Goal: Information Seeking & Learning: Learn about a topic

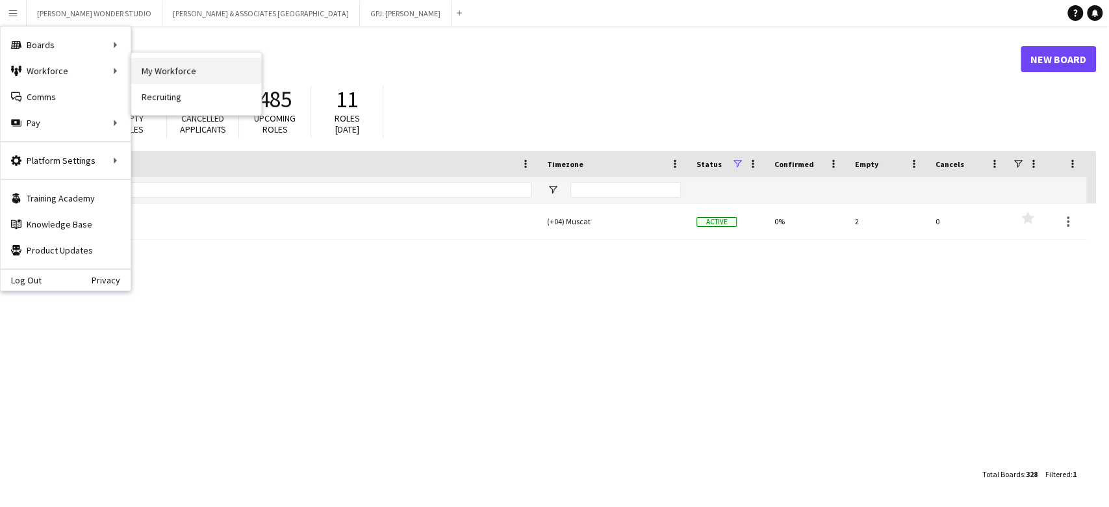
click at [146, 70] on link "My Workforce" at bounding box center [196, 71] width 130 height 26
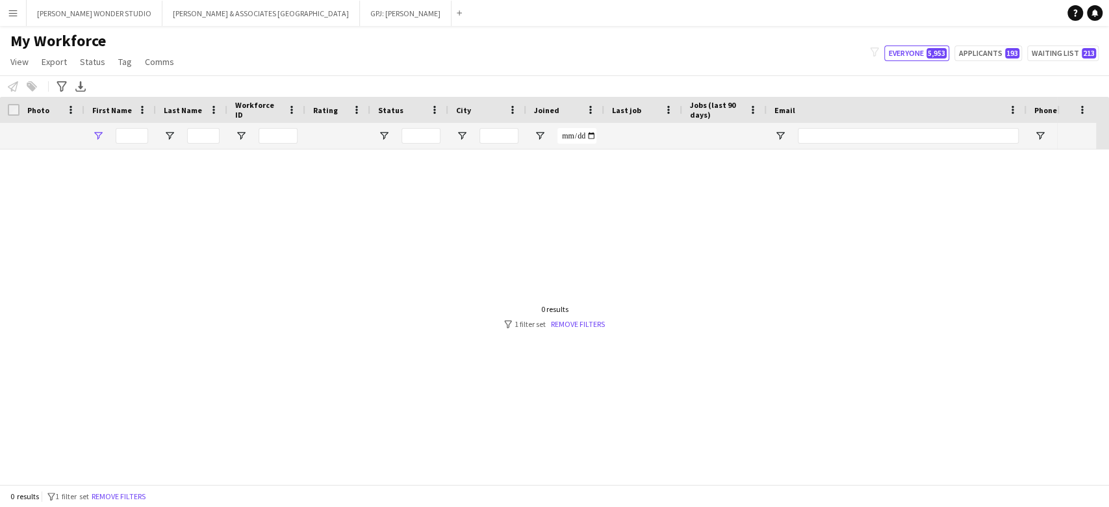
type input "******"
drag, startPoint x: 144, startPoint y: 135, endPoint x: 111, endPoint y: 134, distance: 33.1
click at [111, 134] on div "******" at bounding box center [119, 136] width 71 height 26
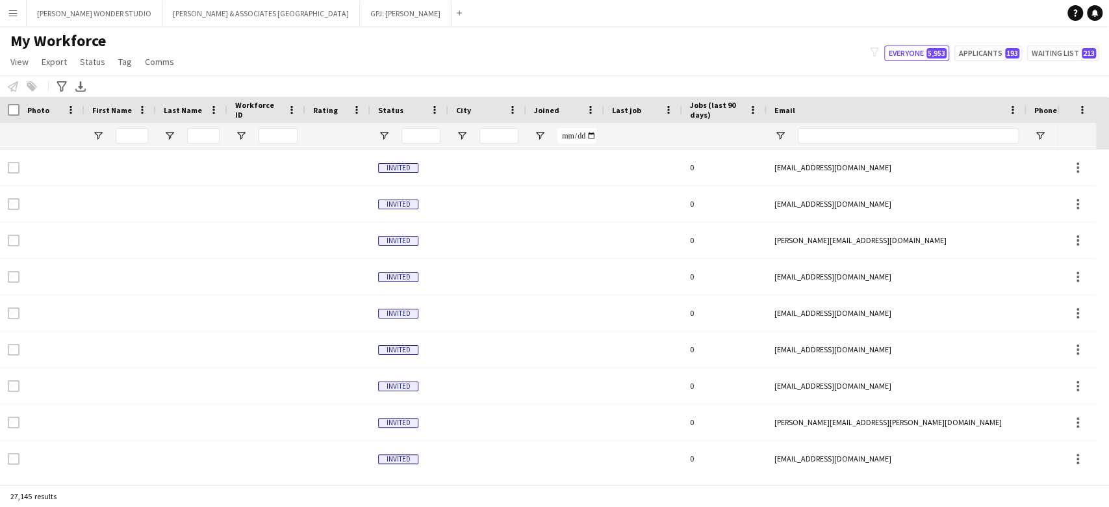
click at [14, 8] on app-icon "Menu" at bounding box center [13, 13] width 10 height 10
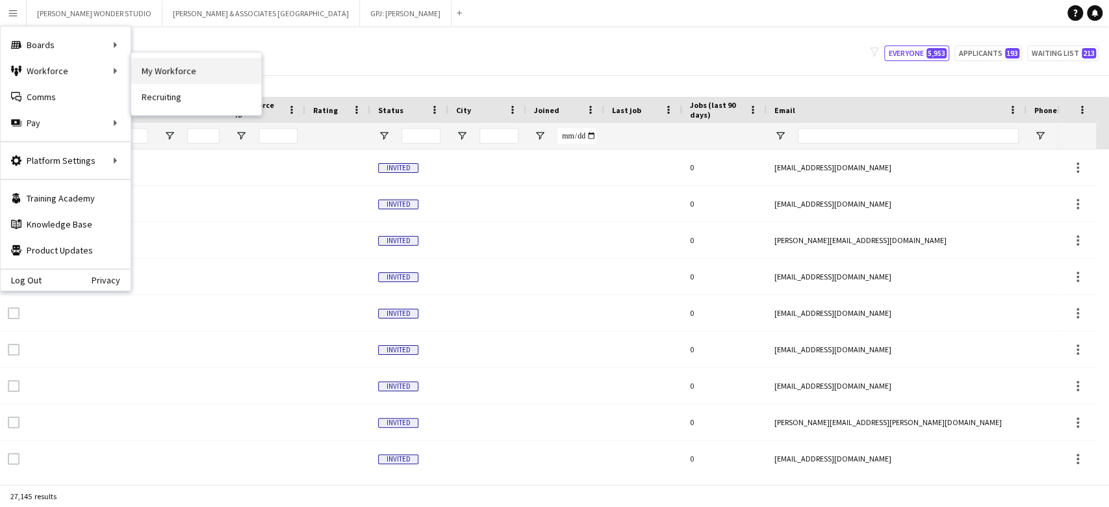
click at [148, 66] on link "My Workforce" at bounding box center [196, 71] width 130 height 26
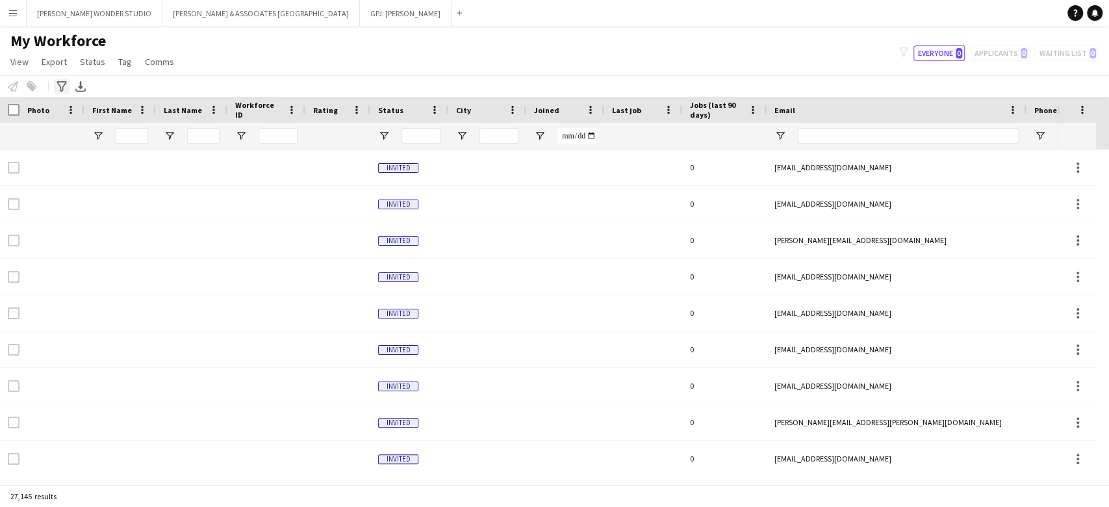
click at [58, 88] on icon "Advanced filters" at bounding box center [62, 86] width 10 height 10
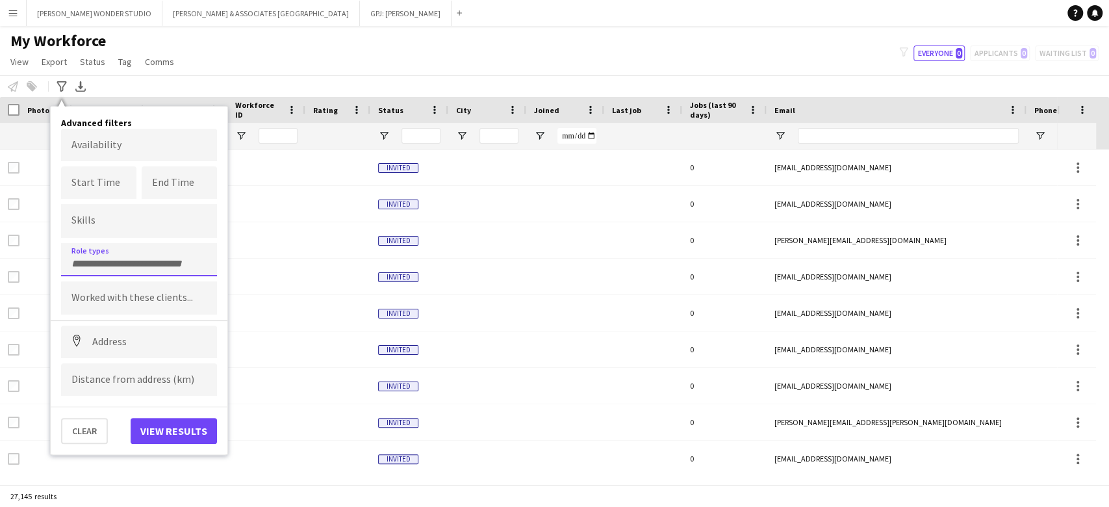
click at [108, 253] on div at bounding box center [139, 259] width 156 height 33
type input "*"
type input "*********"
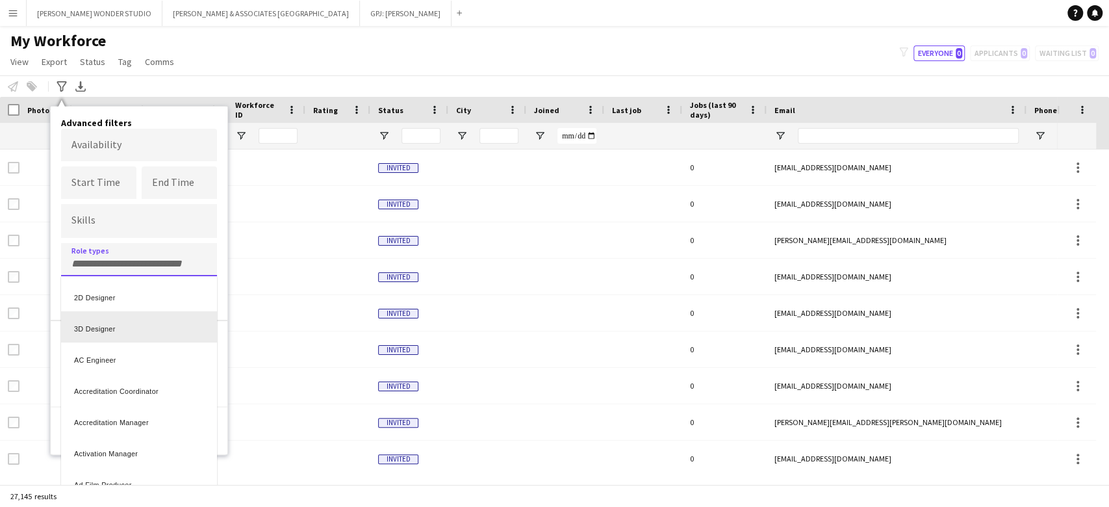
click at [110, 259] on div at bounding box center [554, 253] width 1109 height 507
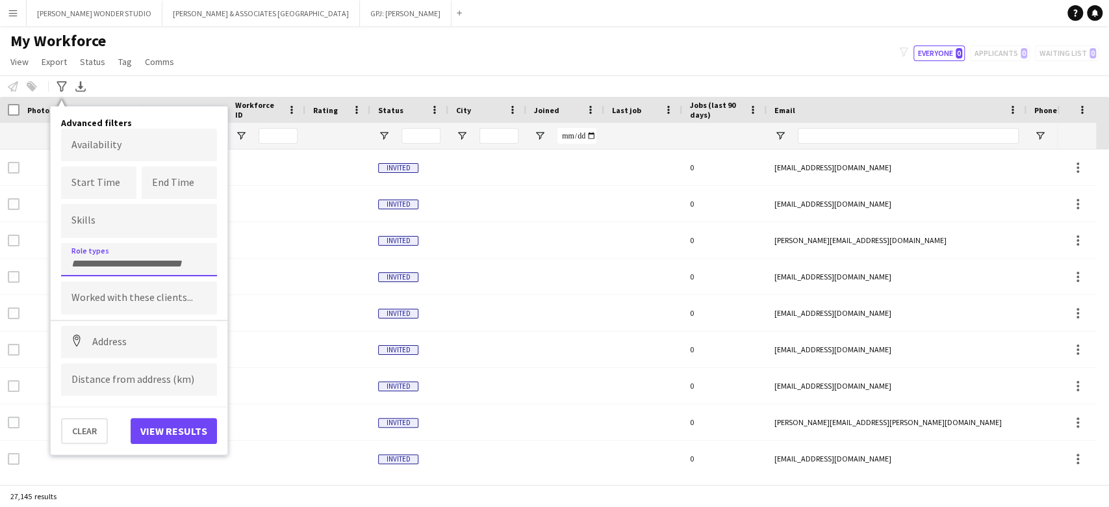
click at [97, 268] on div at bounding box center [139, 259] width 156 height 33
type input "**********"
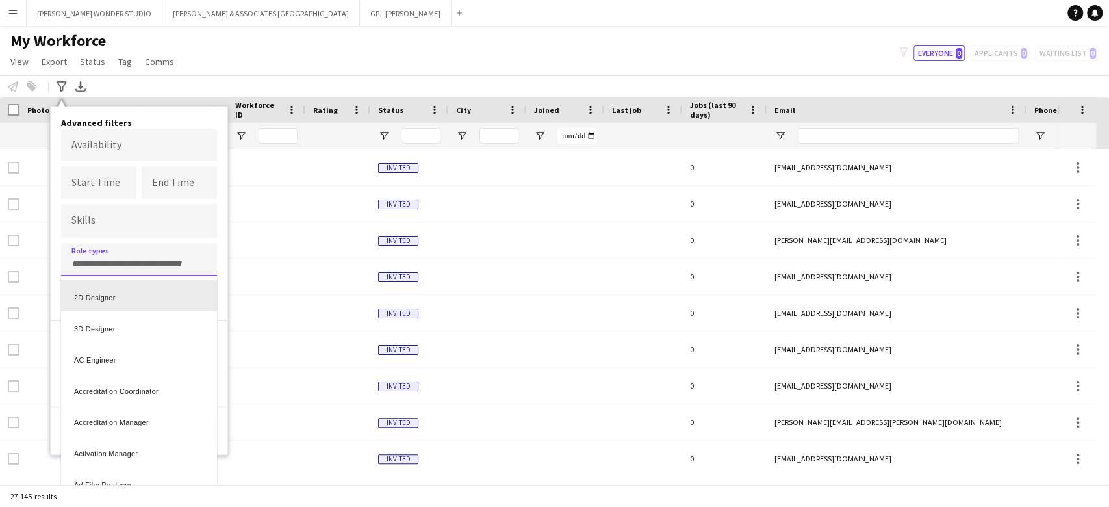
click at [95, 262] on div at bounding box center [554, 253] width 1109 height 507
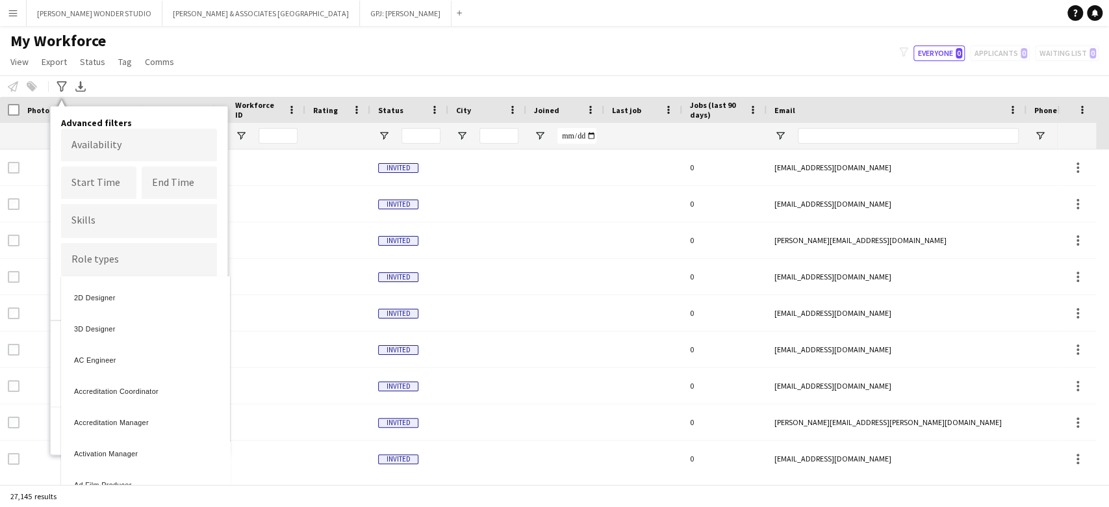
click at [94, 255] on input "Type to search role types..." at bounding box center [138, 260] width 135 height 12
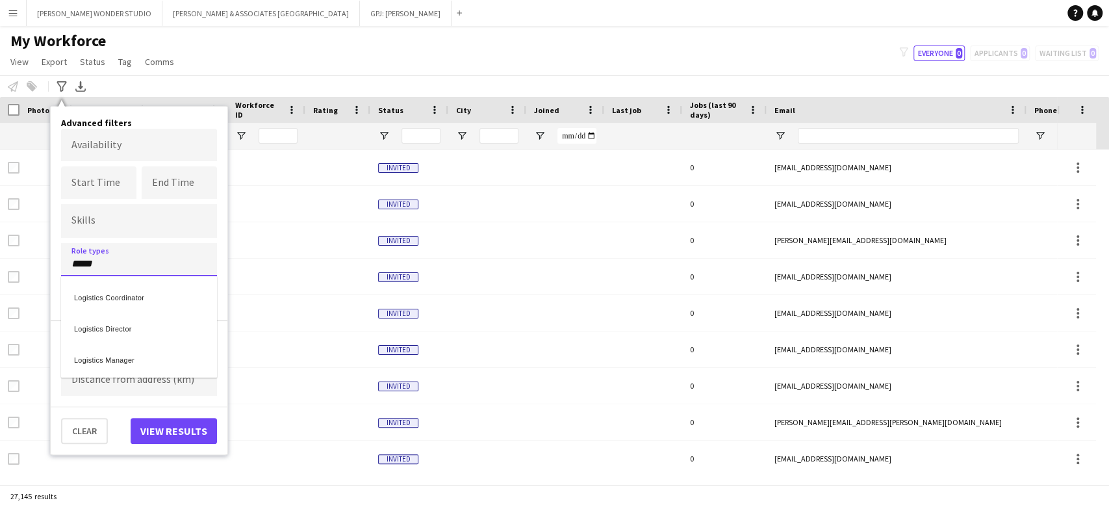
type input "*****"
click at [102, 361] on div "Logistics Manager" at bounding box center [139, 357] width 156 height 31
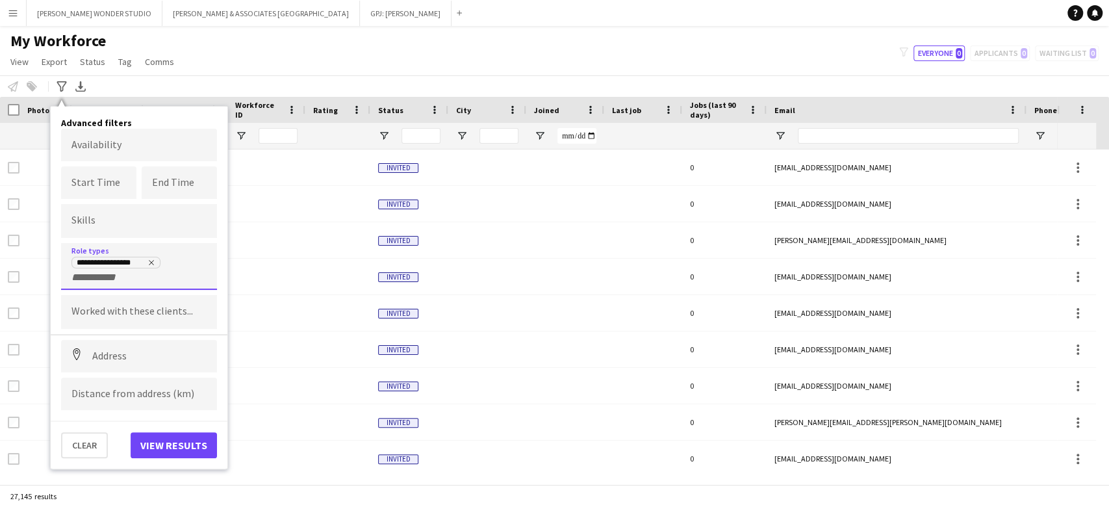
click at [109, 276] on input "+ Role type" at bounding box center [98, 278] width 55 height 12
type input "****"
click at [110, 369] on div "Transport Manager" at bounding box center [139, 371] width 156 height 31
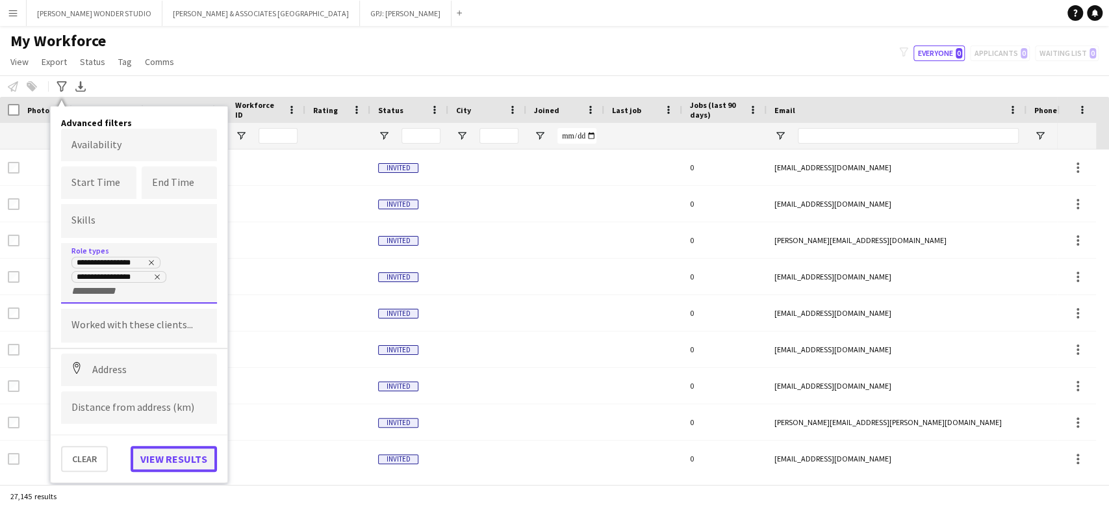
click at [181, 457] on button "View results" at bounding box center [174, 459] width 86 height 26
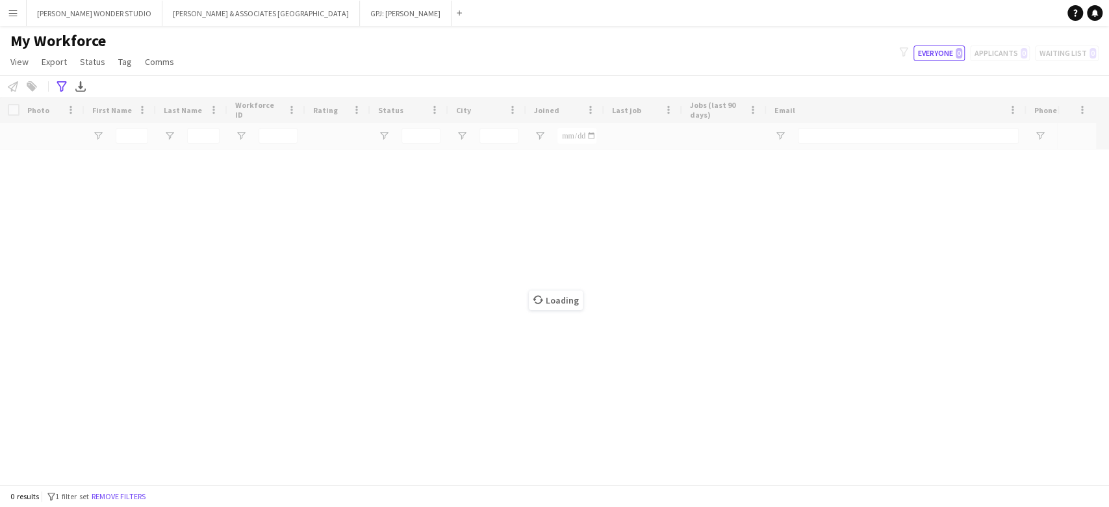
type input "**********"
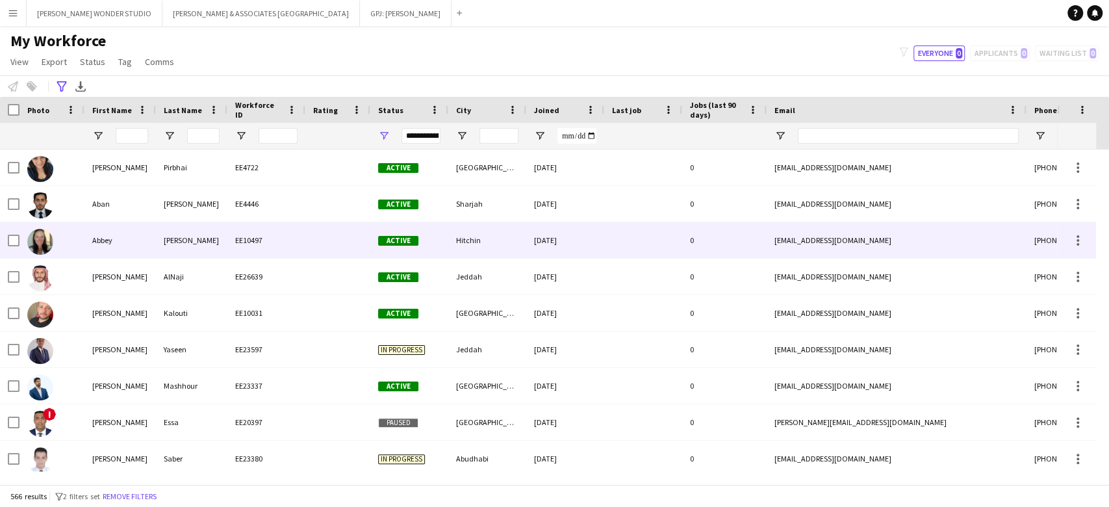
click at [209, 242] on div "[PERSON_NAME]" at bounding box center [191, 240] width 71 height 36
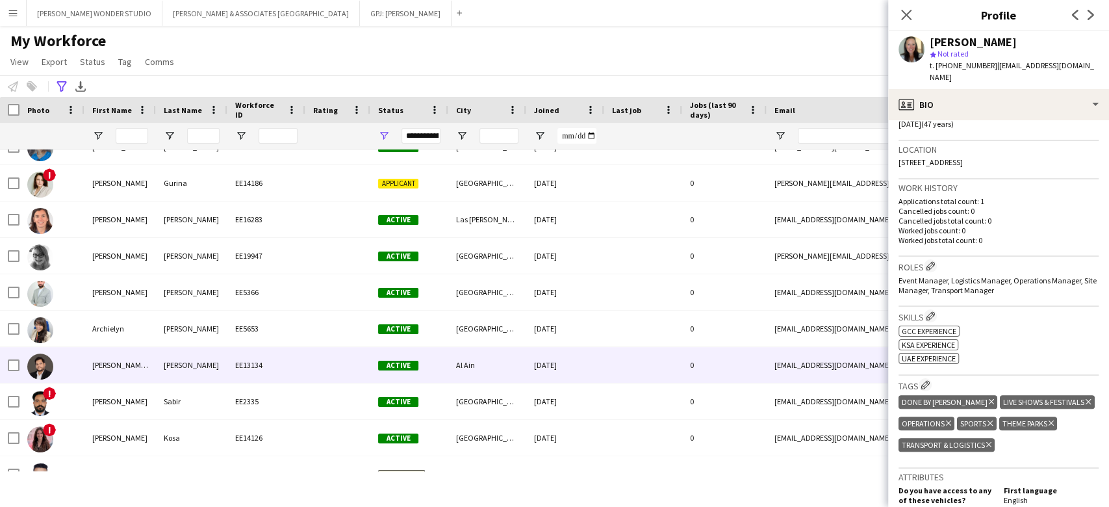
click at [588, 357] on div "[DATE]" at bounding box center [565, 365] width 78 height 36
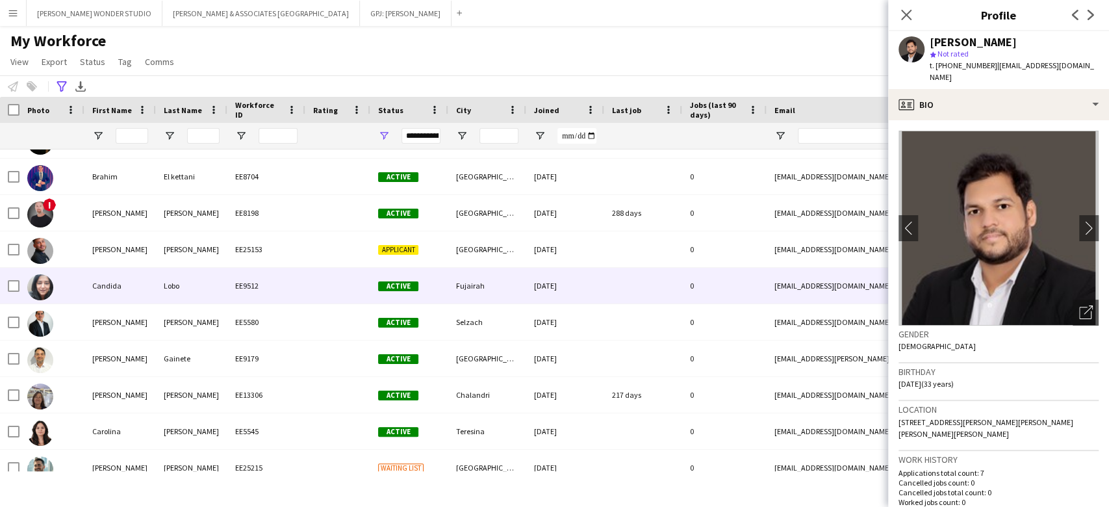
click at [644, 282] on div at bounding box center [643, 286] width 78 height 36
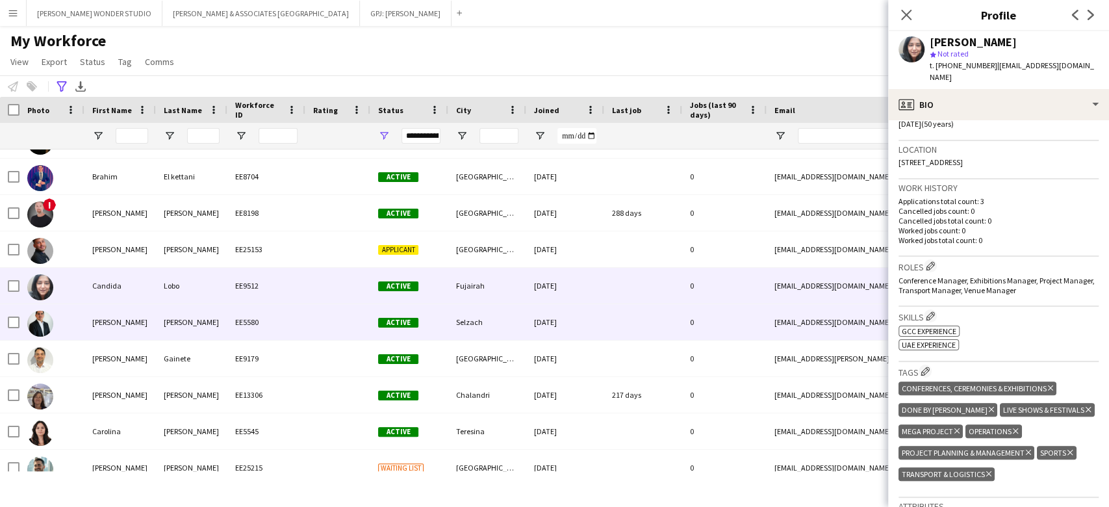
click at [596, 318] on div "[DATE]" at bounding box center [565, 322] width 78 height 36
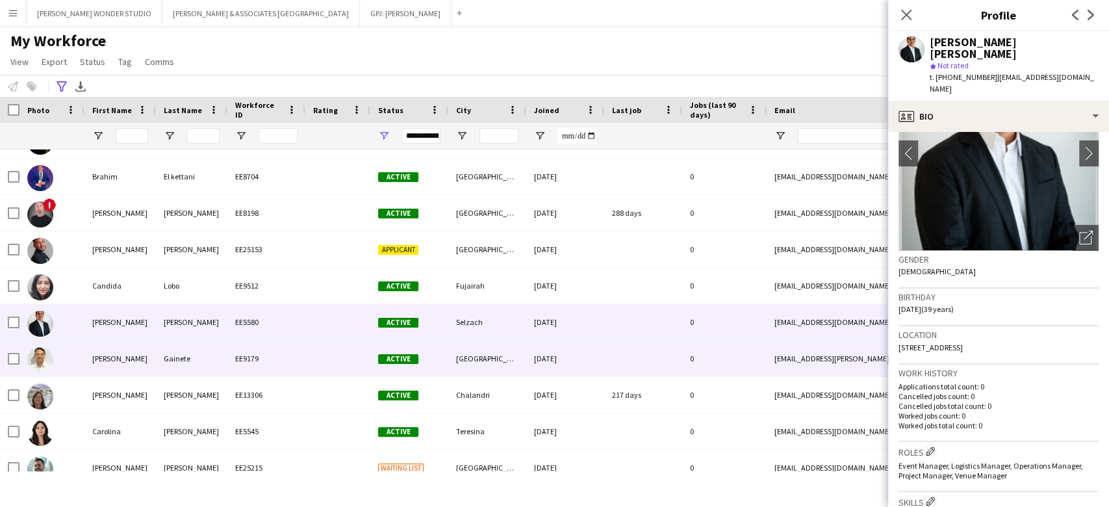
click at [598, 358] on div "[DATE]" at bounding box center [565, 358] width 78 height 36
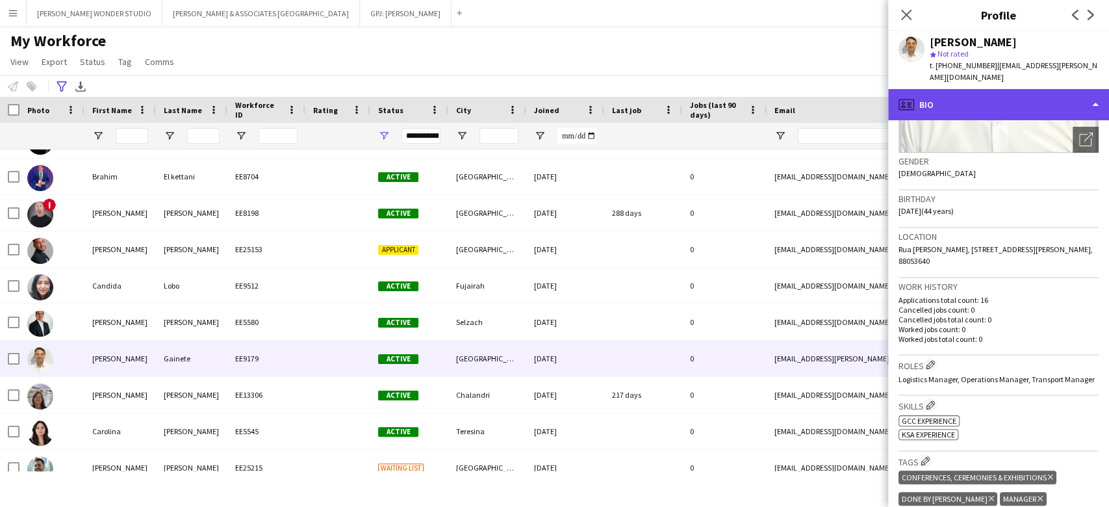
click at [991, 91] on div "profile Bio" at bounding box center [998, 104] width 221 height 31
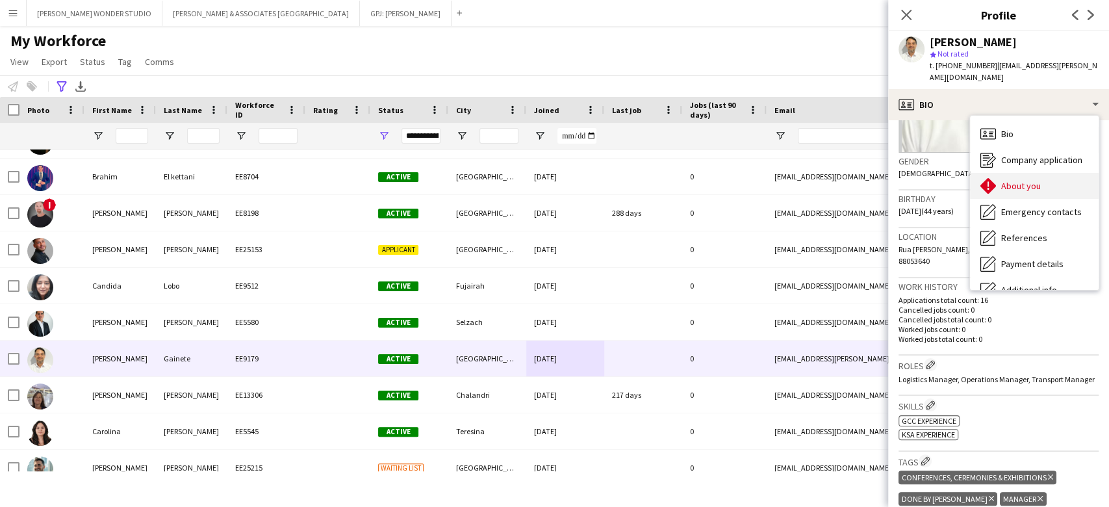
click at [1006, 180] on span "About you" at bounding box center [1021, 186] width 40 height 12
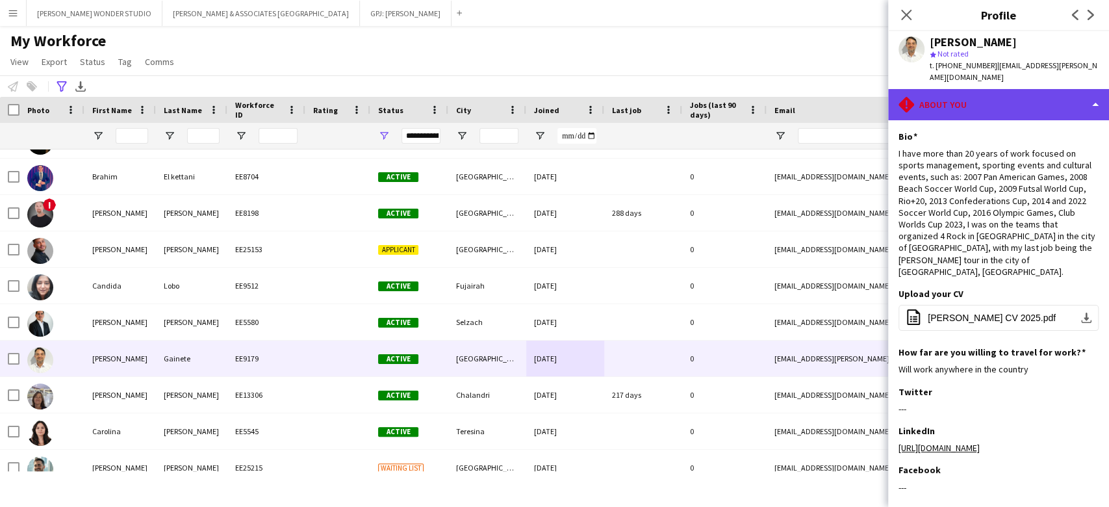
click at [973, 95] on div "rhombus-alert About you" at bounding box center [998, 104] width 221 height 31
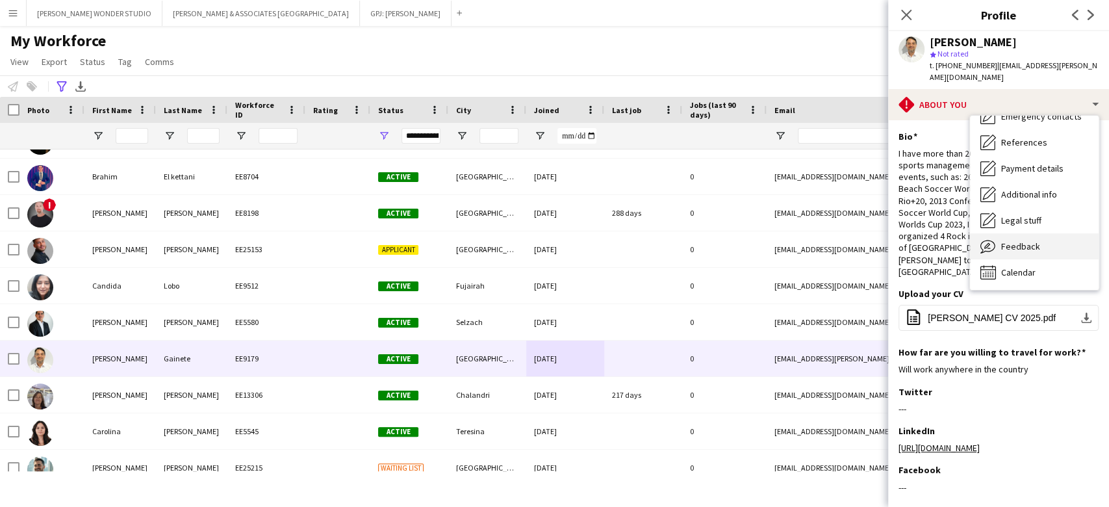
click at [1045, 234] on div "Feedback Feedback" at bounding box center [1034, 246] width 129 height 26
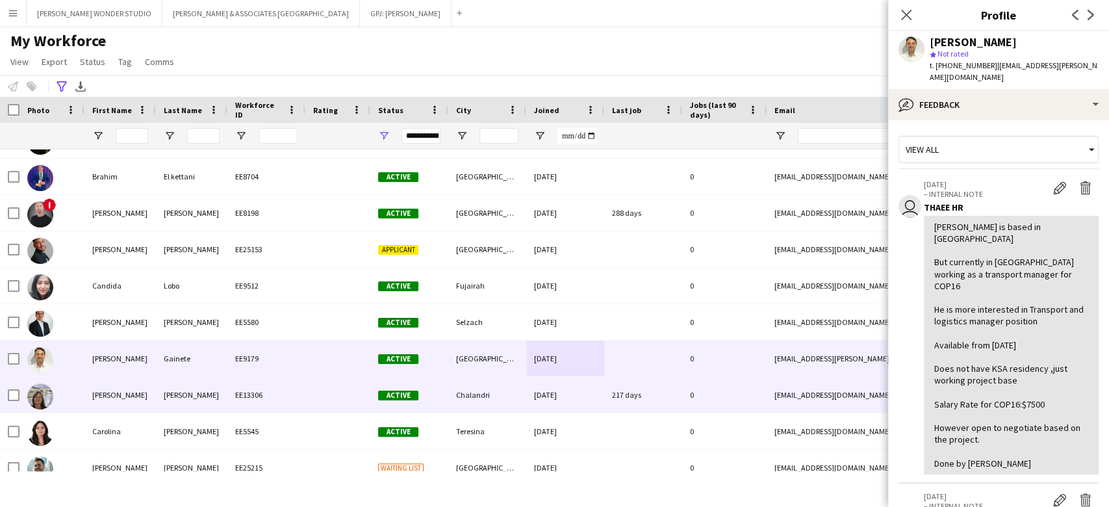
click at [593, 408] on div "[DATE]" at bounding box center [565, 395] width 78 height 36
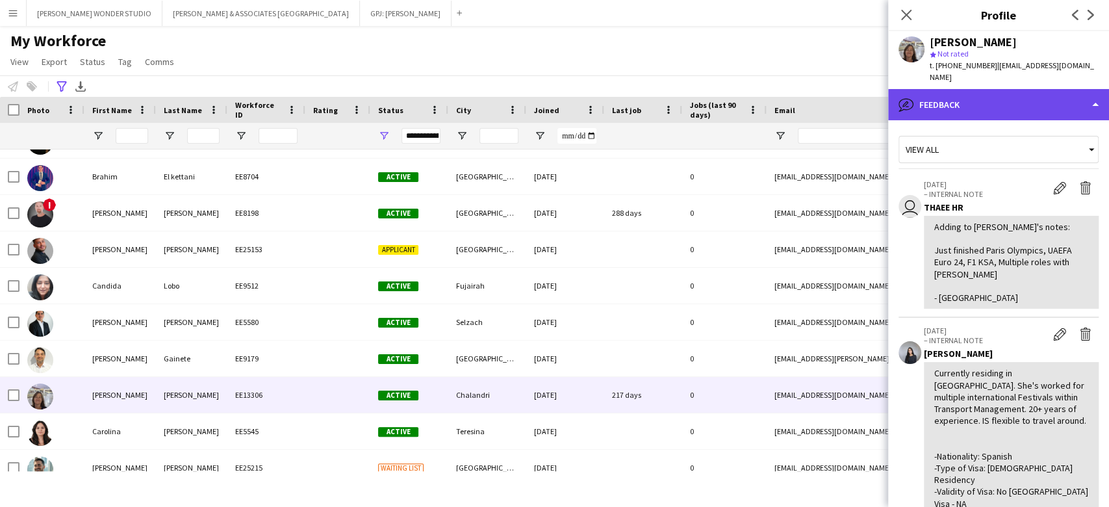
click at [982, 90] on div "bubble-pencil Feedback" at bounding box center [998, 104] width 221 height 31
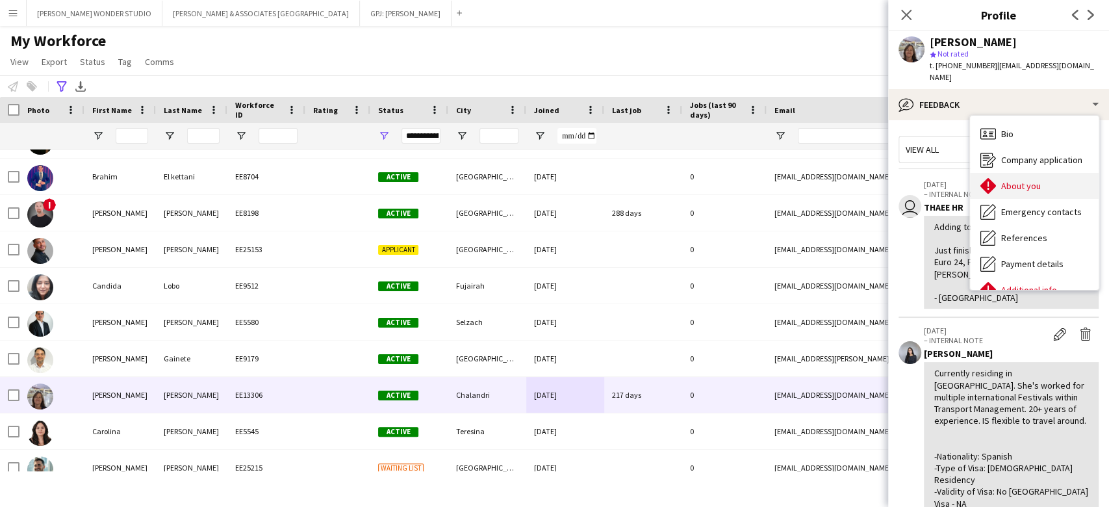
click at [1007, 180] on span "About you" at bounding box center [1021, 186] width 40 height 12
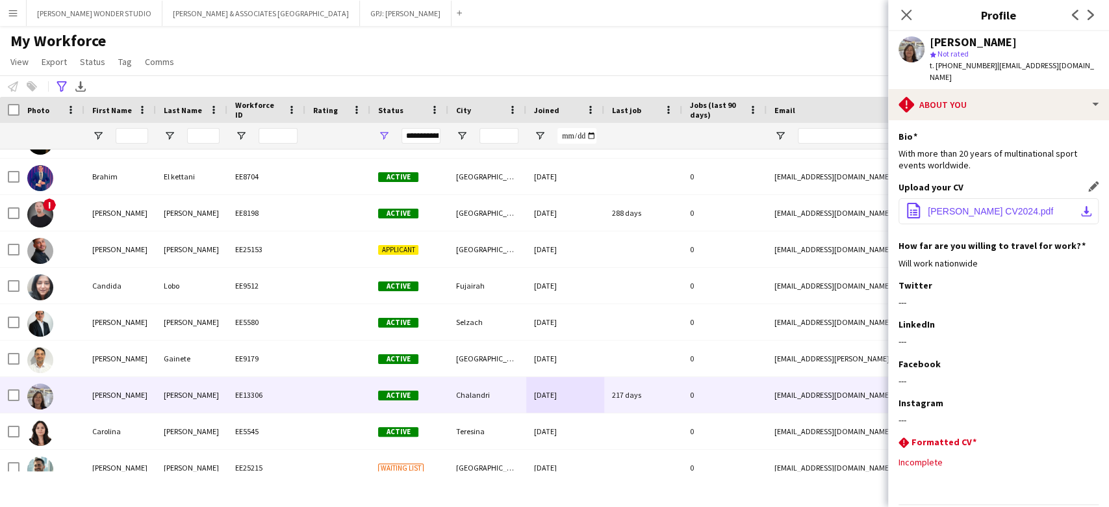
click at [996, 206] on span "[PERSON_NAME] CV2024.pdf" at bounding box center [990, 211] width 125 height 10
drag, startPoint x: 1039, startPoint y: 43, endPoint x: 925, endPoint y: 44, distance: 114.3
click at [925, 44] on div "[PERSON_NAME] star Not rated t. [PHONE_NUMBER] | [EMAIL_ADDRESS][DOMAIN_NAME]" at bounding box center [998, 60] width 221 height 58
click at [967, 298] on div "Twitter Edit this field ---" at bounding box center [998, 298] width 200 height 39
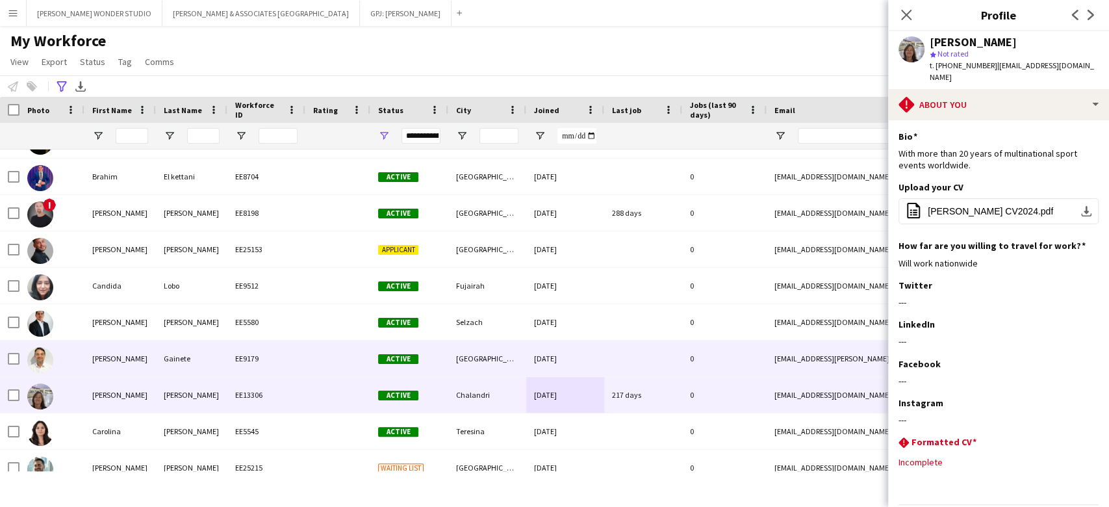
click at [342, 348] on div at bounding box center [337, 358] width 65 height 36
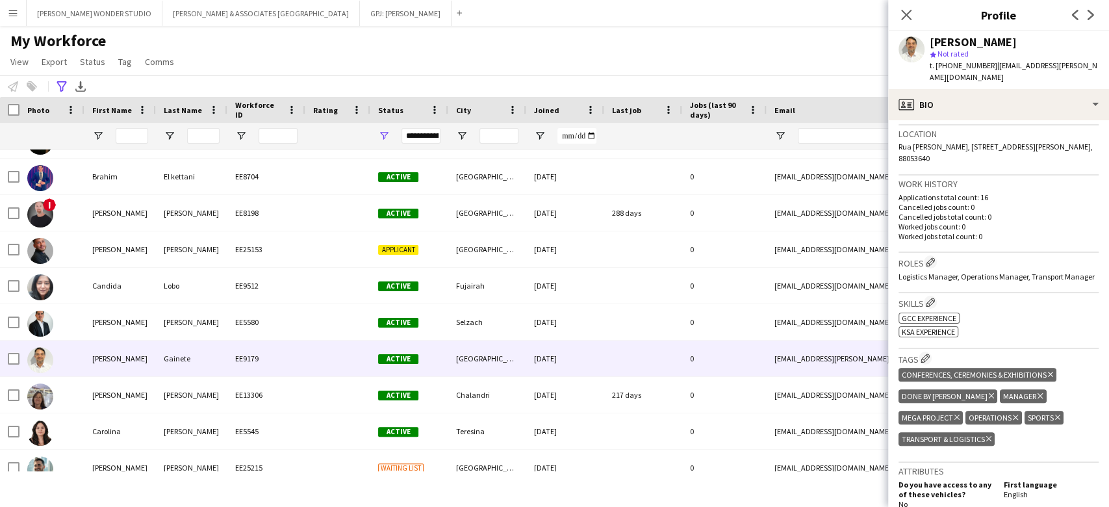
scroll to position [346, 0]
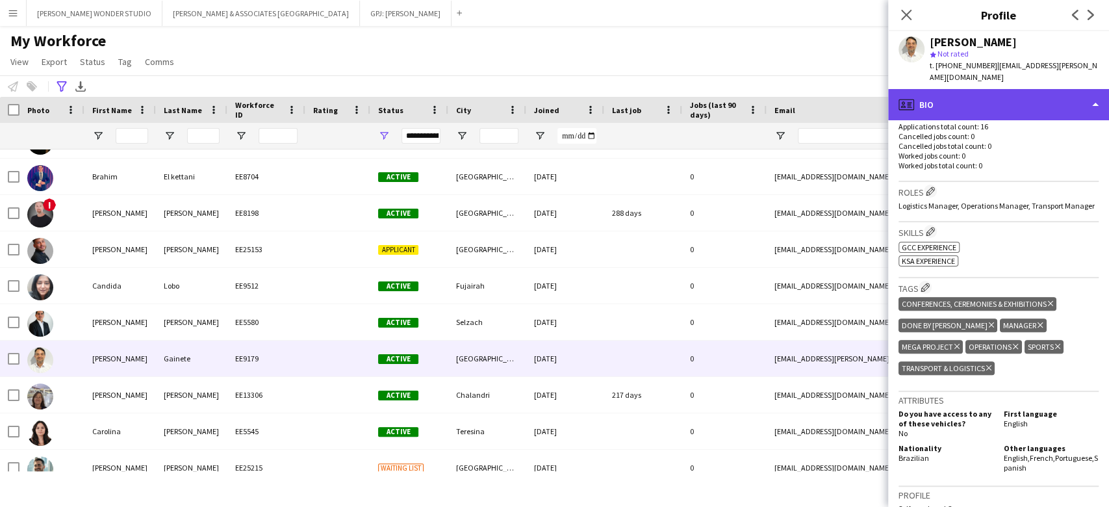
click at [1042, 91] on div "profile Bio" at bounding box center [998, 104] width 221 height 31
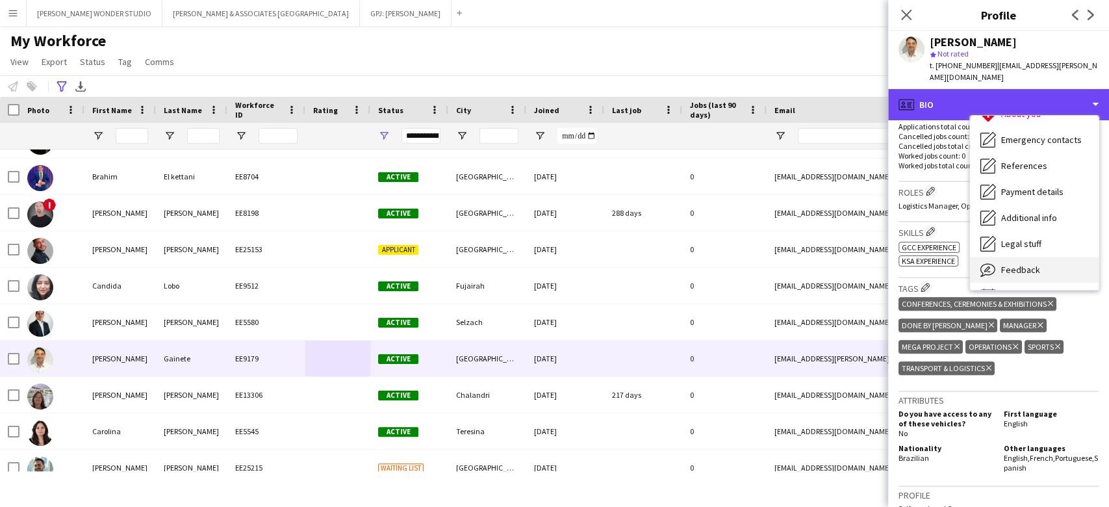
scroll to position [95, 0]
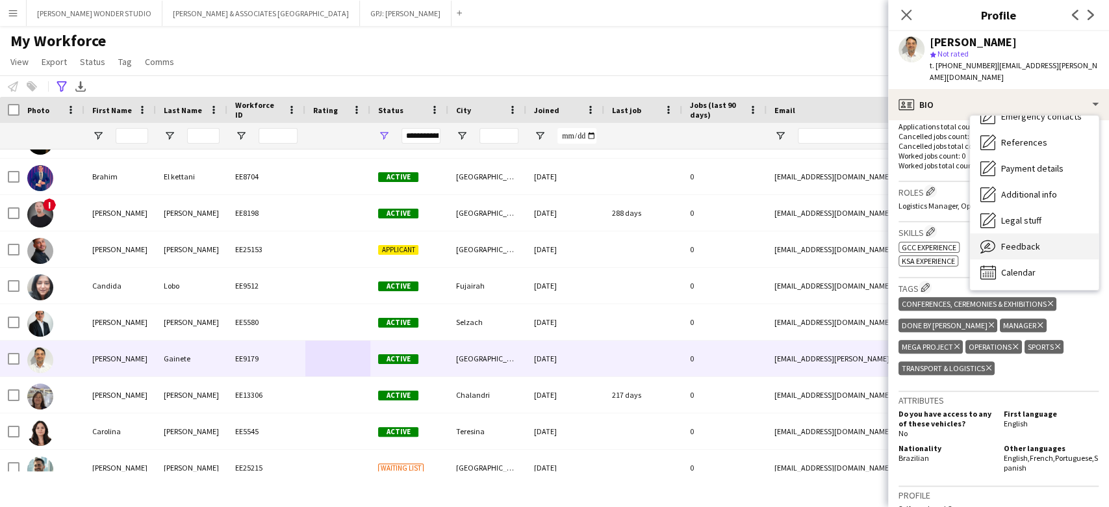
click at [1047, 235] on div "Feedback Feedback" at bounding box center [1034, 246] width 129 height 26
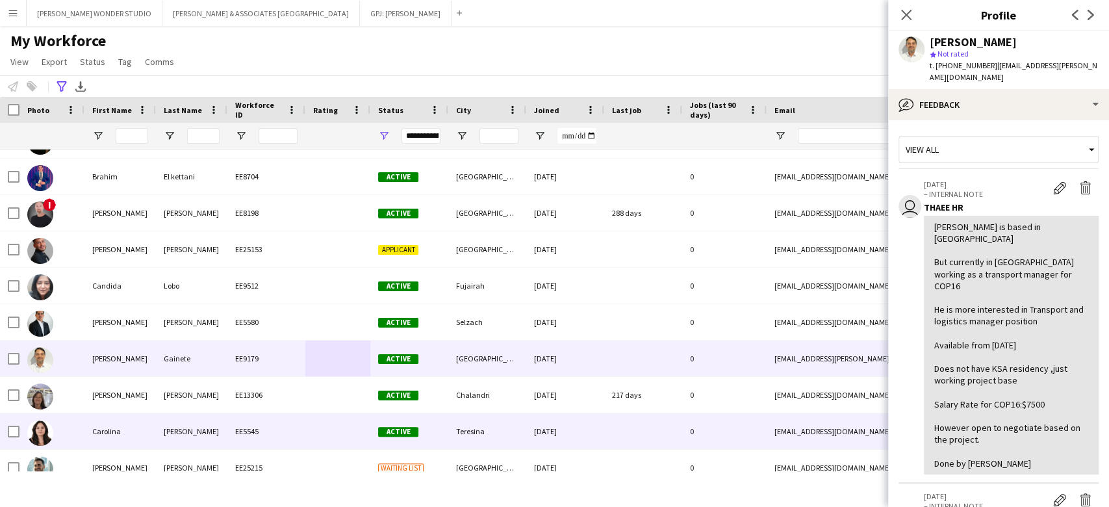
scroll to position [3898, 0]
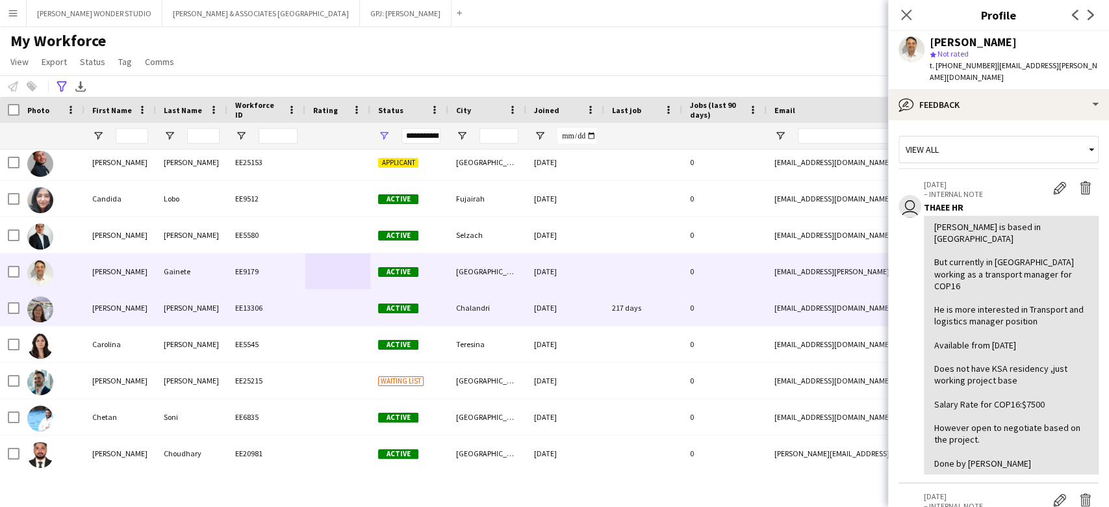
click at [670, 314] on div "217 days" at bounding box center [643, 308] width 78 height 36
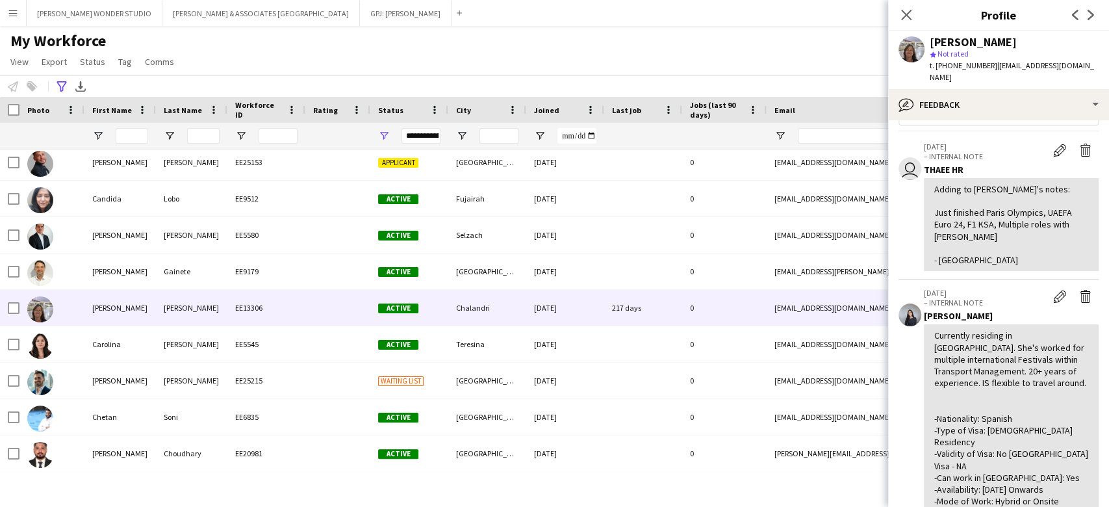
scroll to position [86, 0]
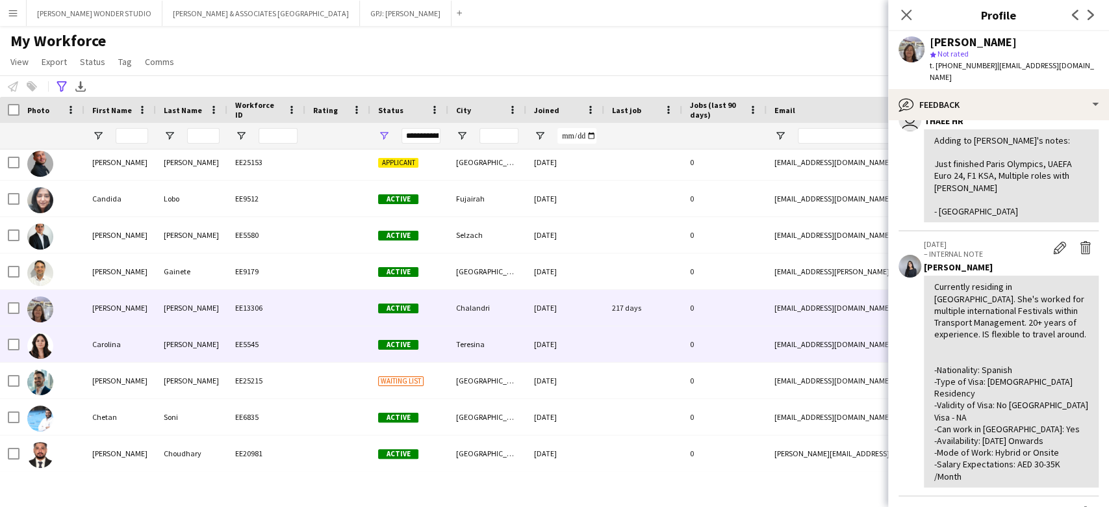
click at [696, 346] on div "0" at bounding box center [724, 344] width 84 height 36
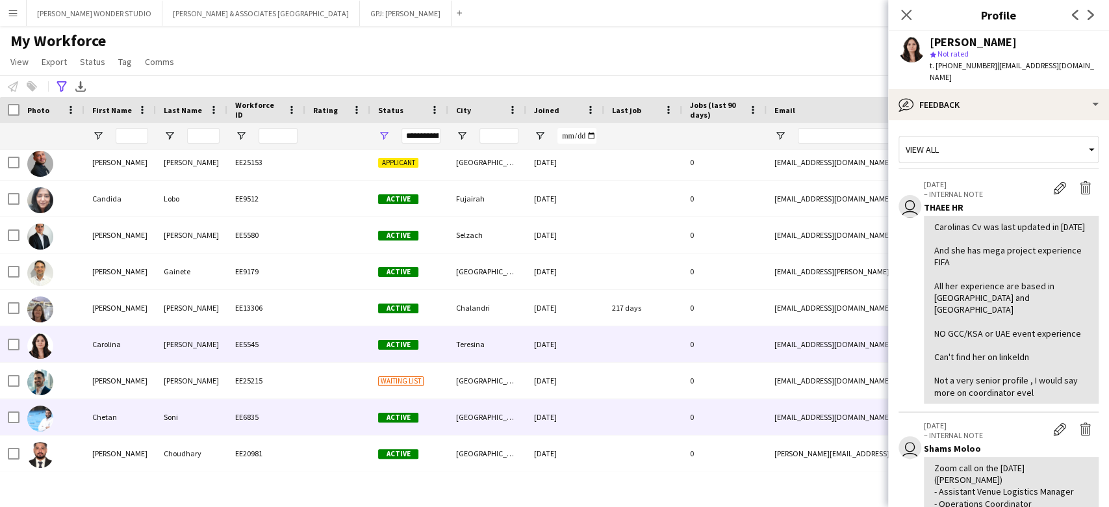
click at [674, 415] on div at bounding box center [643, 417] width 78 height 36
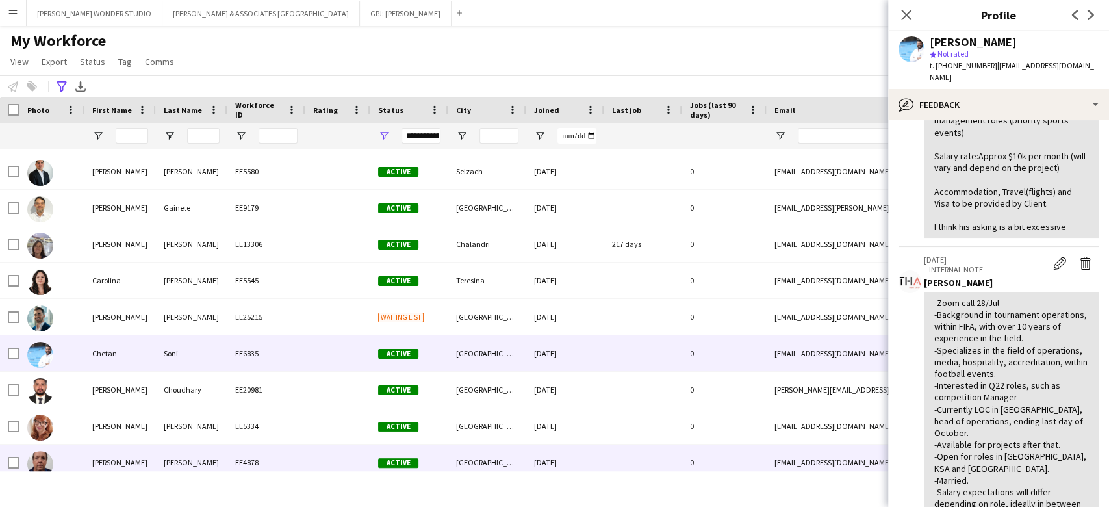
scroll to position [4071, 0]
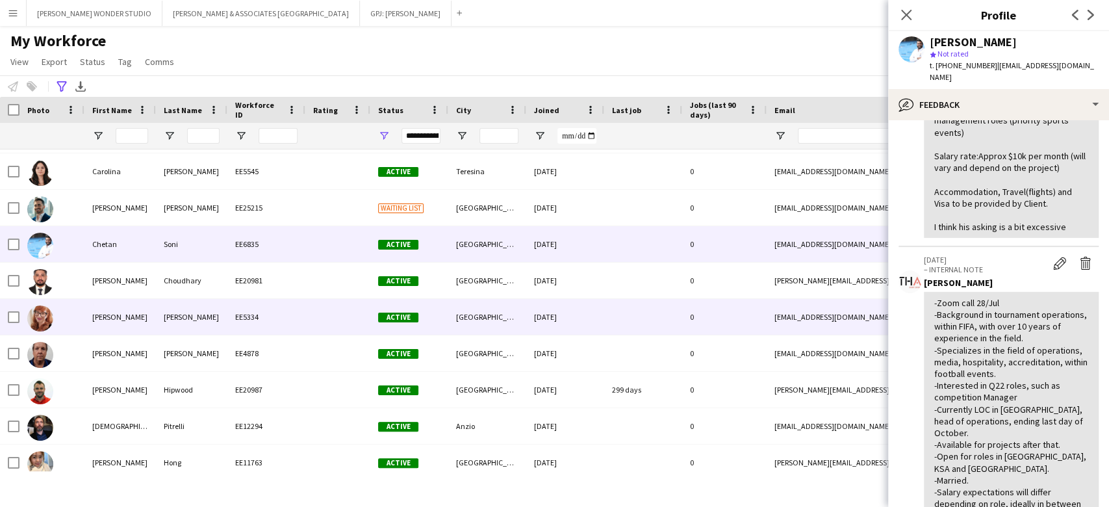
click at [768, 319] on div "[EMAIL_ADDRESS][DOMAIN_NAME]" at bounding box center [897, 317] width 260 height 36
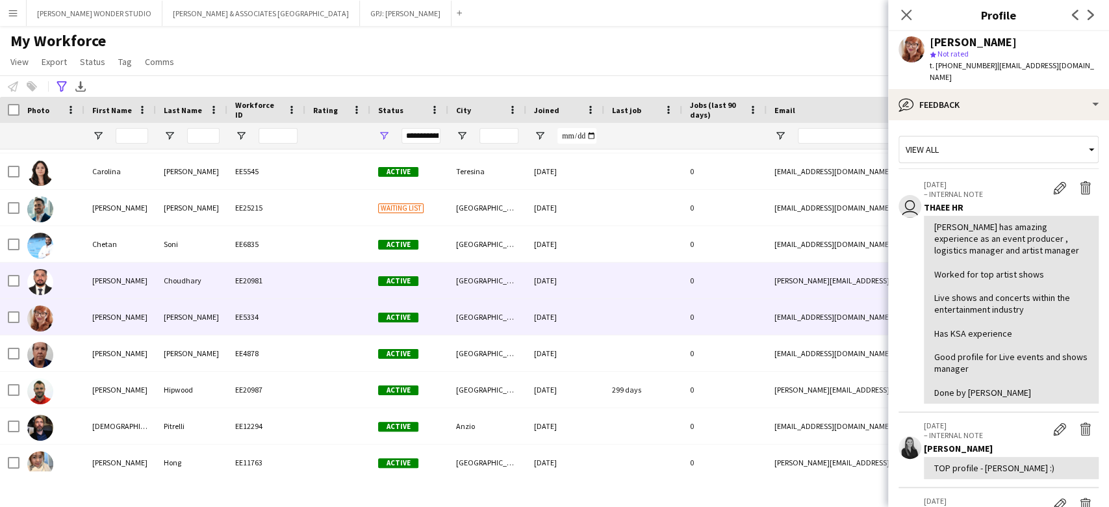
click at [774, 278] on div "[PERSON_NAME][EMAIL_ADDRESS][DOMAIN_NAME]" at bounding box center [897, 280] width 260 height 36
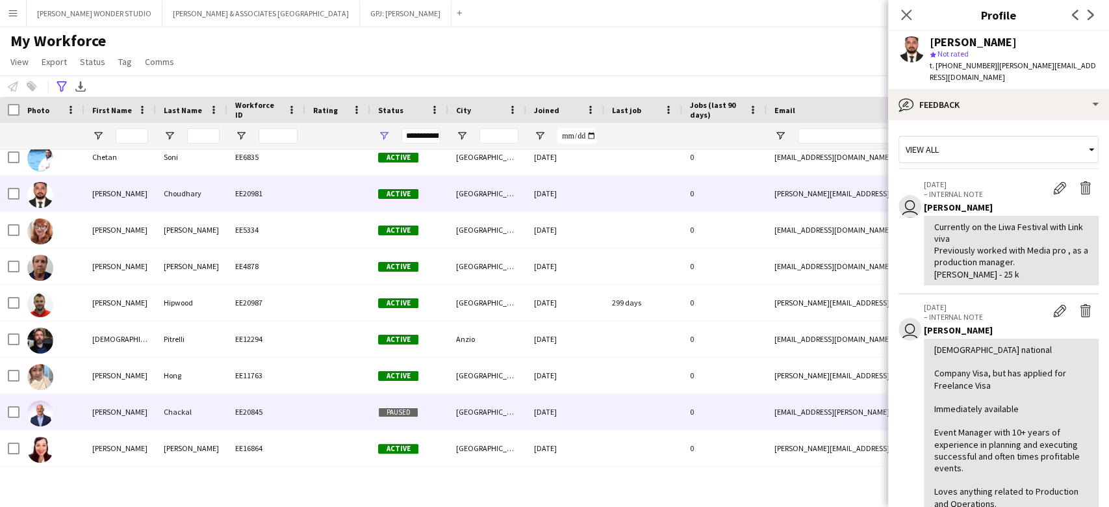
scroll to position [4244, 0]
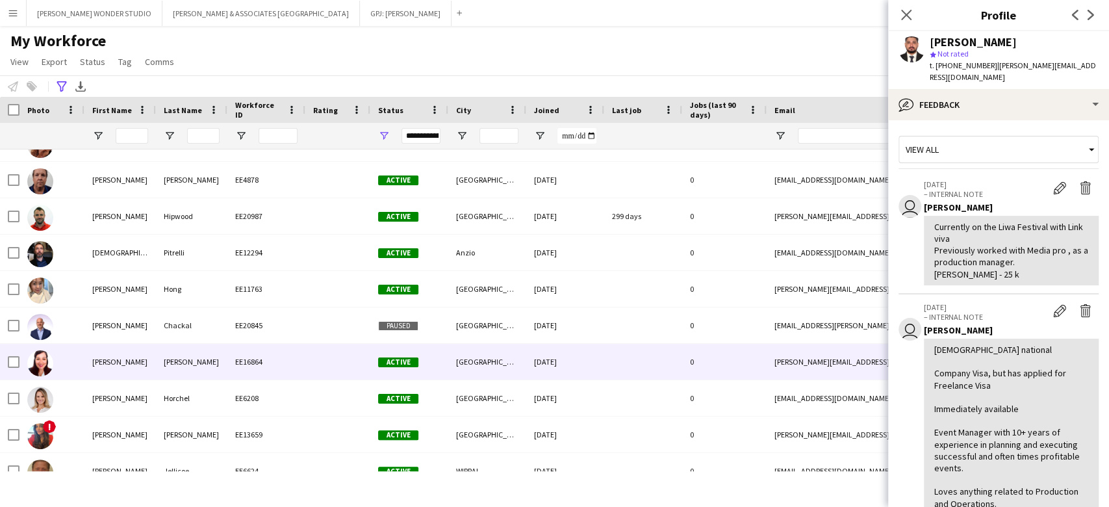
click at [752, 377] on div "0" at bounding box center [724, 362] width 84 height 36
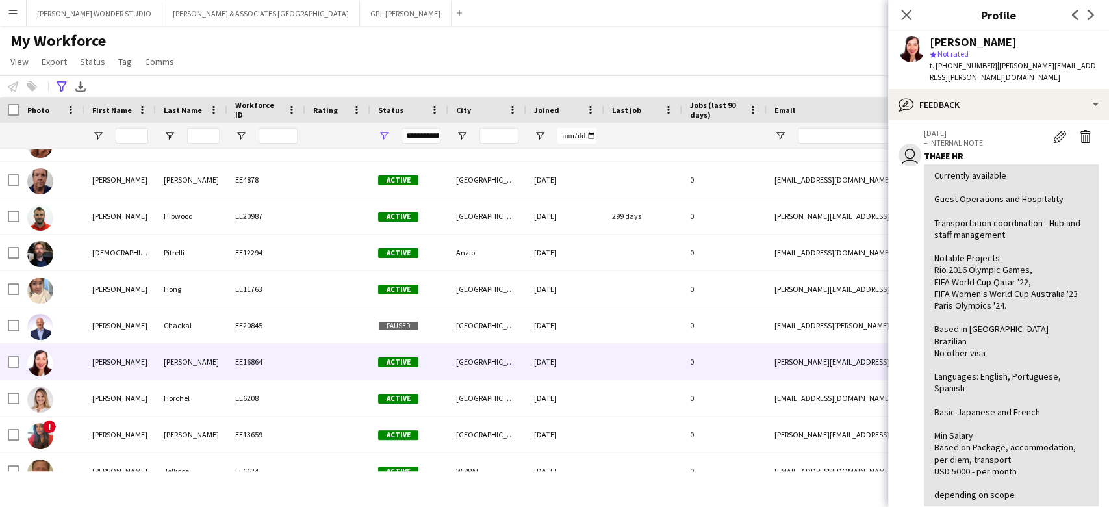
scroll to position [86, 0]
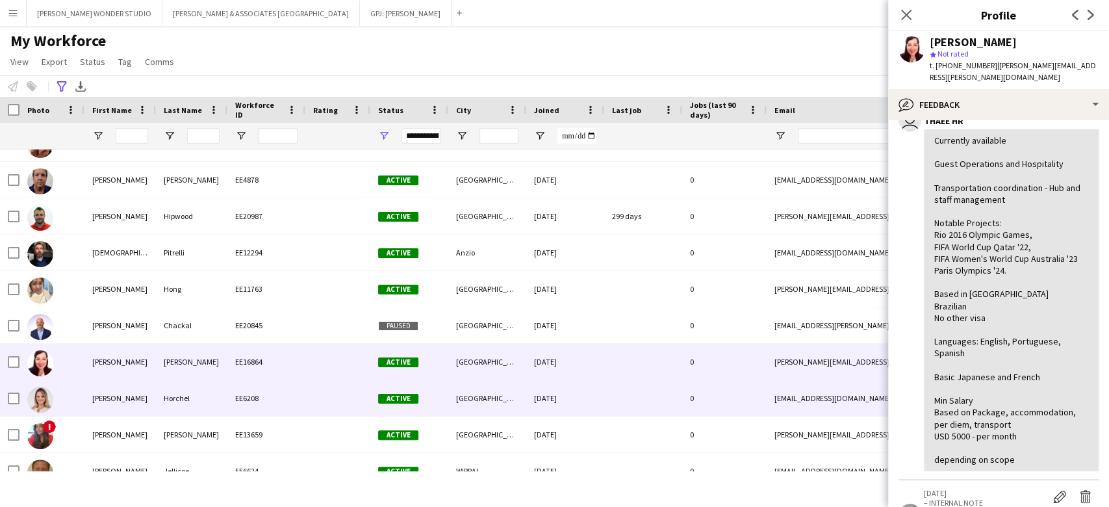
click at [559, 405] on div "[DATE]" at bounding box center [565, 398] width 78 height 36
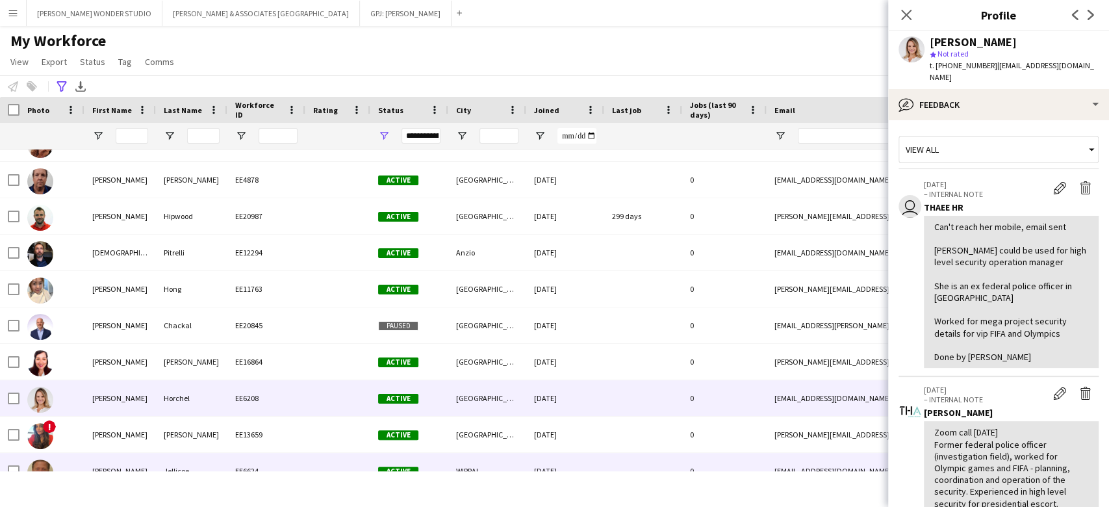
scroll to position [4331, 0]
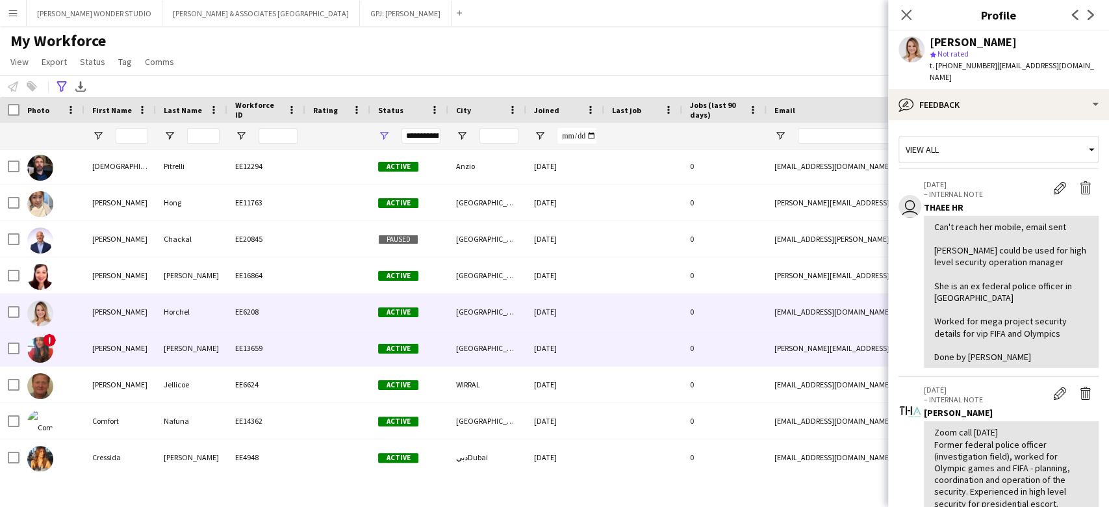
click at [637, 351] on div at bounding box center [643, 348] width 78 height 36
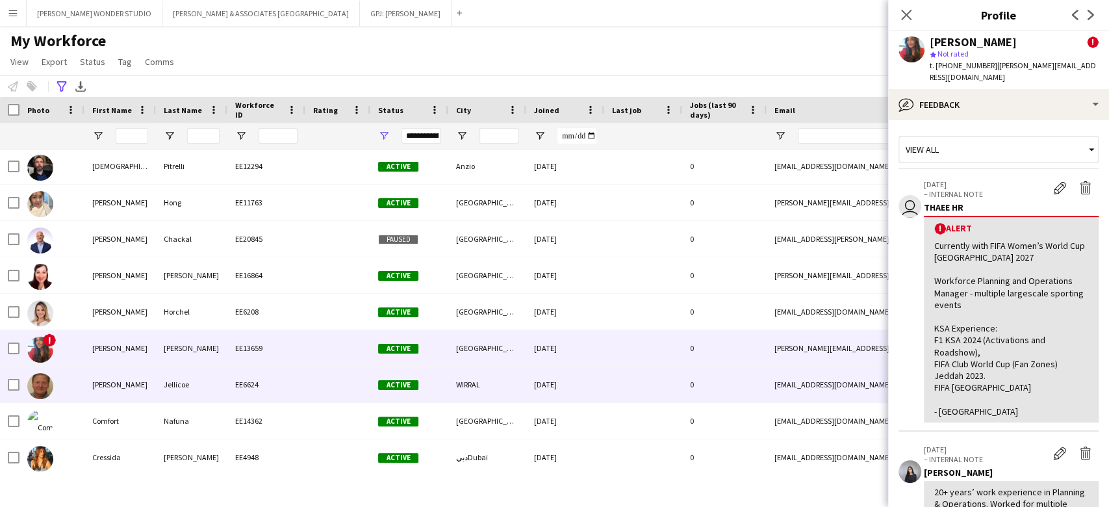
click at [672, 385] on div at bounding box center [643, 384] width 78 height 36
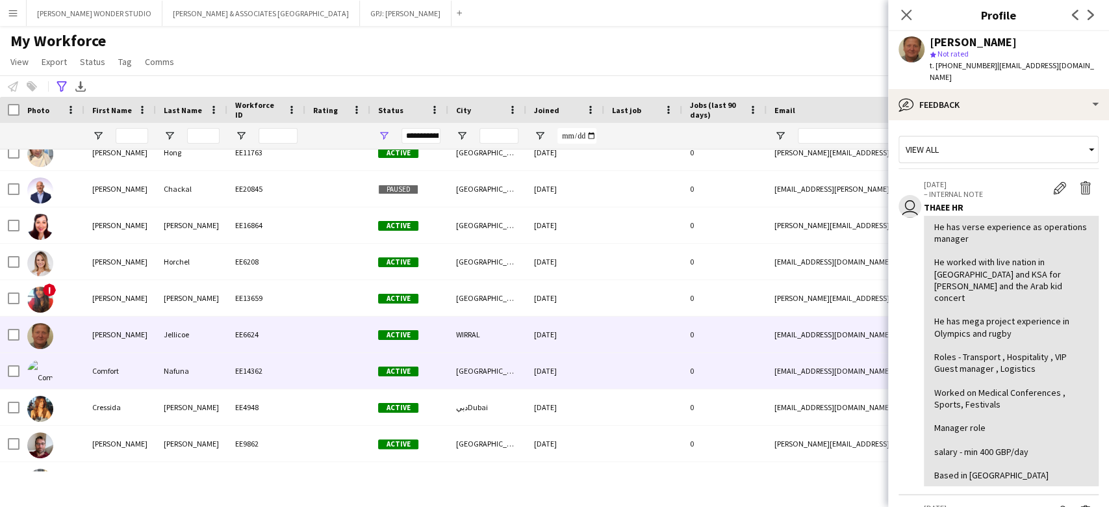
scroll to position [4418, 0]
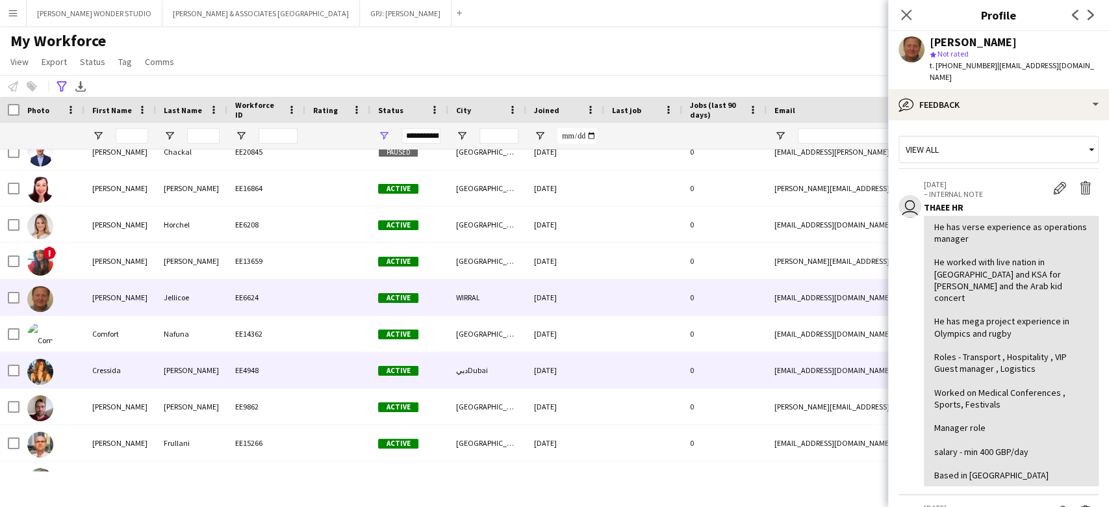
click at [478, 372] on div "دبيDubai" at bounding box center [487, 370] width 78 height 36
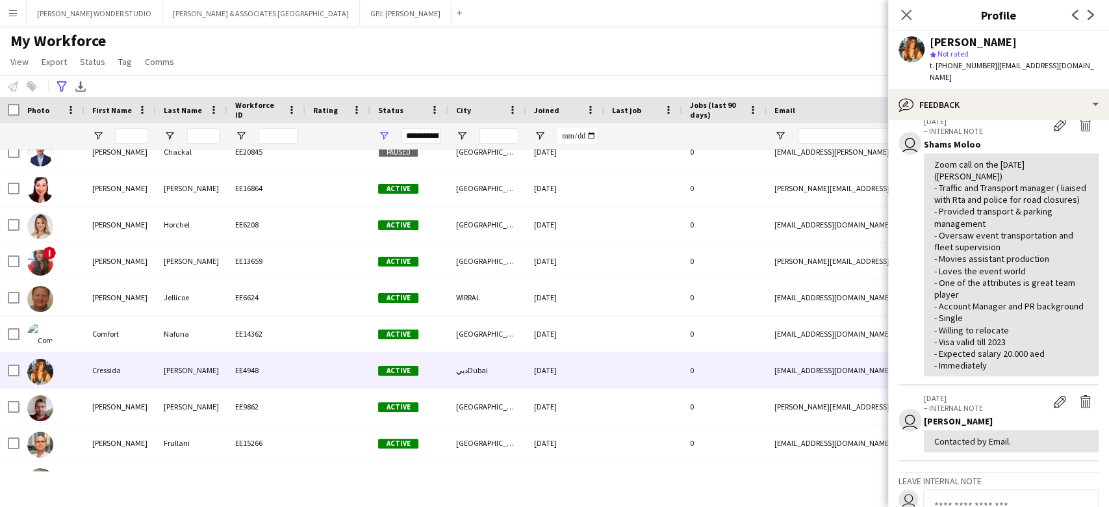
scroll to position [346, 0]
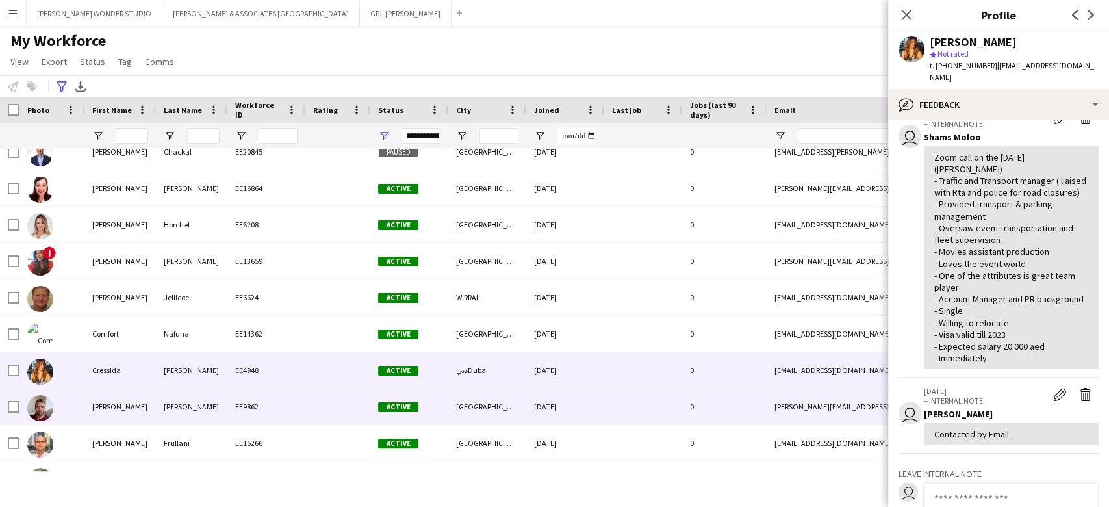
click at [674, 418] on div at bounding box center [643, 406] width 78 height 36
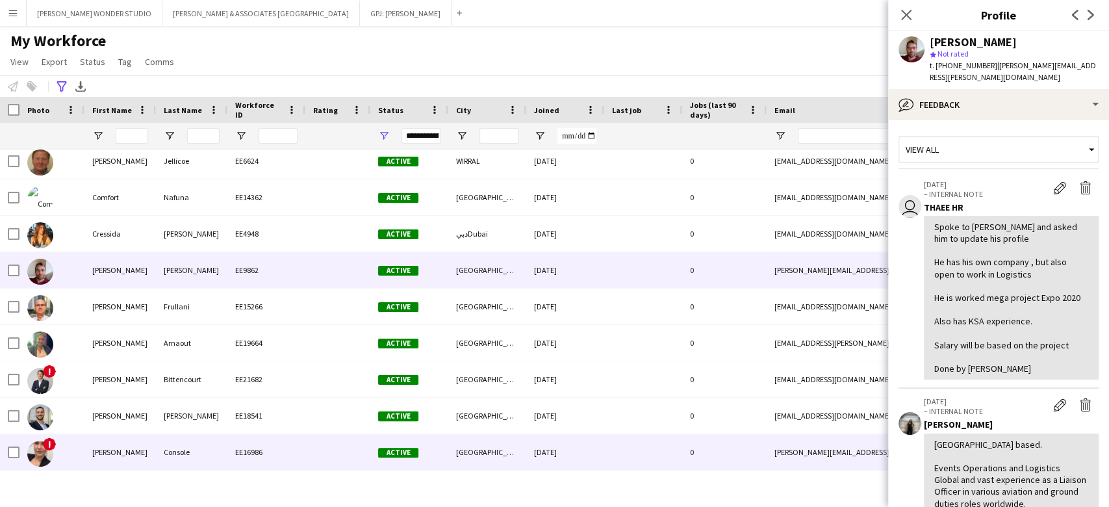
scroll to position [4590, 0]
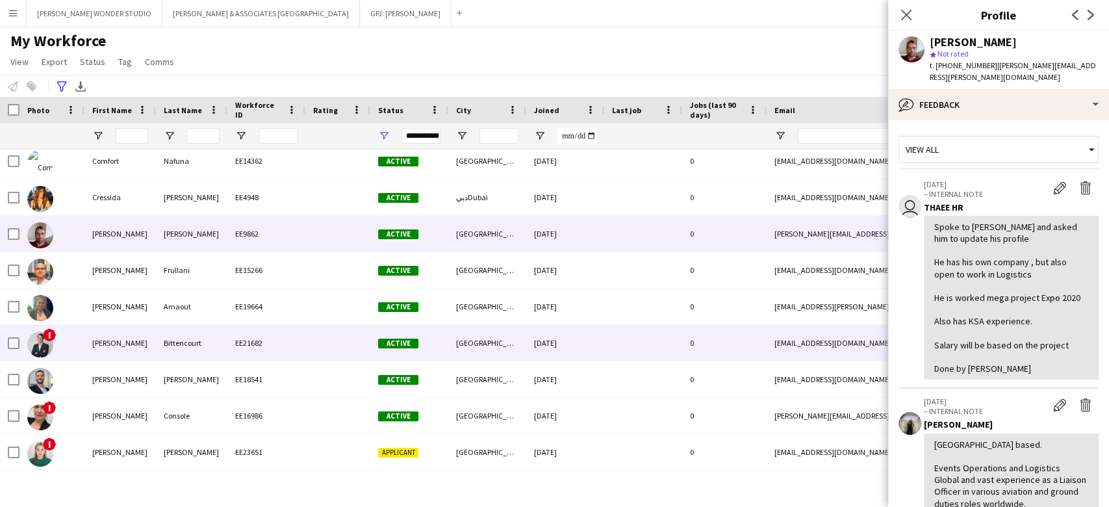
click at [691, 353] on div "0" at bounding box center [724, 343] width 84 height 36
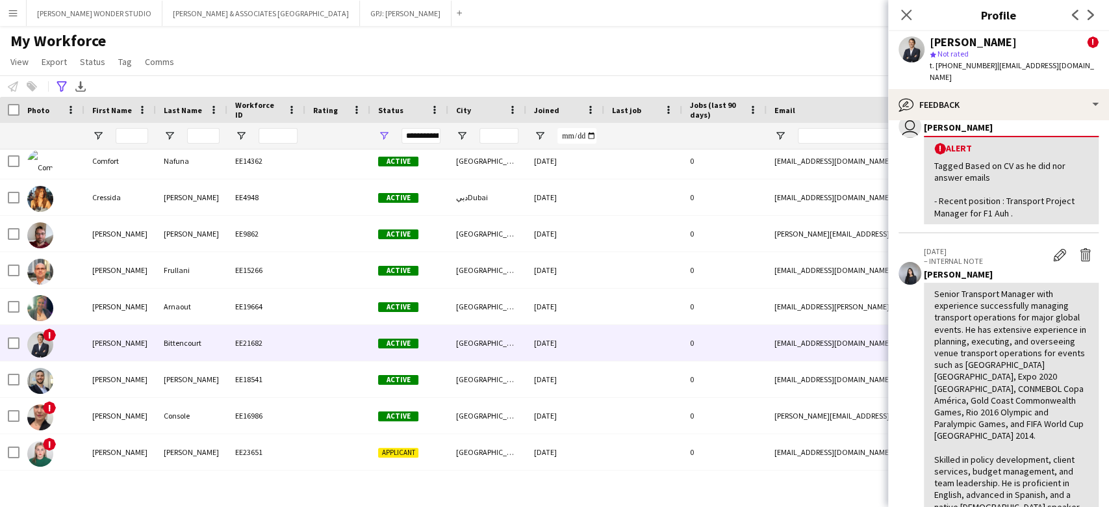
scroll to position [173, 0]
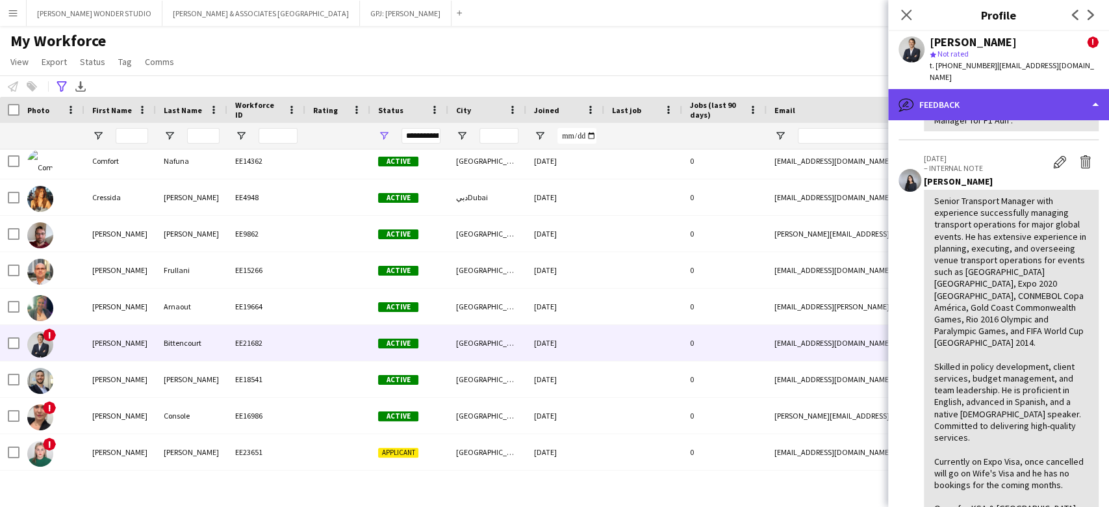
click at [967, 89] on div "bubble-pencil Feedback" at bounding box center [998, 104] width 221 height 31
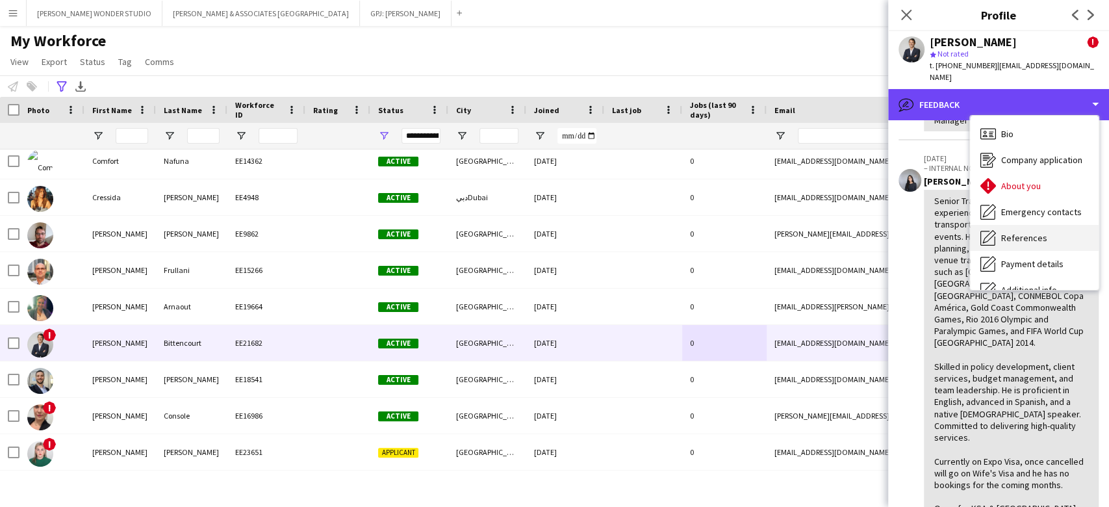
scroll to position [95, 0]
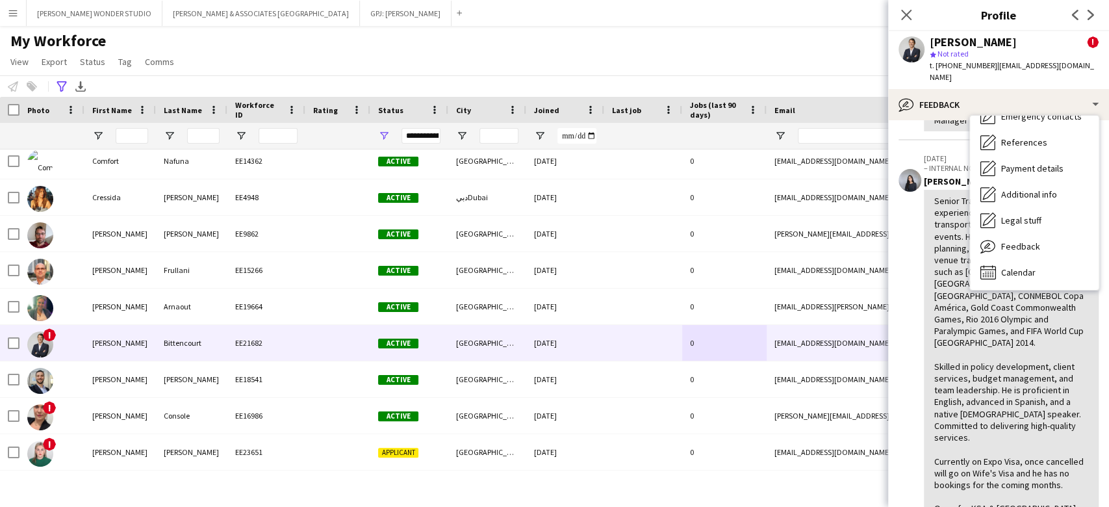
click at [1019, 240] on span "Feedback" at bounding box center [1020, 246] width 39 height 12
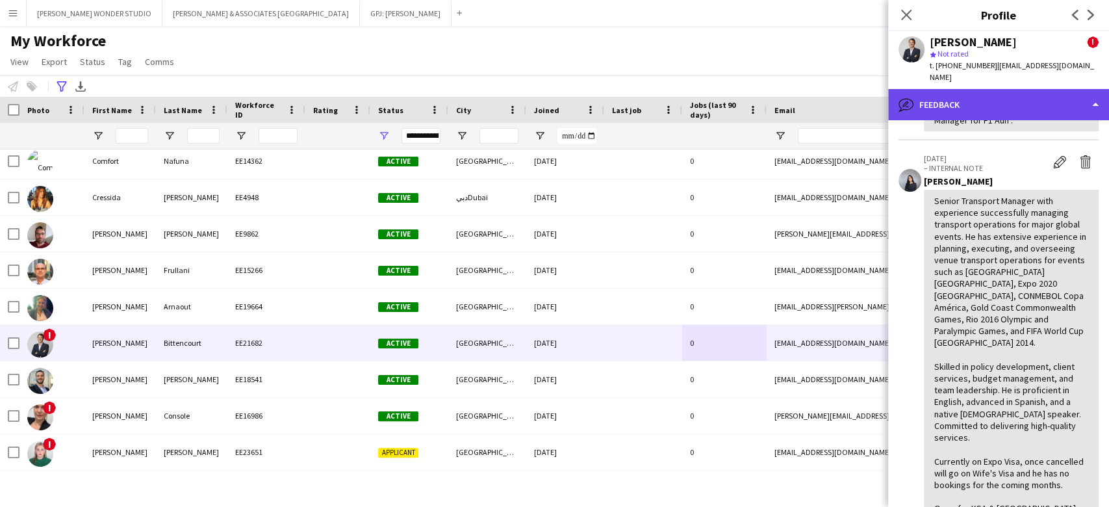
click at [993, 89] on div "bubble-pencil Feedback" at bounding box center [998, 104] width 221 height 31
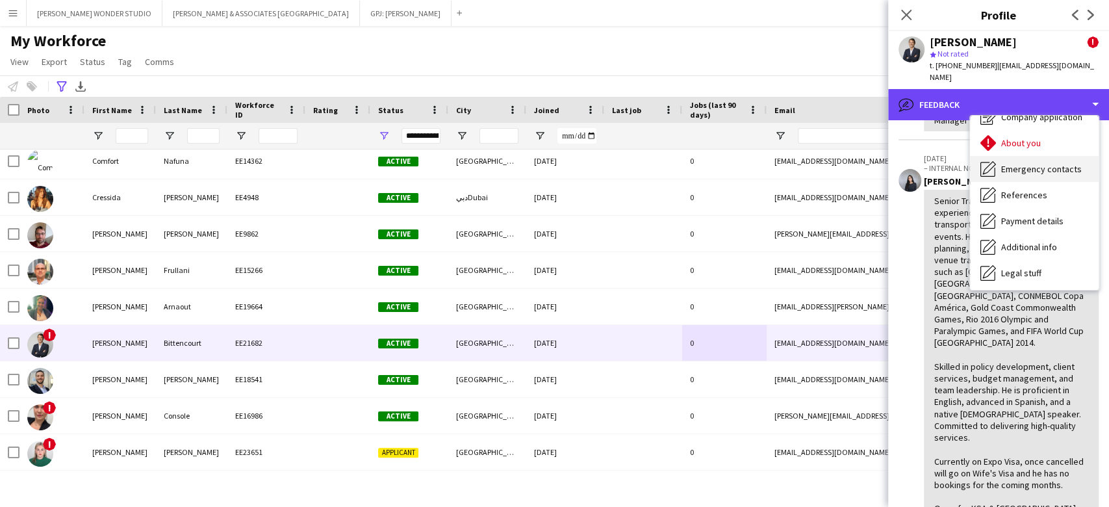
scroll to position [0, 0]
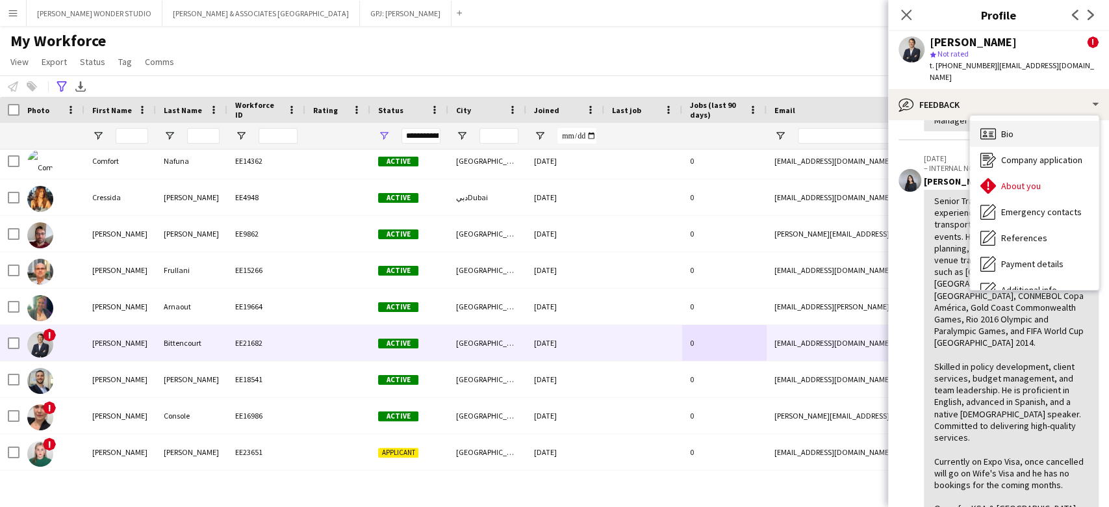
click at [1010, 128] on span "Bio" at bounding box center [1007, 134] width 12 height 12
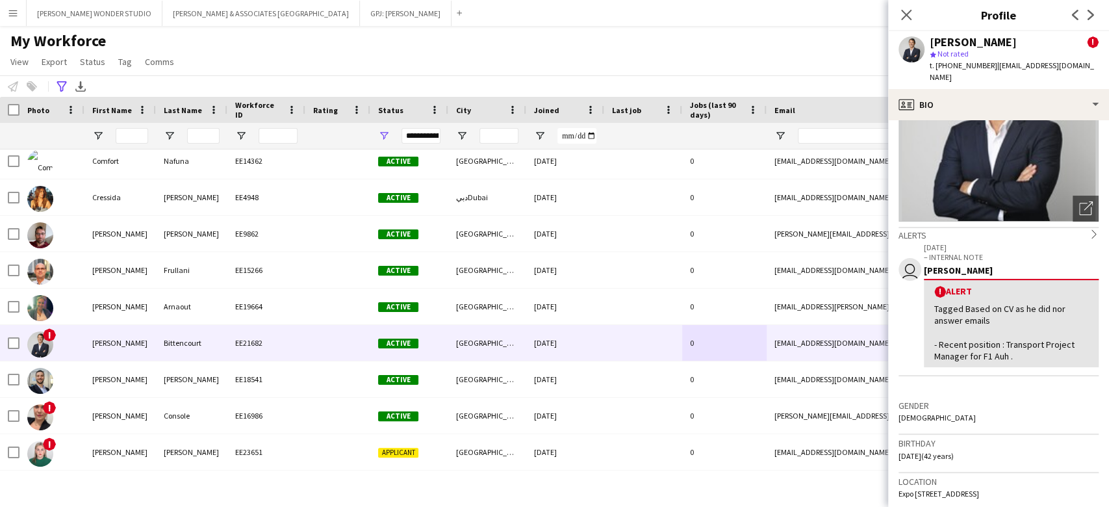
scroll to position [173, 0]
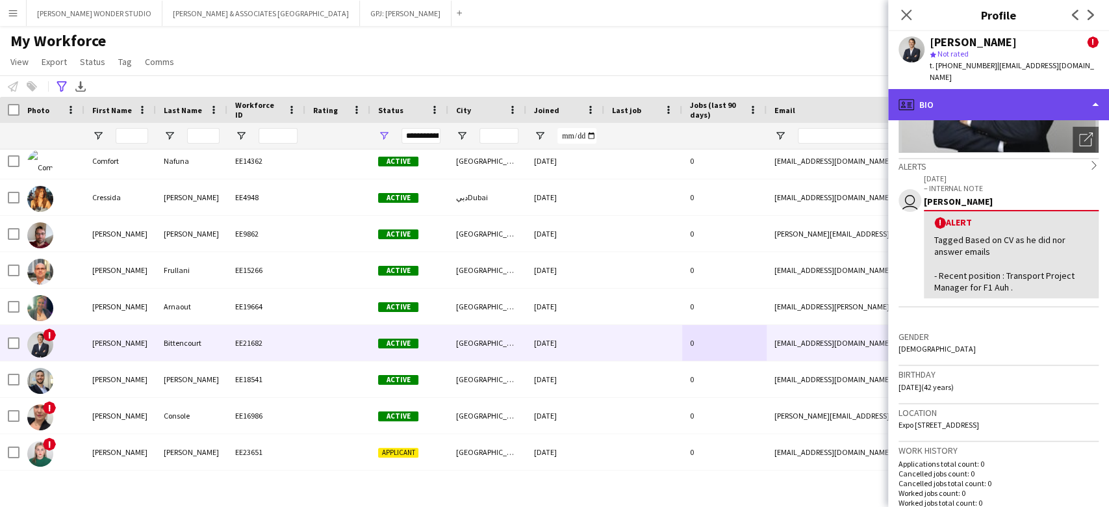
click at [974, 89] on div "profile Bio" at bounding box center [998, 104] width 221 height 31
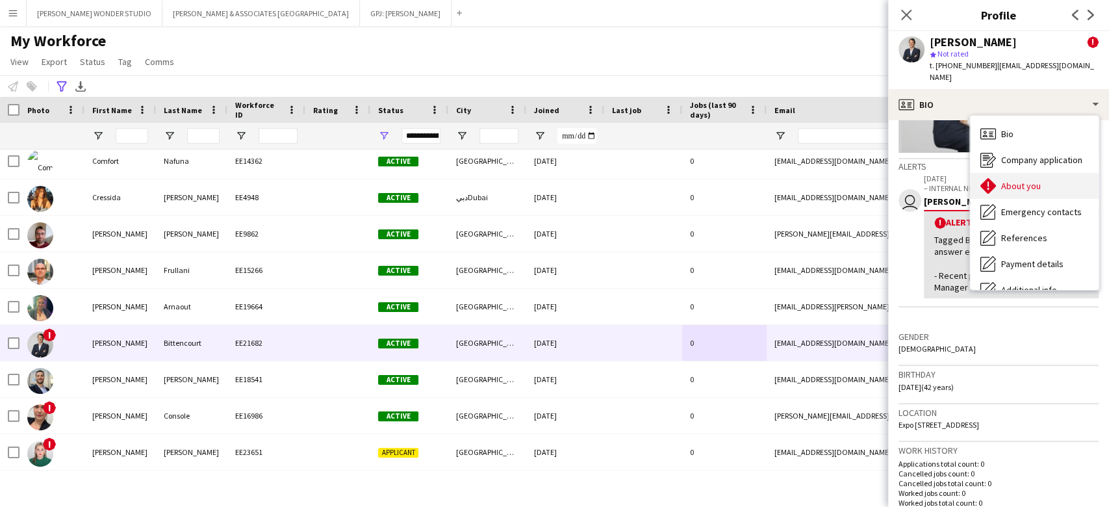
click at [1010, 173] on div "About you About you" at bounding box center [1034, 186] width 129 height 26
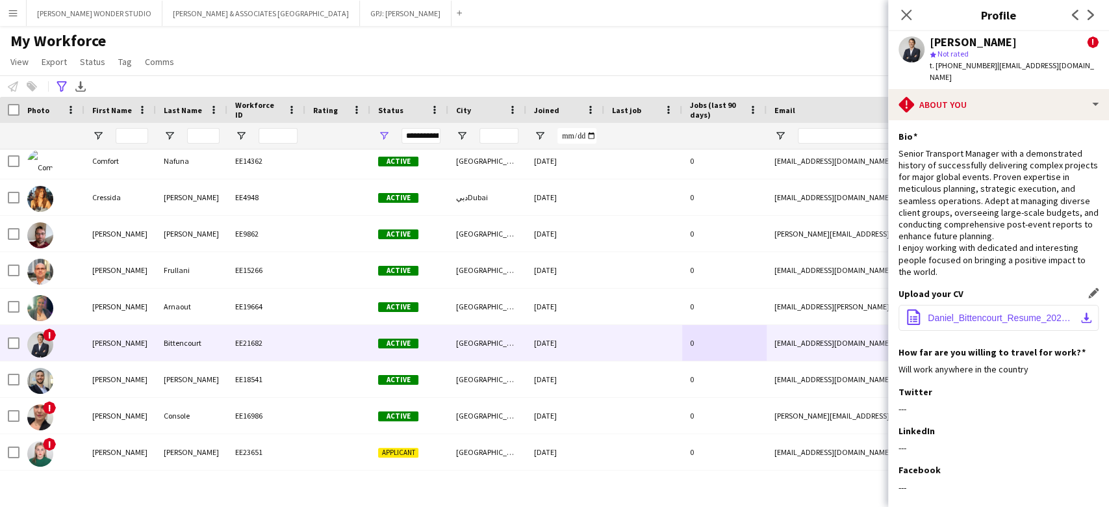
click at [984, 312] on span "Daniel_Bittencourt_Resume_2024.pdf" at bounding box center [1001, 317] width 147 height 10
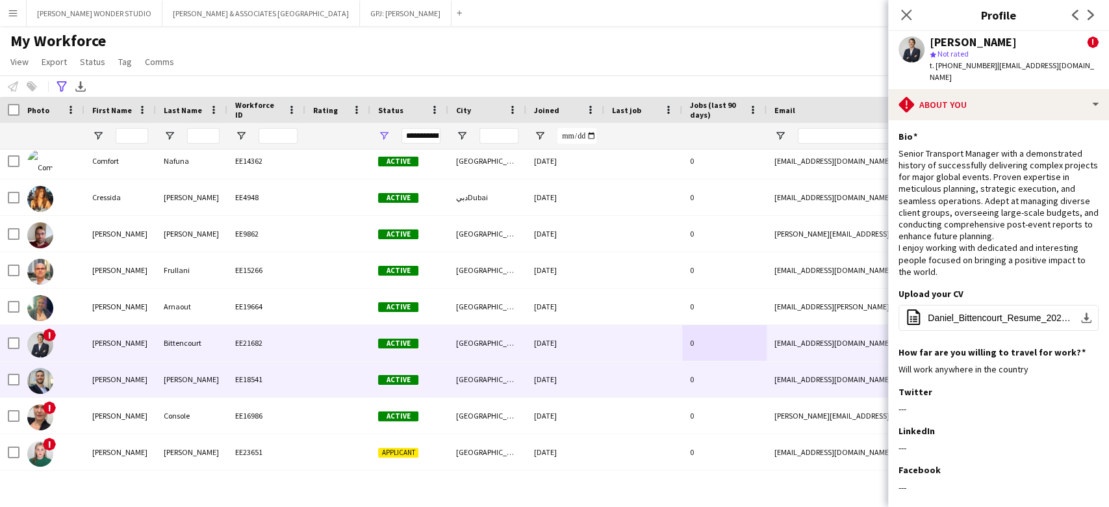
click at [577, 374] on div "[DATE]" at bounding box center [565, 379] width 78 height 36
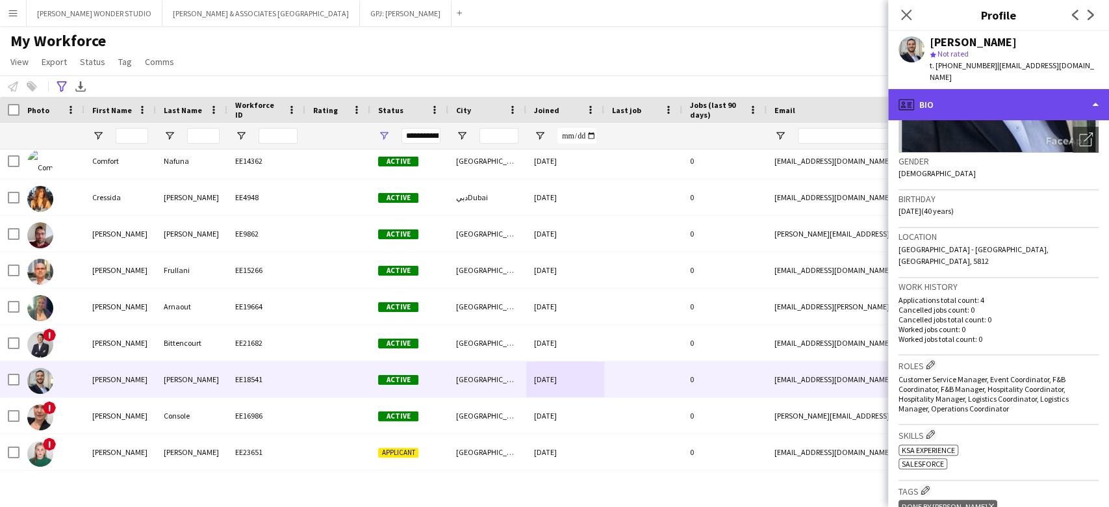
click at [1029, 103] on div "profile Bio" at bounding box center [998, 104] width 221 height 31
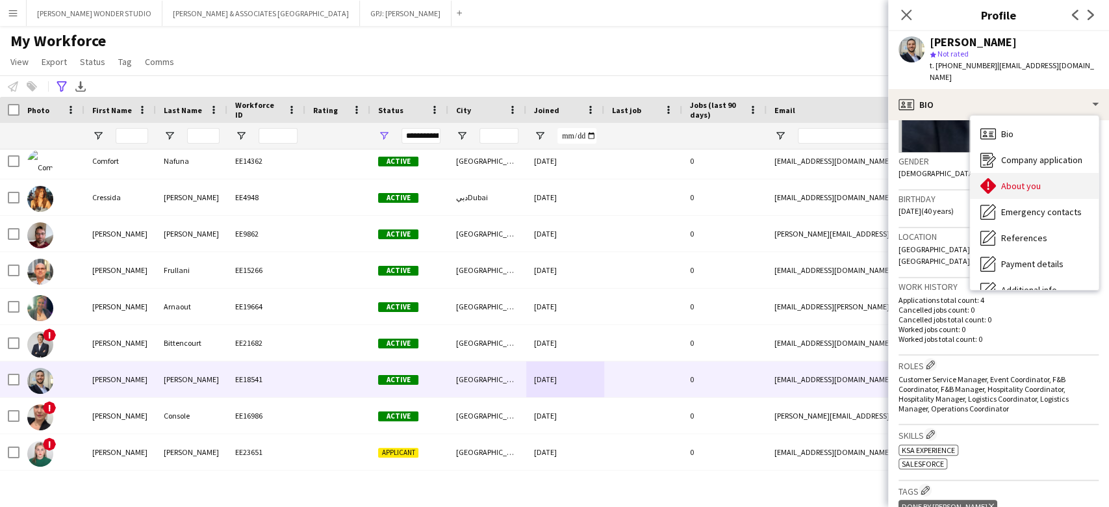
click at [1028, 180] on span "About you" at bounding box center [1021, 186] width 40 height 12
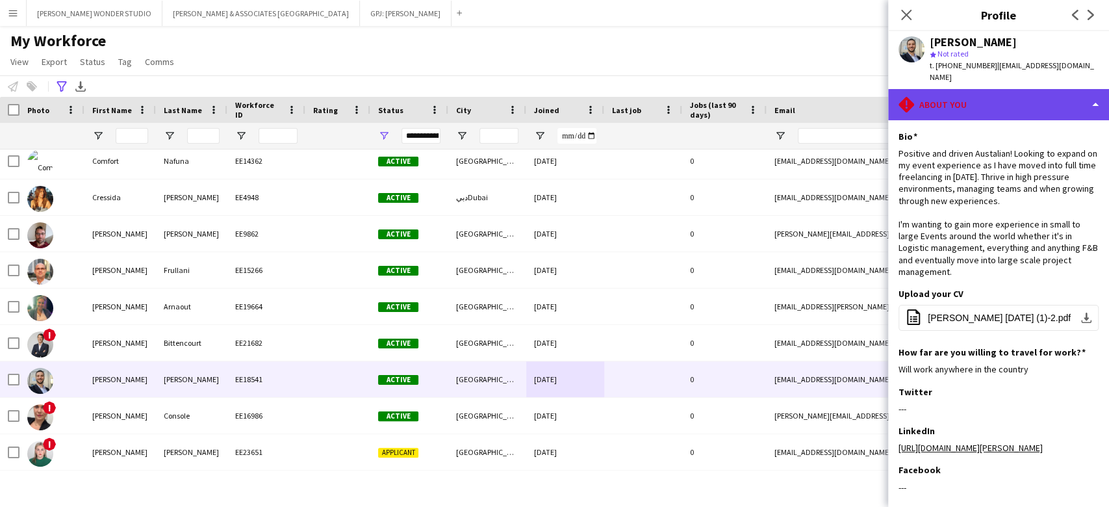
click at [962, 89] on div "rhombus-alert About you" at bounding box center [998, 104] width 221 height 31
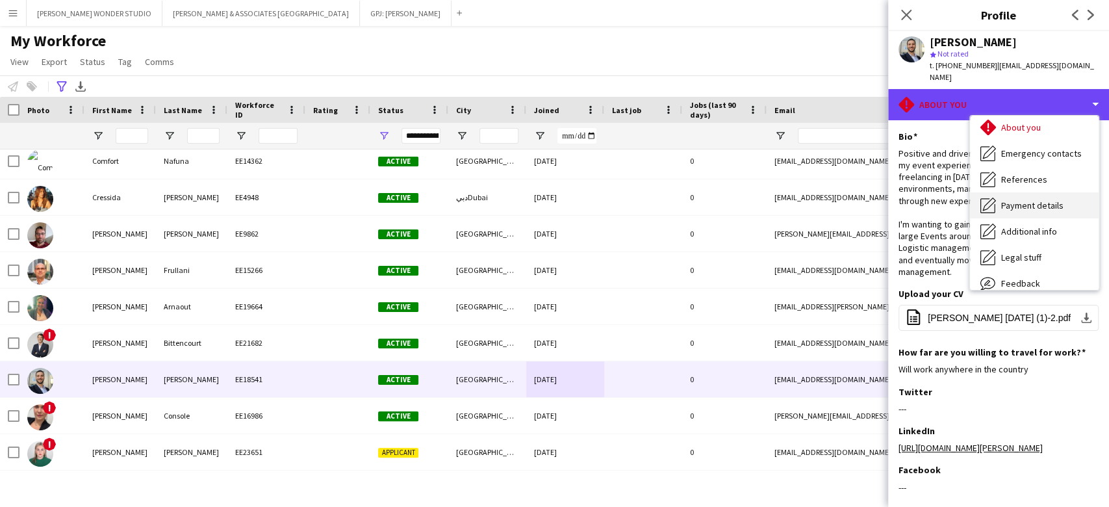
scroll to position [95, 0]
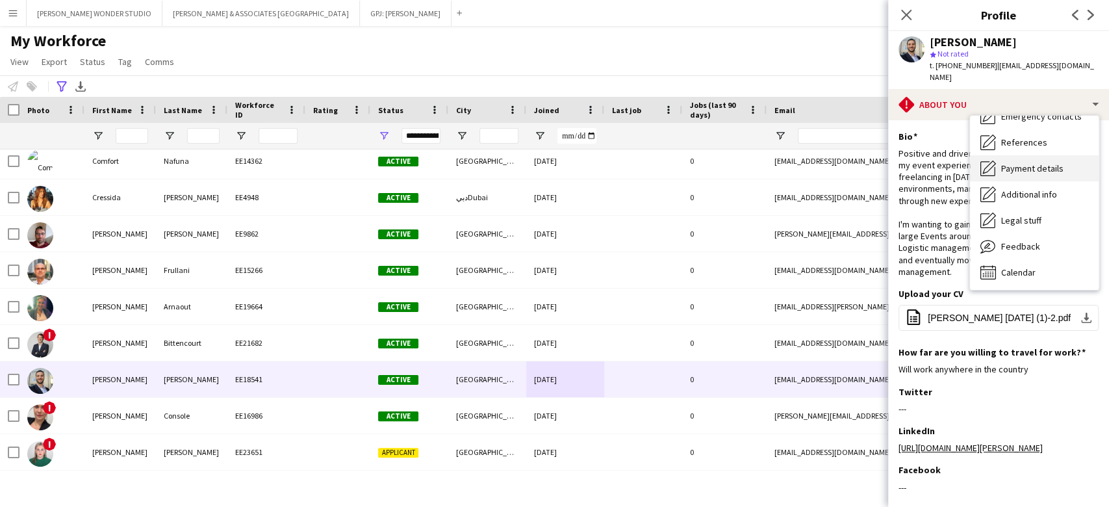
click at [996, 236] on div "Feedback Feedback" at bounding box center [1034, 246] width 129 height 26
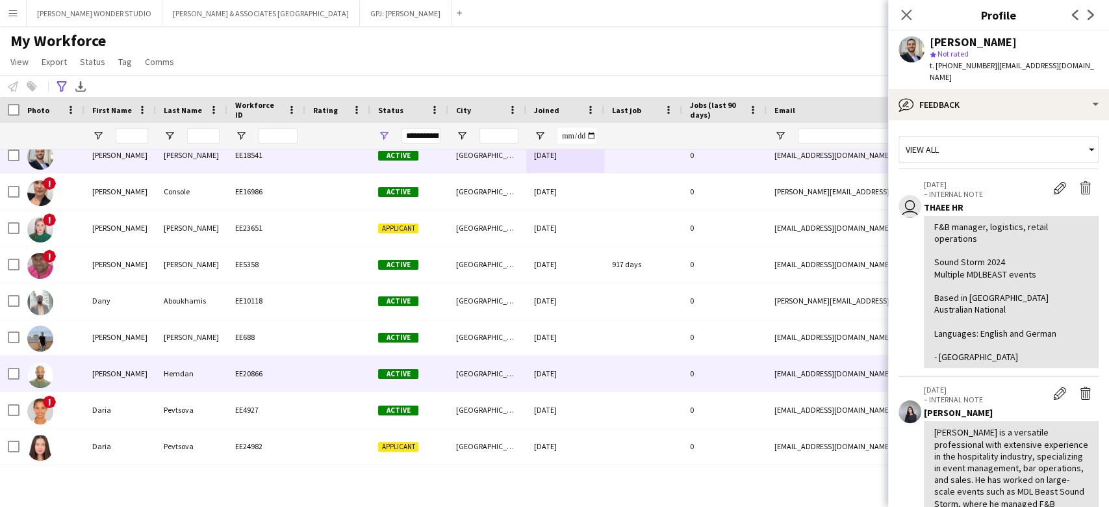
scroll to position [4850, 0]
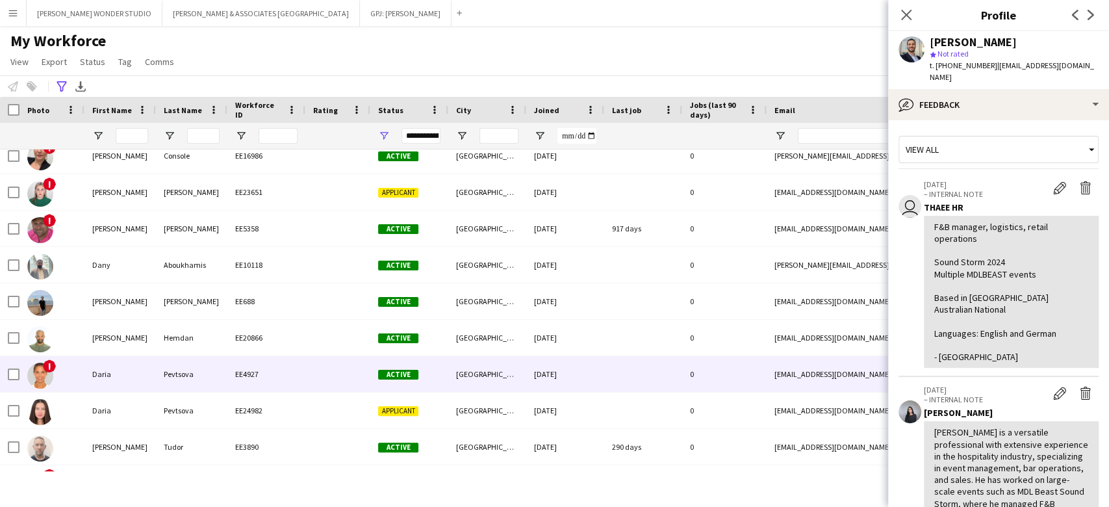
click at [613, 372] on div at bounding box center [643, 374] width 78 height 36
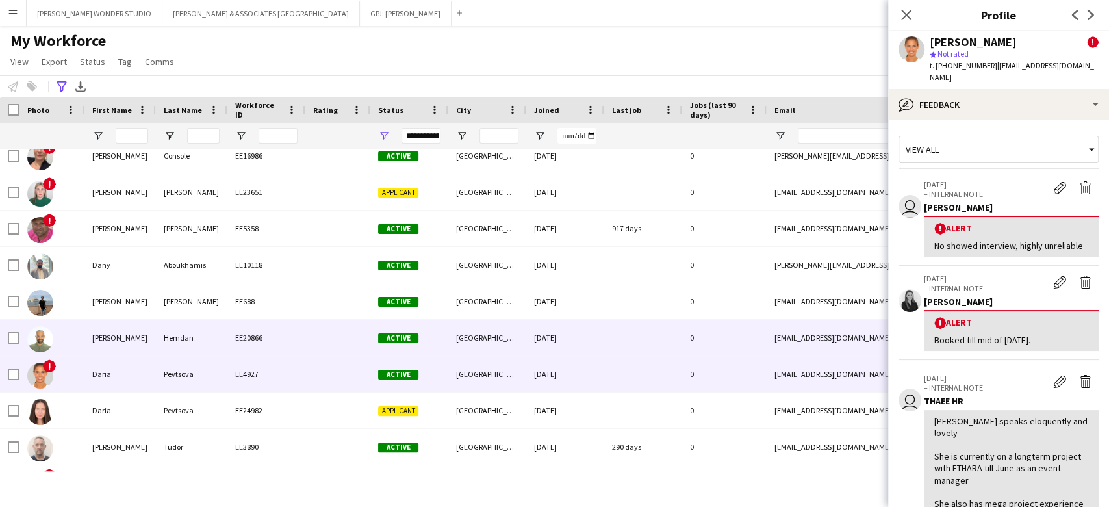
click at [615, 346] on div at bounding box center [643, 338] width 78 height 36
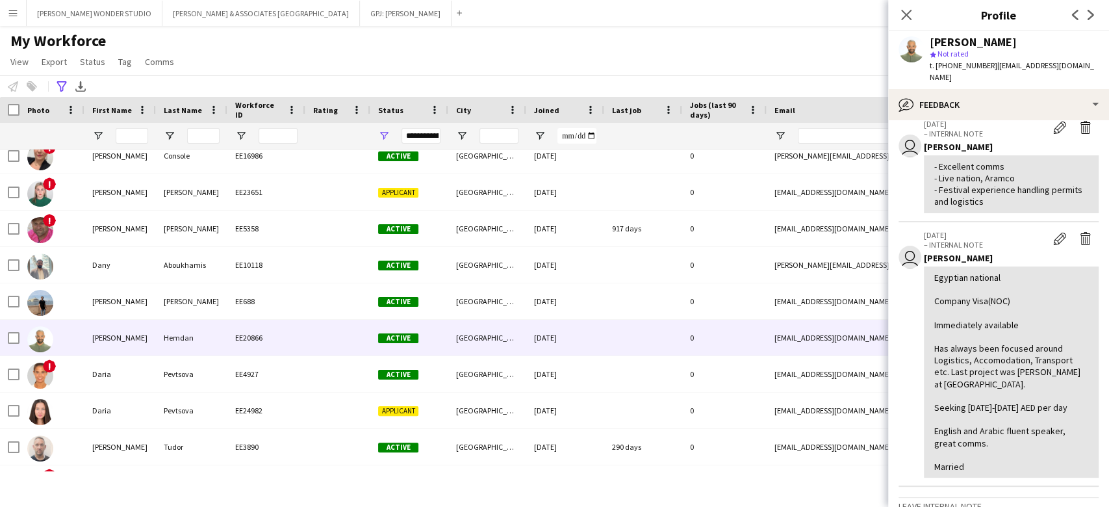
scroll to position [173, 0]
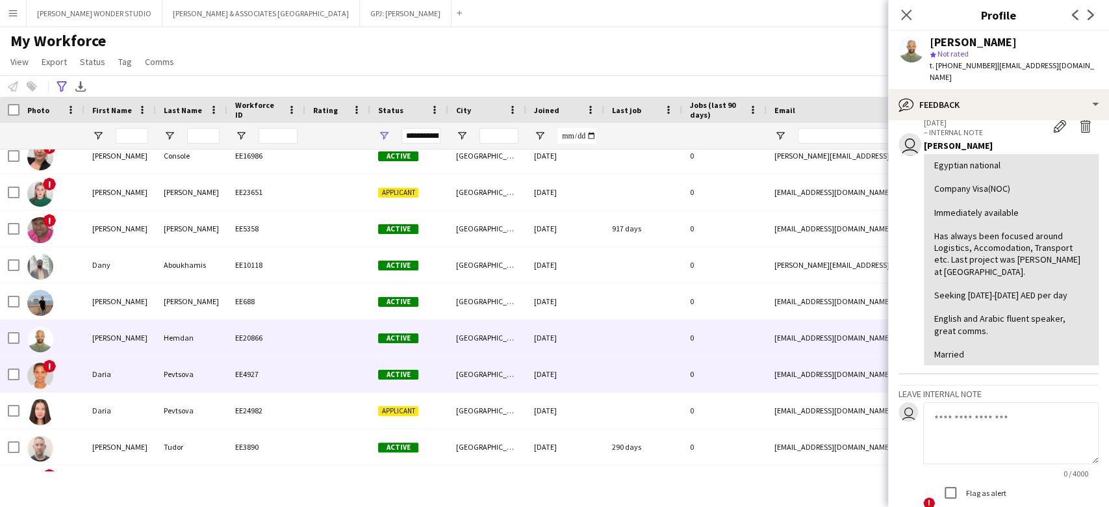
click at [266, 381] on div "EE4927" at bounding box center [266, 374] width 78 height 36
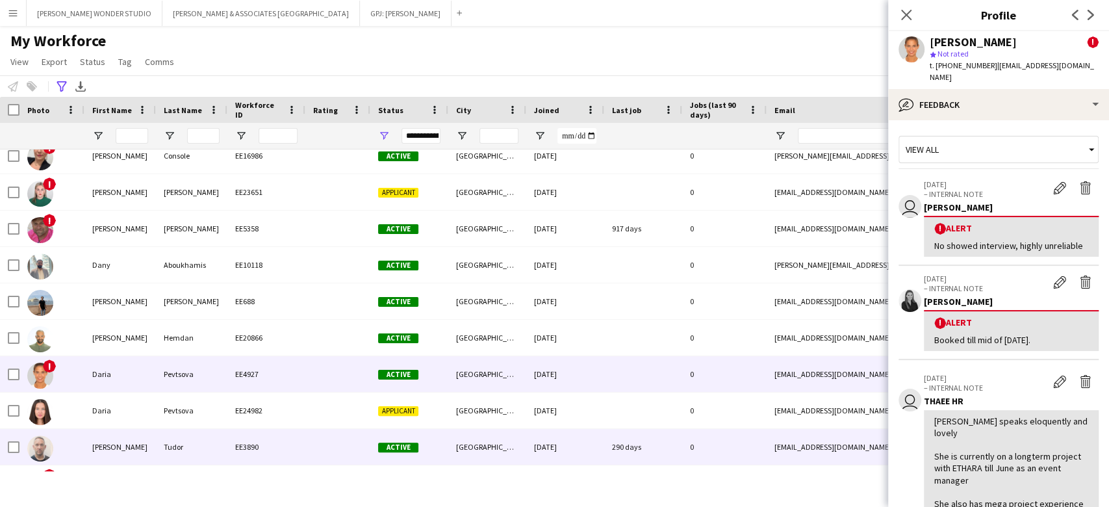
click at [223, 439] on div "Tudor" at bounding box center [191, 447] width 71 height 36
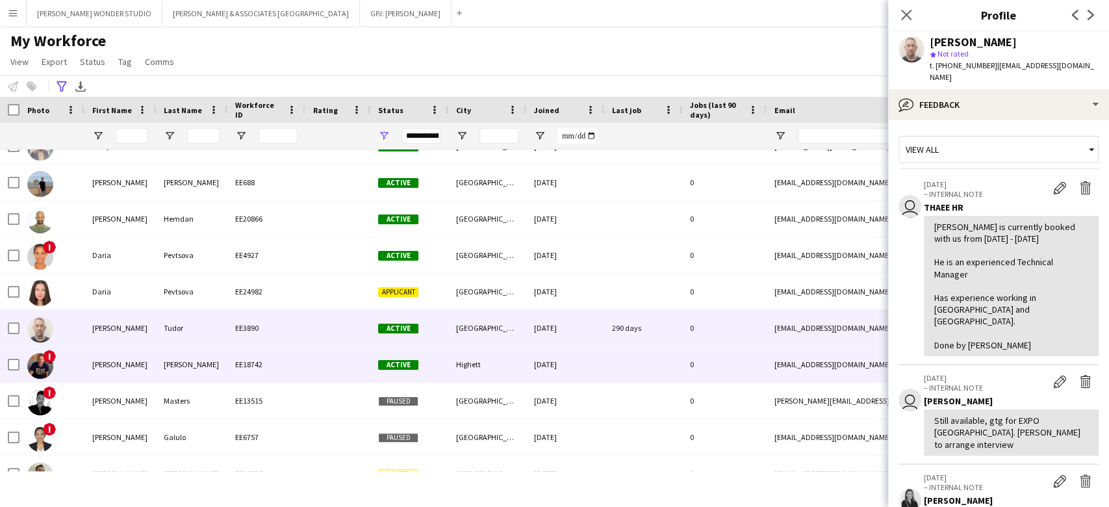
scroll to position [5024, 0]
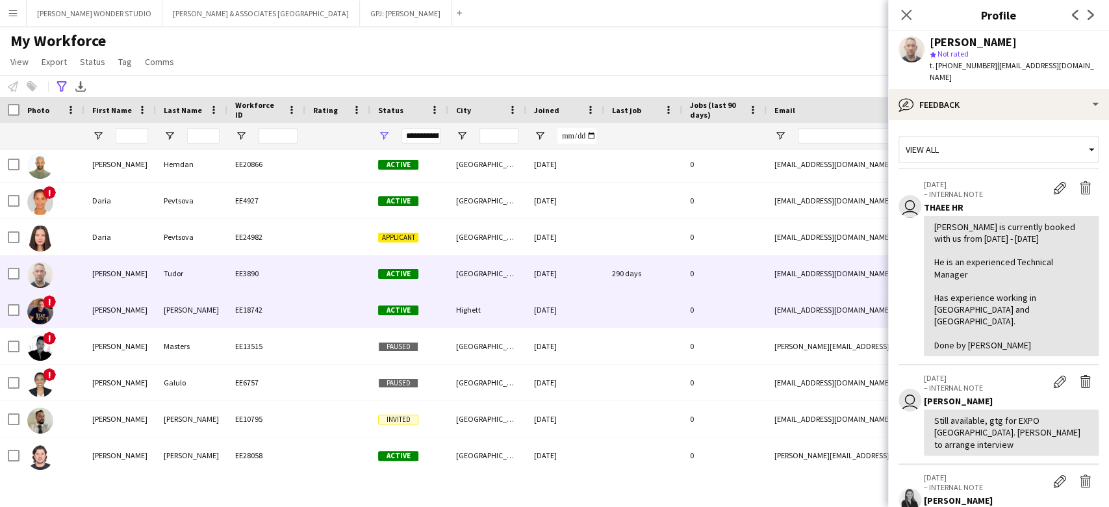
click at [686, 318] on div "0" at bounding box center [724, 310] width 84 height 36
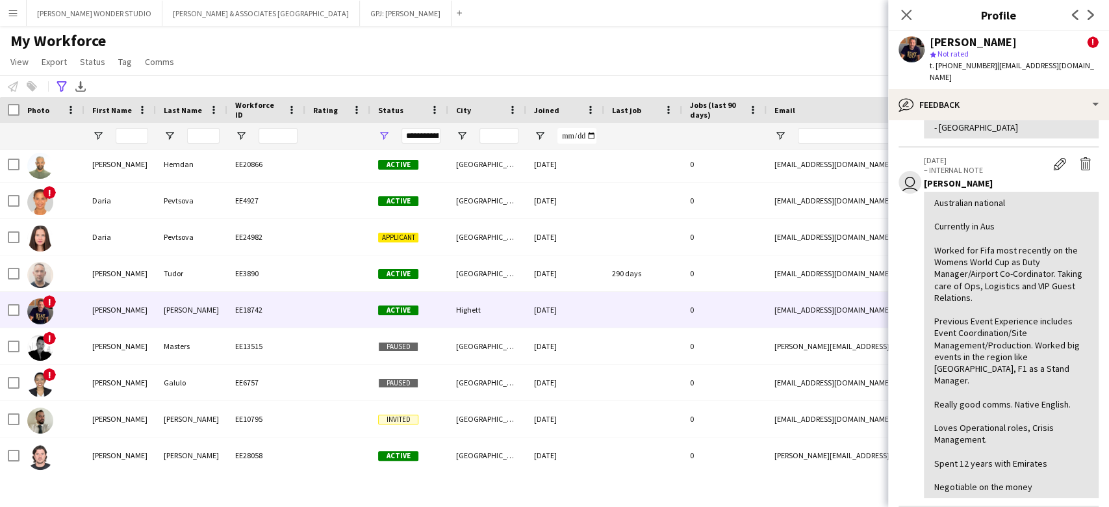
scroll to position [346, 0]
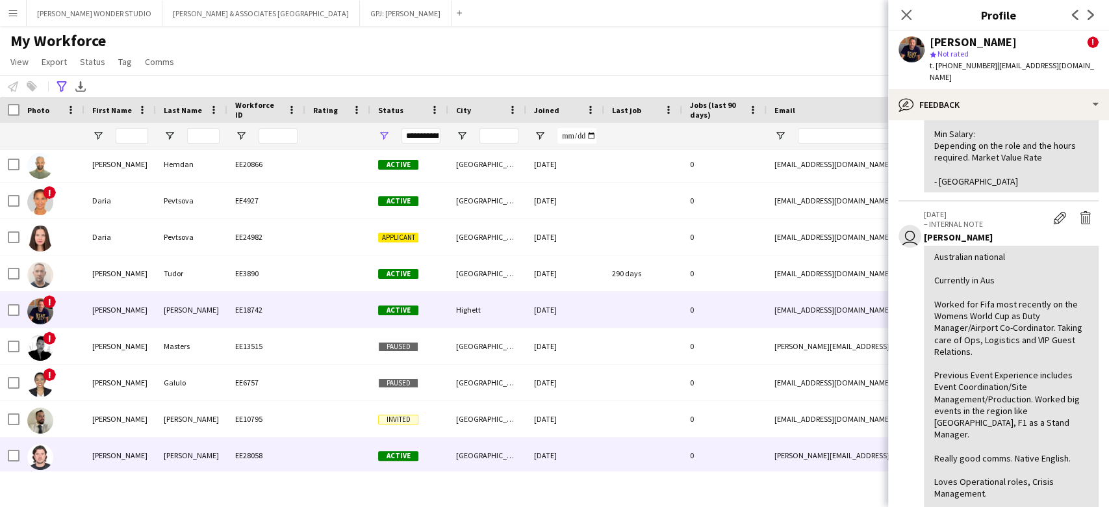
click at [568, 450] on div "[DATE]" at bounding box center [565, 455] width 78 height 36
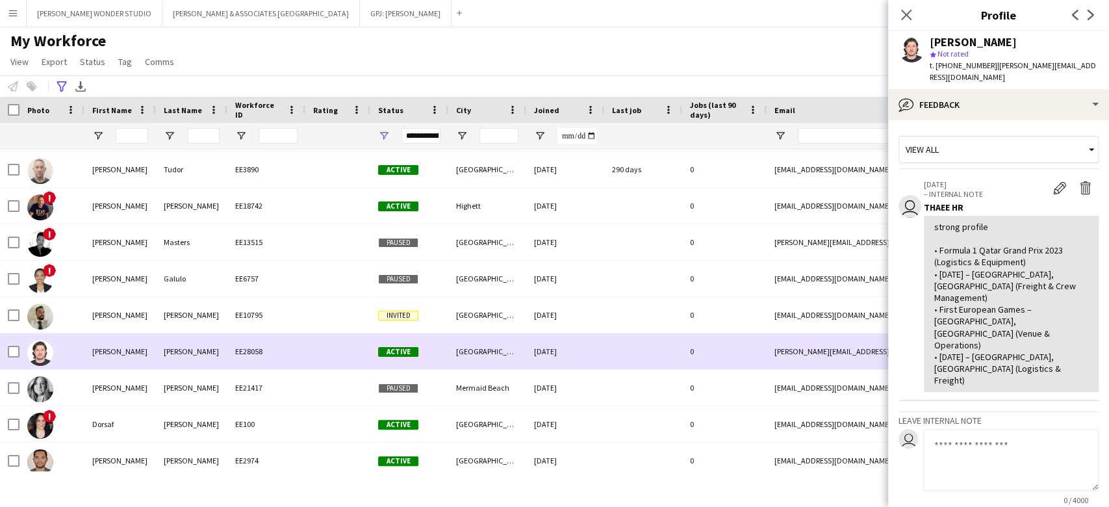
scroll to position [5197, 0]
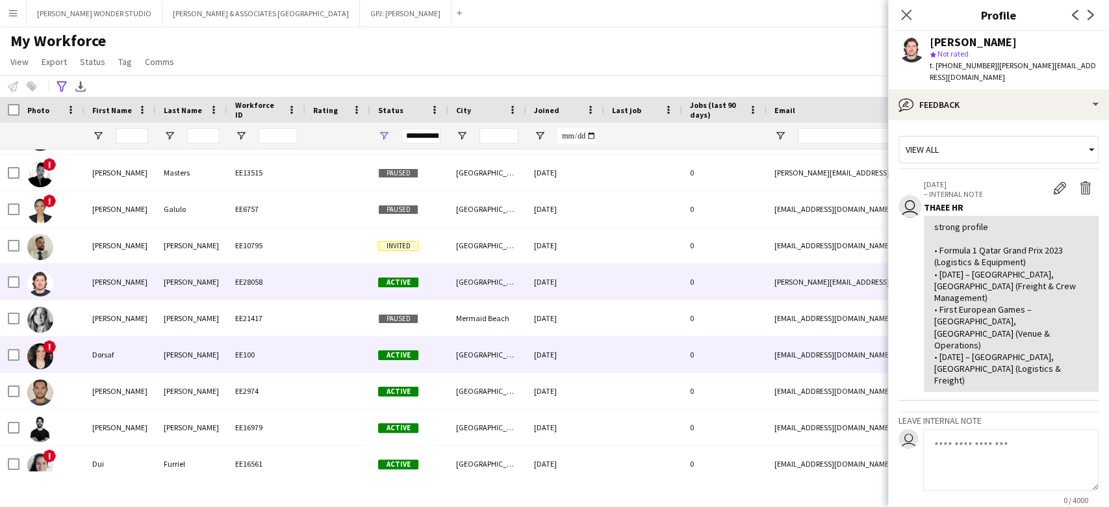
click at [668, 370] on div at bounding box center [643, 355] width 78 height 36
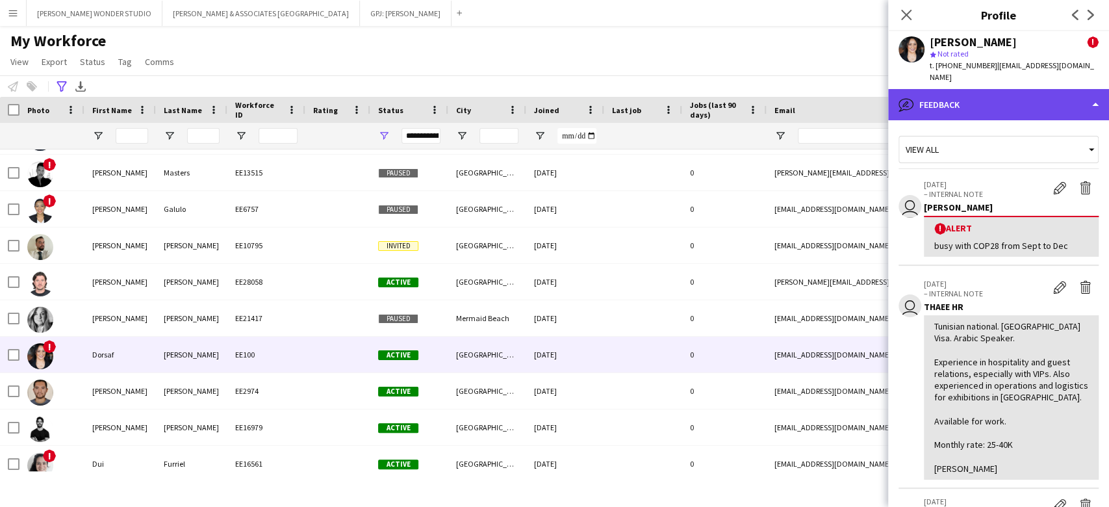
click at [984, 91] on div "bubble-pencil Feedback" at bounding box center [998, 104] width 221 height 31
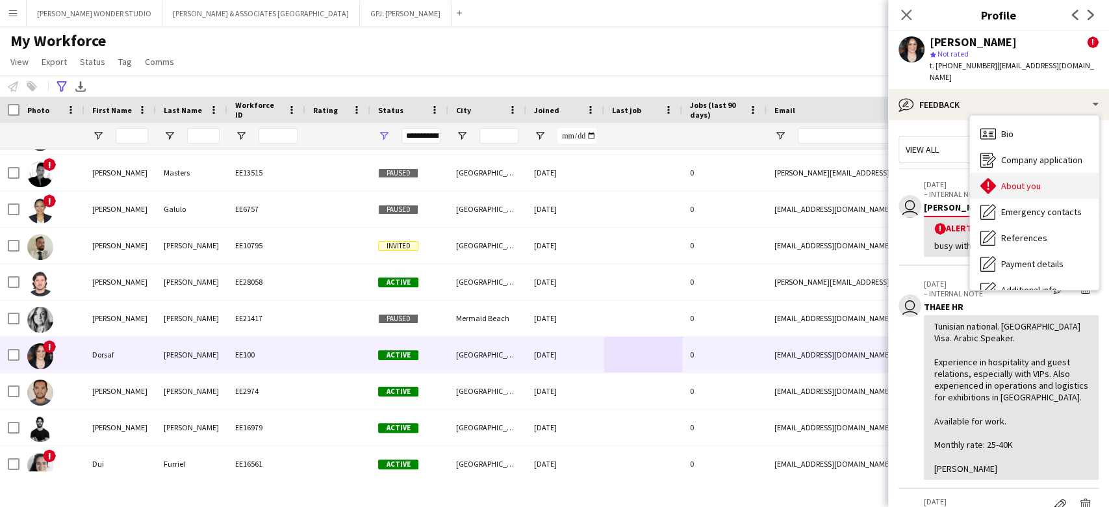
click at [1017, 180] on span "About you" at bounding box center [1021, 186] width 40 height 12
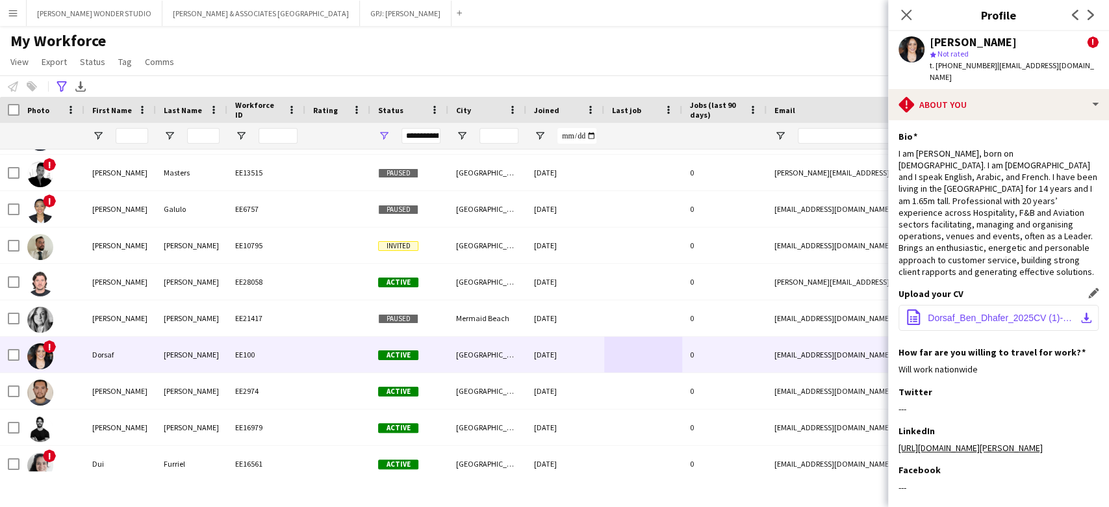
click at [972, 312] on span "Dorsaf_Ben_Dhafer_2025CV (1)-1.pdf" at bounding box center [1001, 317] width 147 height 10
click at [996, 203] on div "I am [PERSON_NAME], born on [DEMOGRAPHIC_DATA]. I am [DEMOGRAPHIC_DATA] and I s…" at bounding box center [998, 212] width 200 height 130
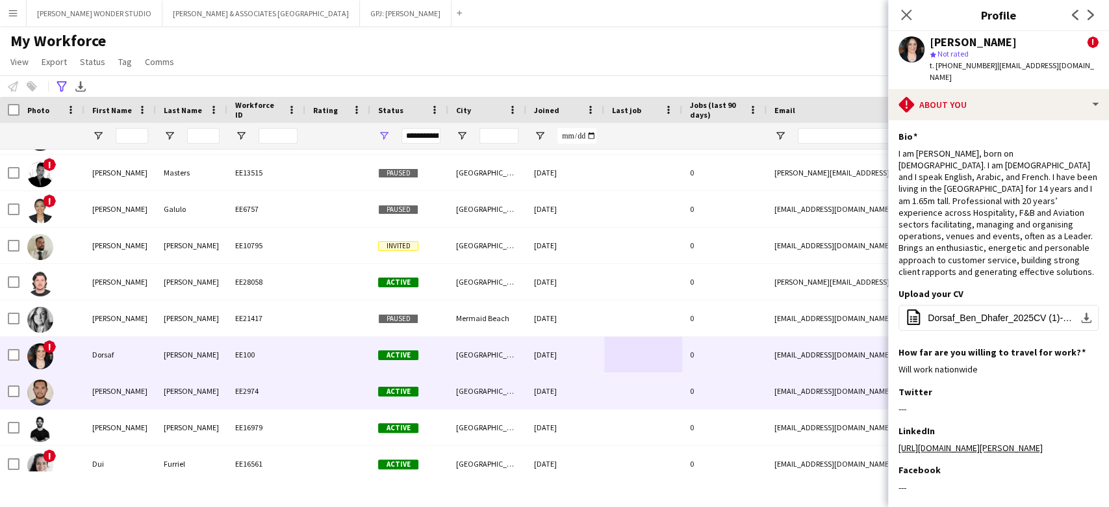
click at [607, 387] on div at bounding box center [643, 391] width 78 height 36
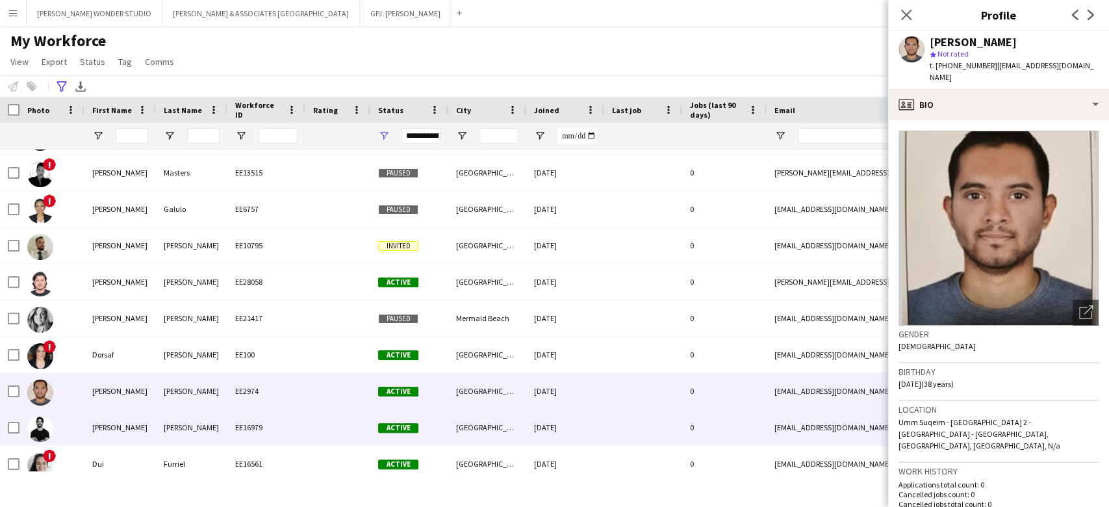
click at [587, 418] on div "[DATE]" at bounding box center [565, 427] width 78 height 36
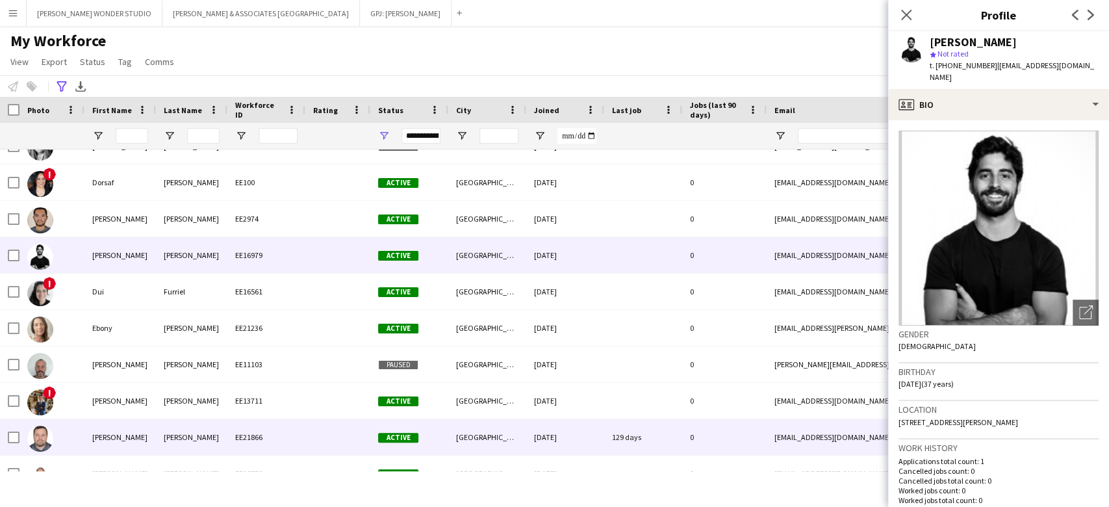
scroll to position [5370, 0]
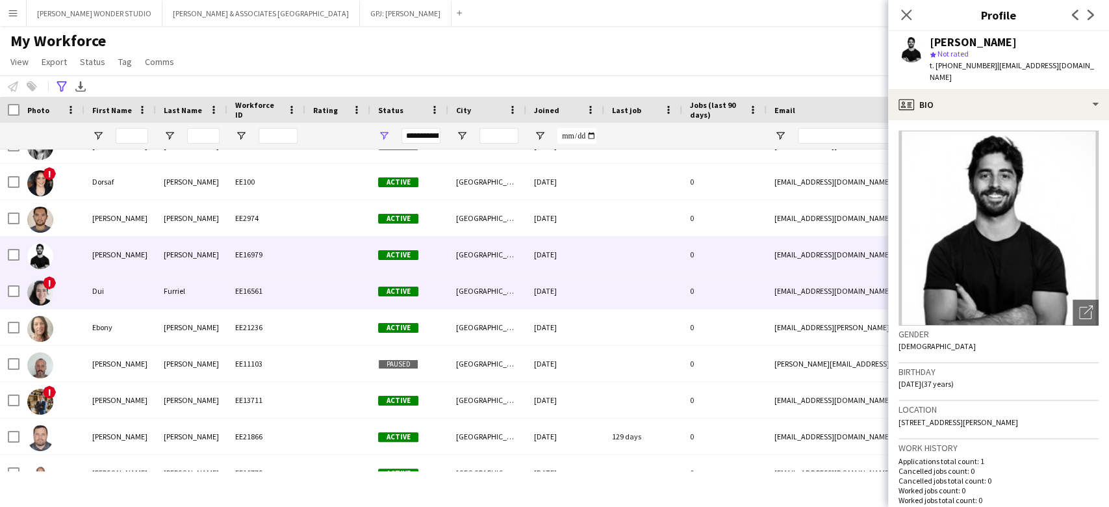
click at [491, 288] on div "[GEOGRAPHIC_DATA]" at bounding box center [487, 291] width 78 height 36
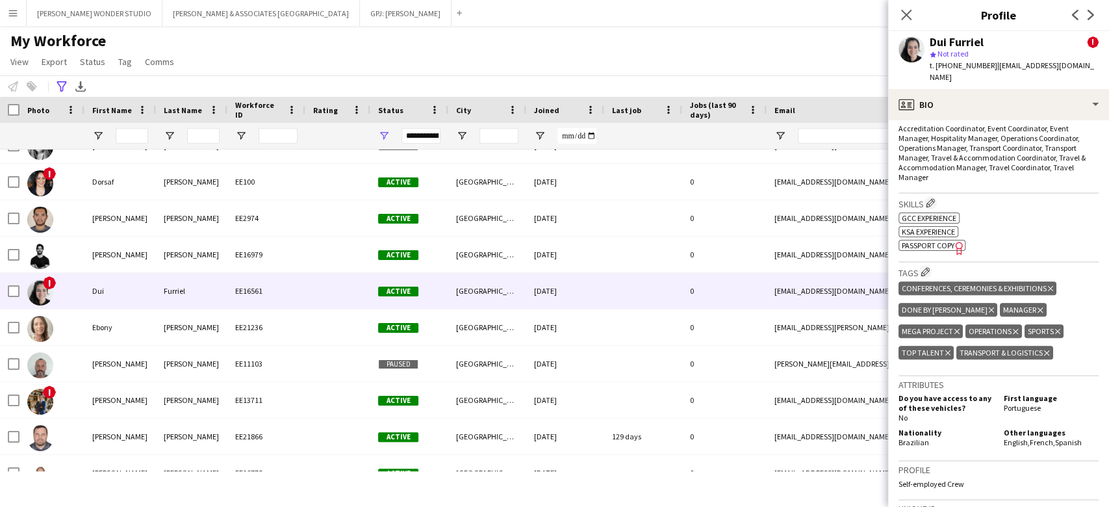
scroll to position [693, 0]
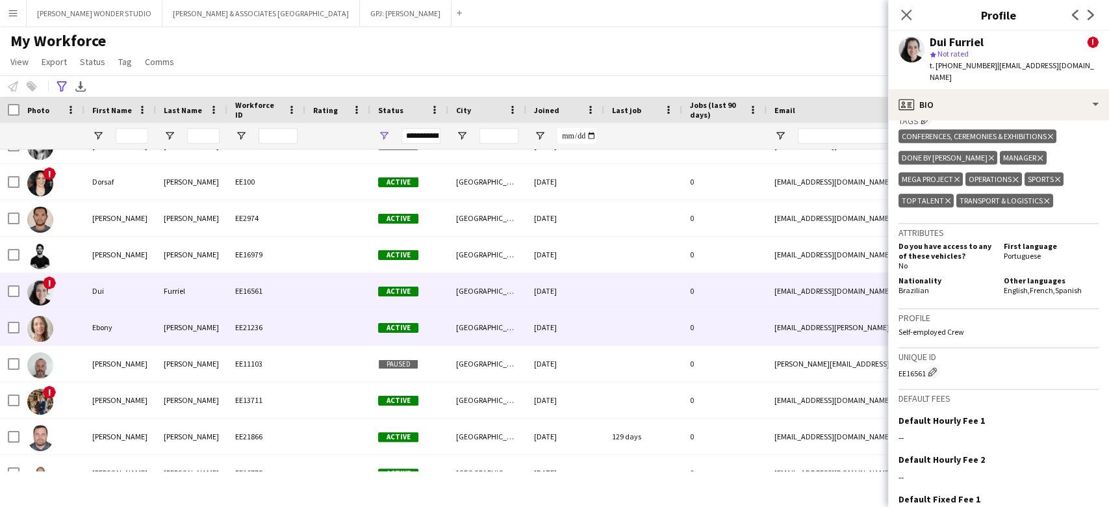
click at [585, 322] on div "[DATE]" at bounding box center [565, 327] width 78 height 36
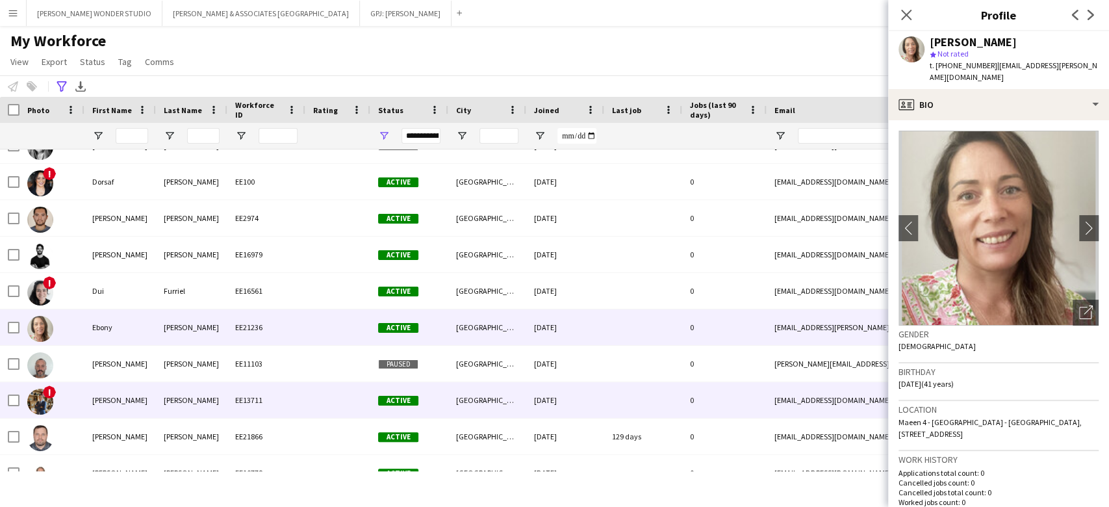
click at [511, 397] on div "[GEOGRAPHIC_DATA]" at bounding box center [487, 400] width 78 height 36
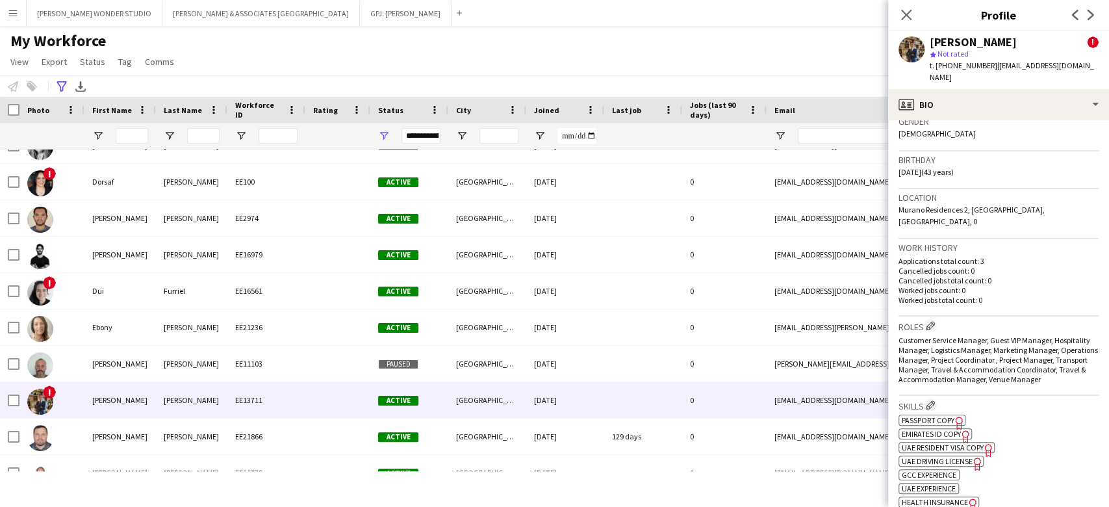
scroll to position [346, 0]
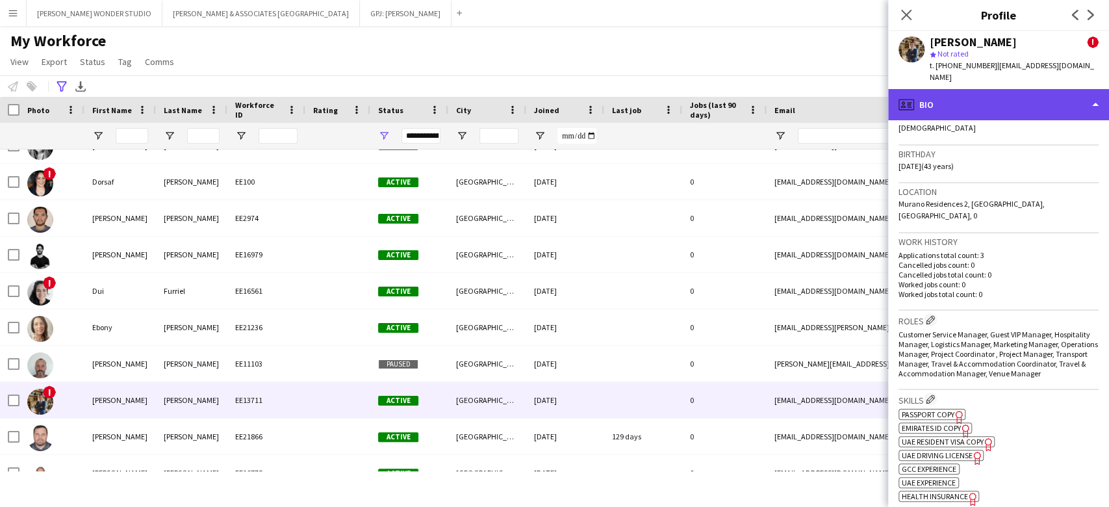
click at [980, 103] on div "profile Bio" at bounding box center [998, 104] width 221 height 31
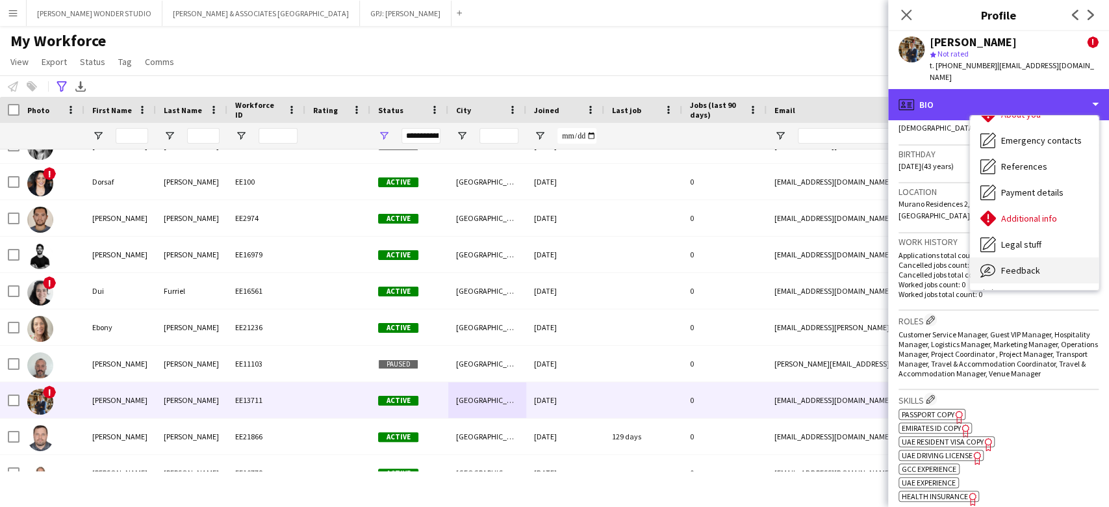
scroll to position [95, 0]
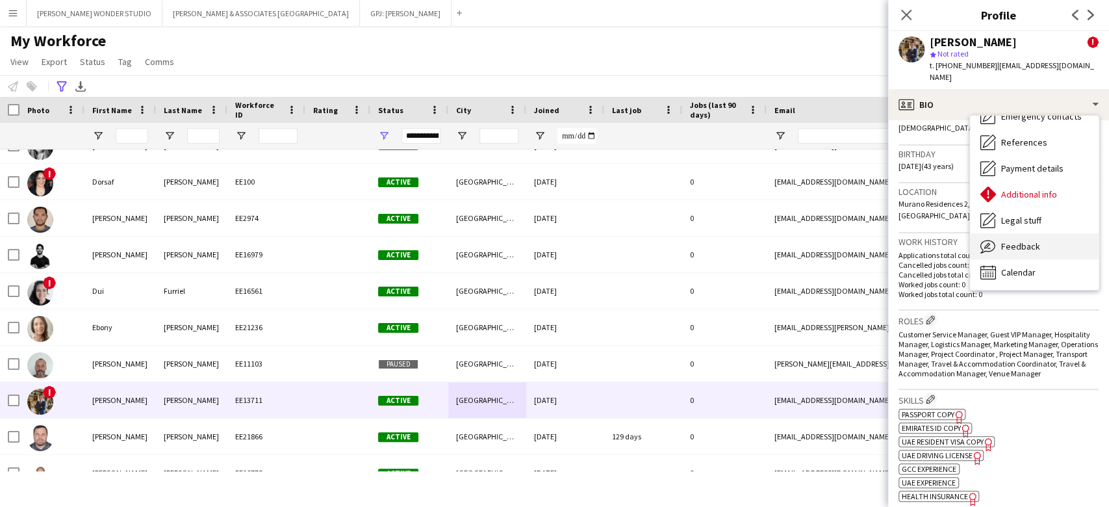
click at [1039, 233] on div "Feedback Feedback" at bounding box center [1034, 246] width 129 height 26
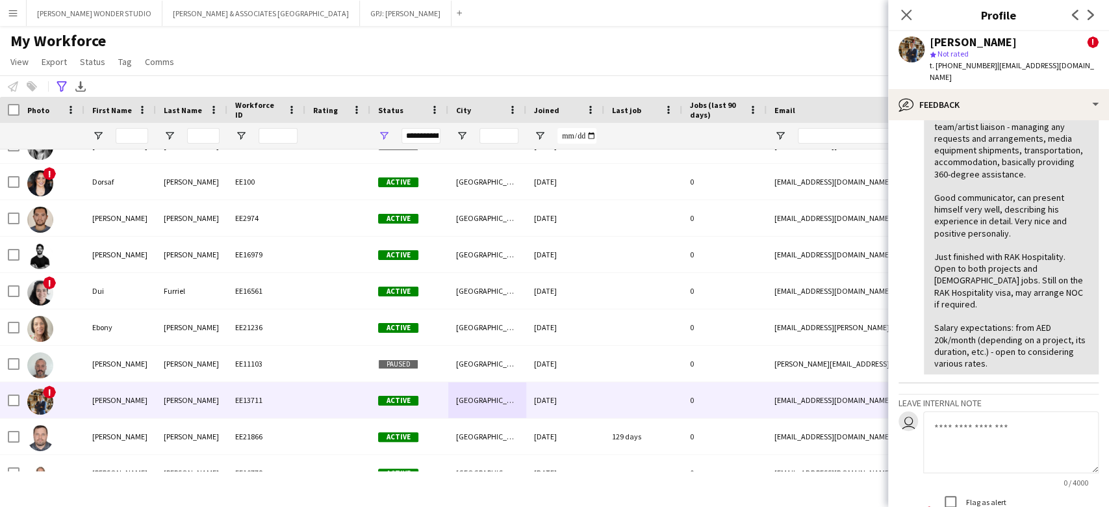
scroll to position [260, 0]
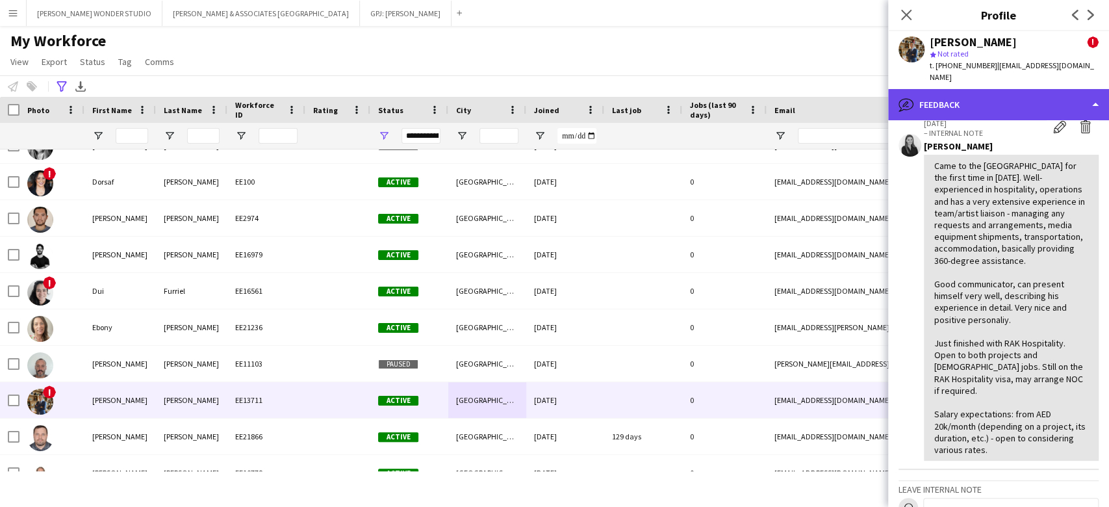
click at [998, 89] on div "bubble-pencil Feedback" at bounding box center [998, 104] width 221 height 31
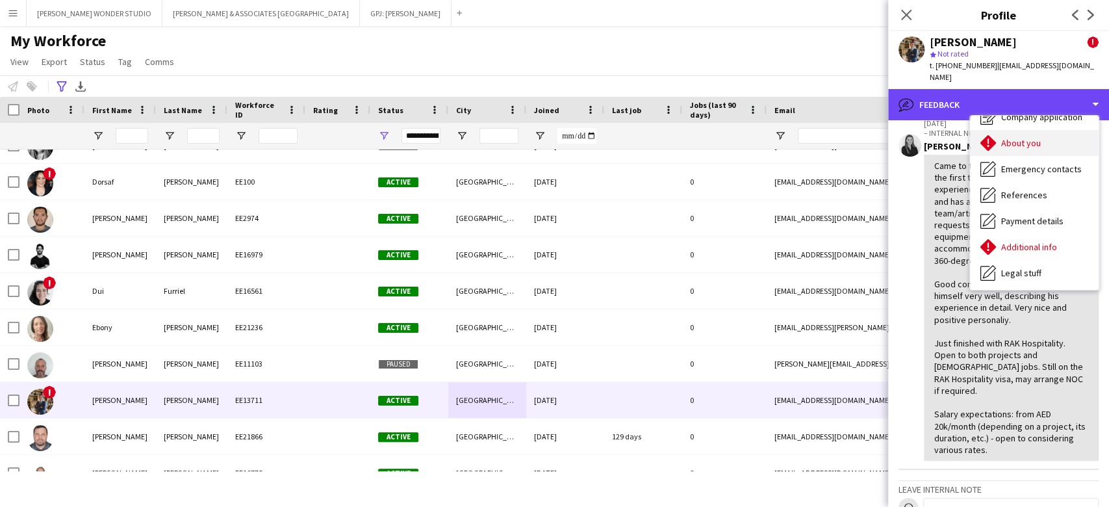
scroll to position [0, 0]
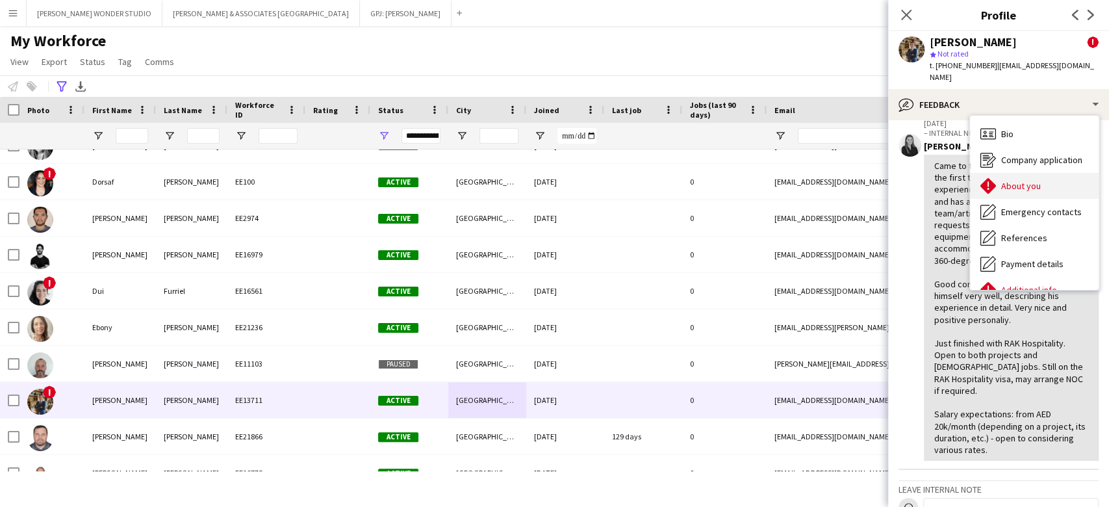
click at [1017, 180] on span "About you" at bounding box center [1021, 186] width 40 height 12
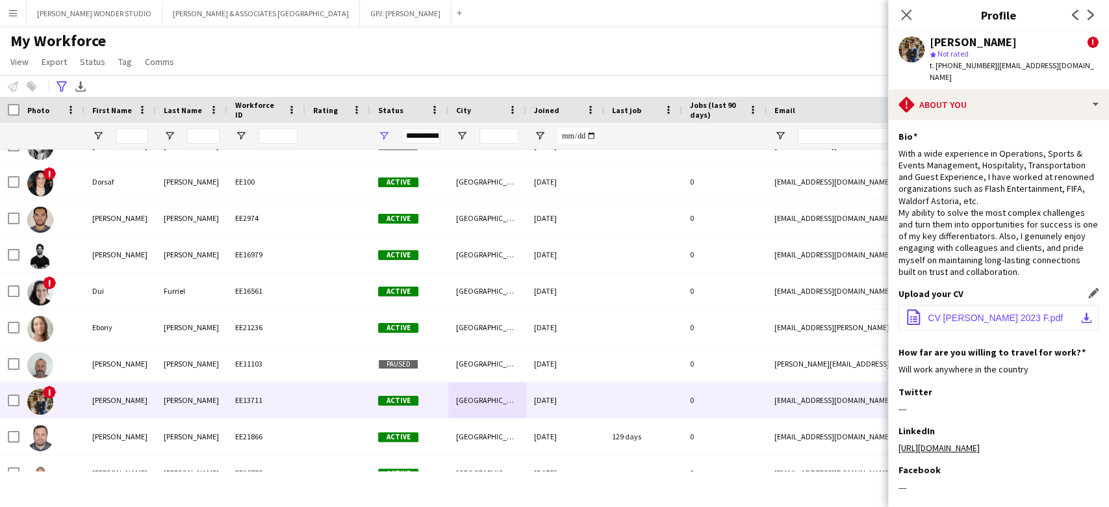
click at [990, 305] on button "office-file-sheet CV [PERSON_NAME] 2023 F.pdf download-bottom" at bounding box center [998, 318] width 200 height 26
click at [996, 210] on div "With a wide experience in Operations, Sports & Events Management, Hospitality, …" at bounding box center [998, 212] width 200 height 130
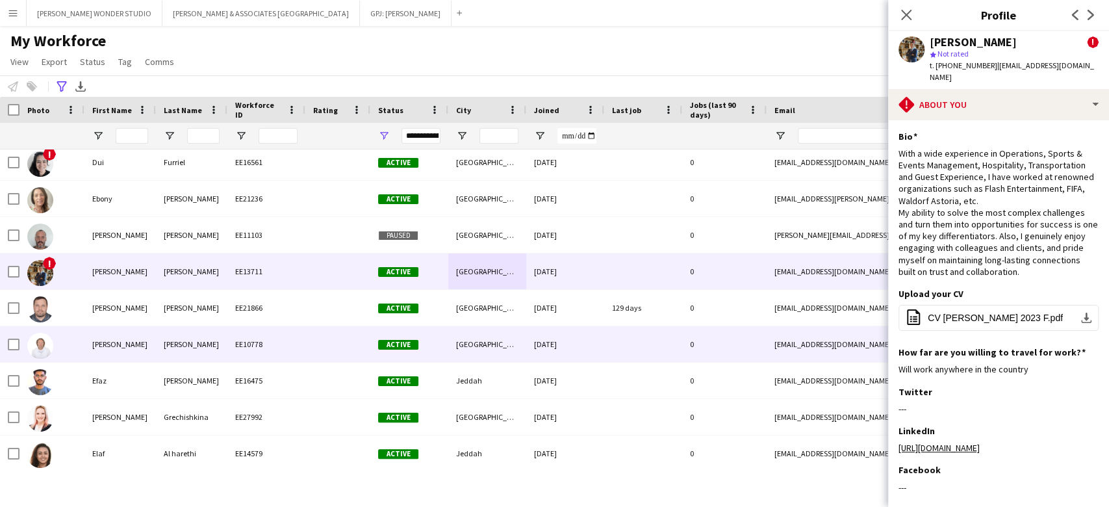
scroll to position [5544, 0]
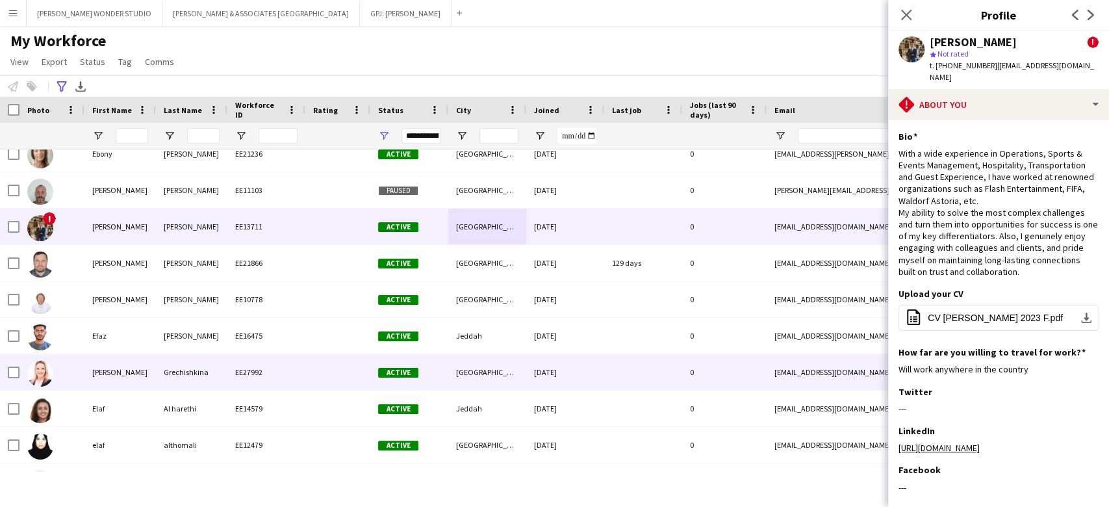
click at [540, 368] on div "[DATE]" at bounding box center [565, 372] width 78 height 36
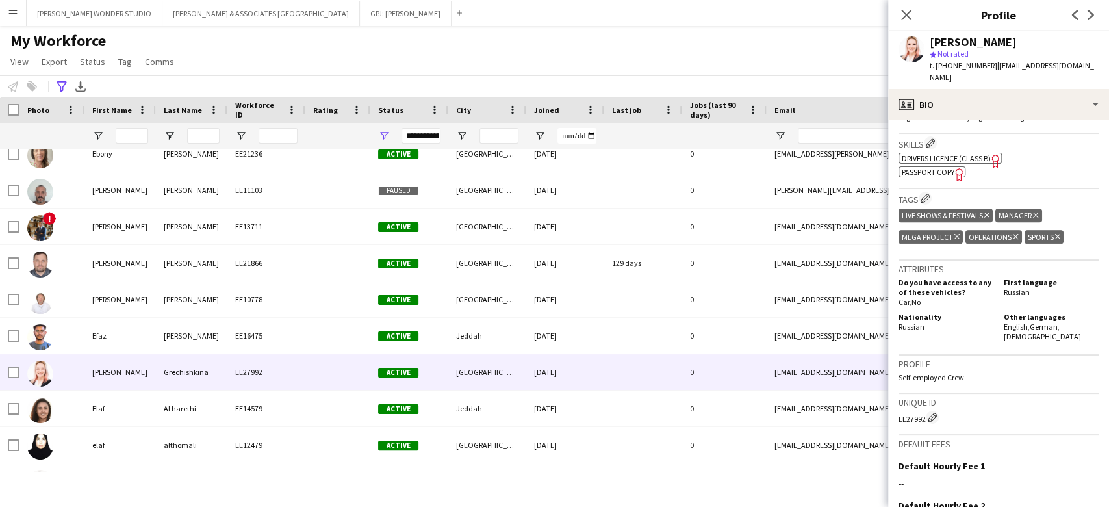
scroll to position [346, 0]
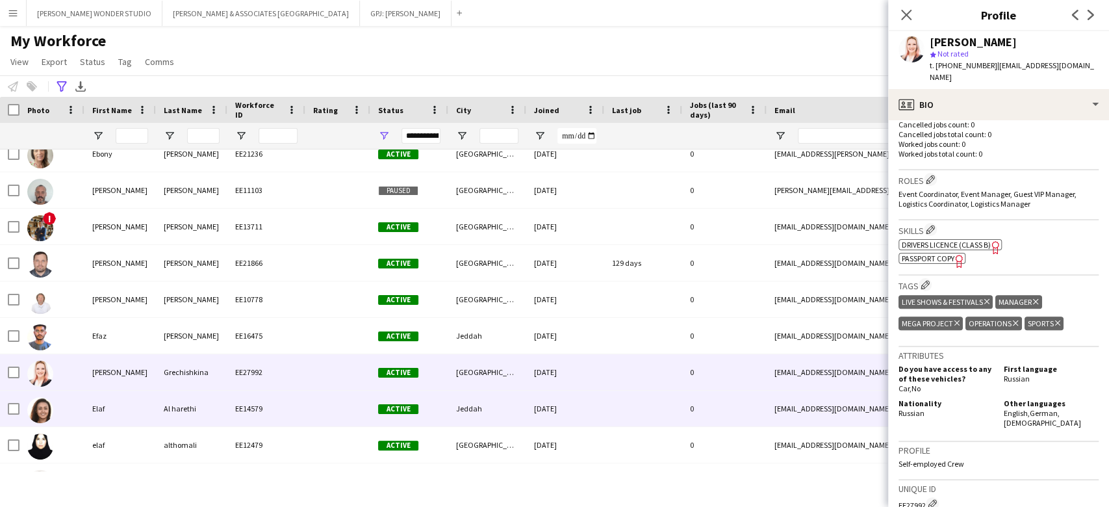
click at [502, 413] on div "Jeddah" at bounding box center [487, 408] width 78 height 36
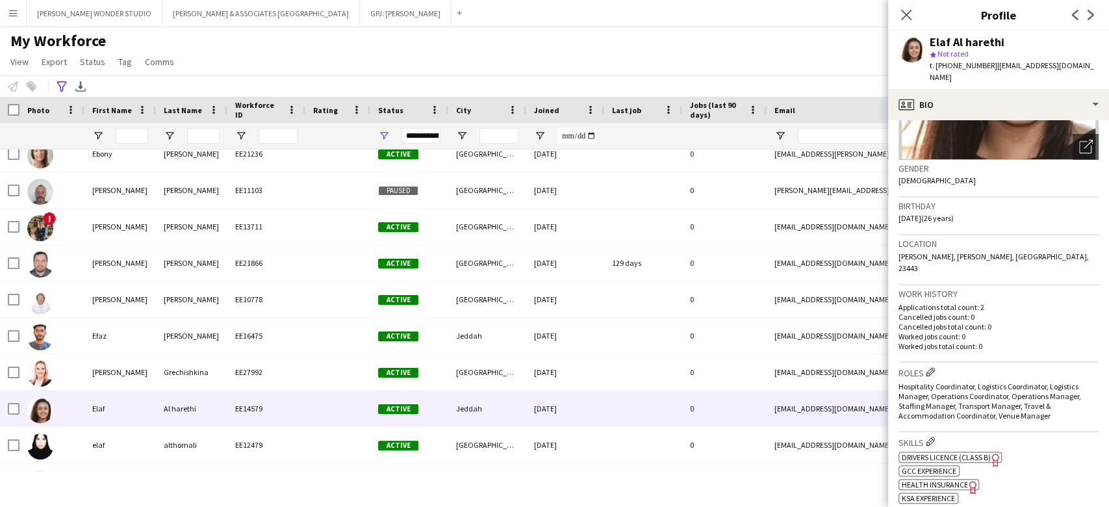
scroll to position [173, 0]
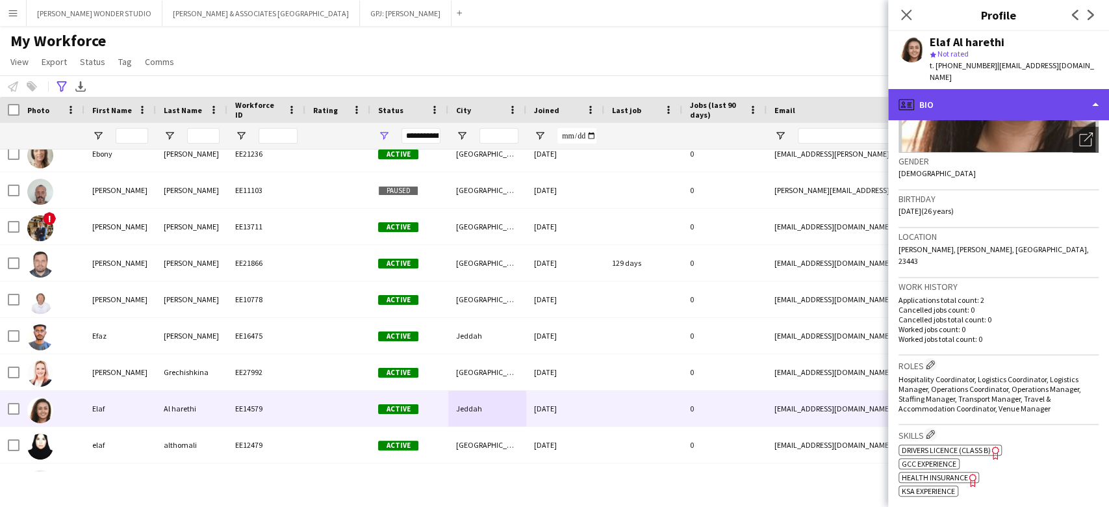
click at [1016, 89] on div "profile Bio" at bounding box center [998, 104] width 221 height 31
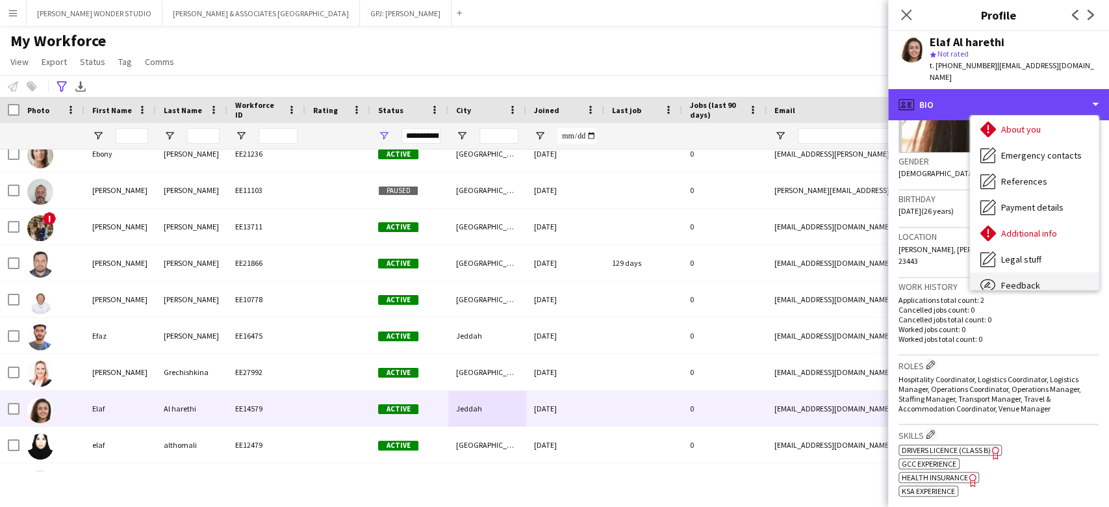
scroll to position [95, 0]
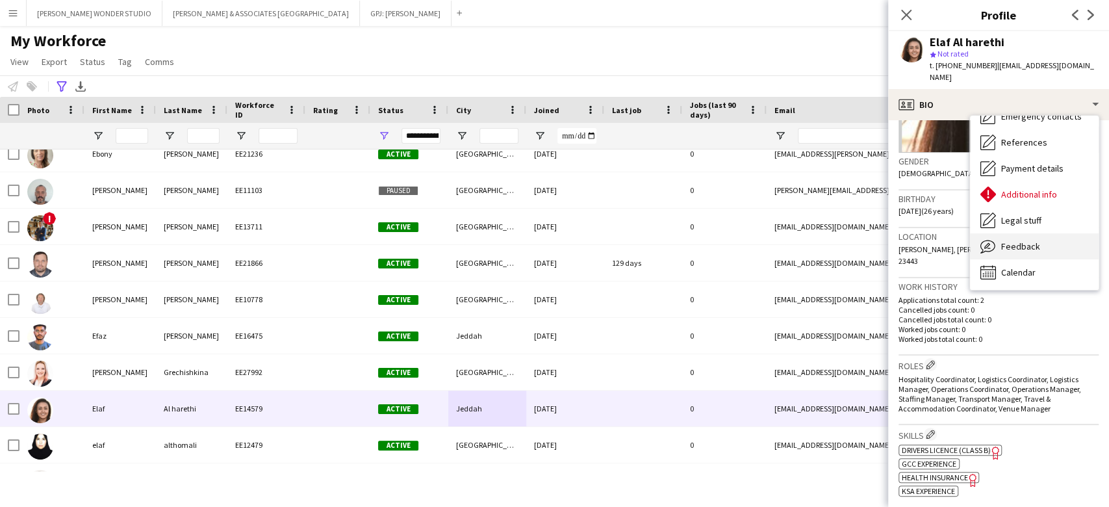
click at [1058, 233] on div "Feedback Feedback" at bounding box center [1034, 246] width 129 height 26
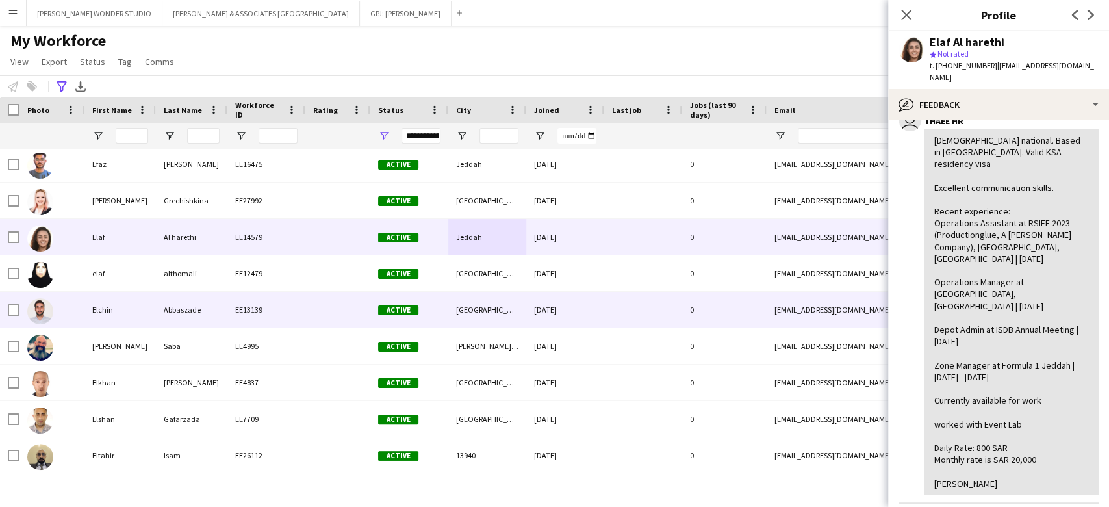
scroll to position [5717, 0]
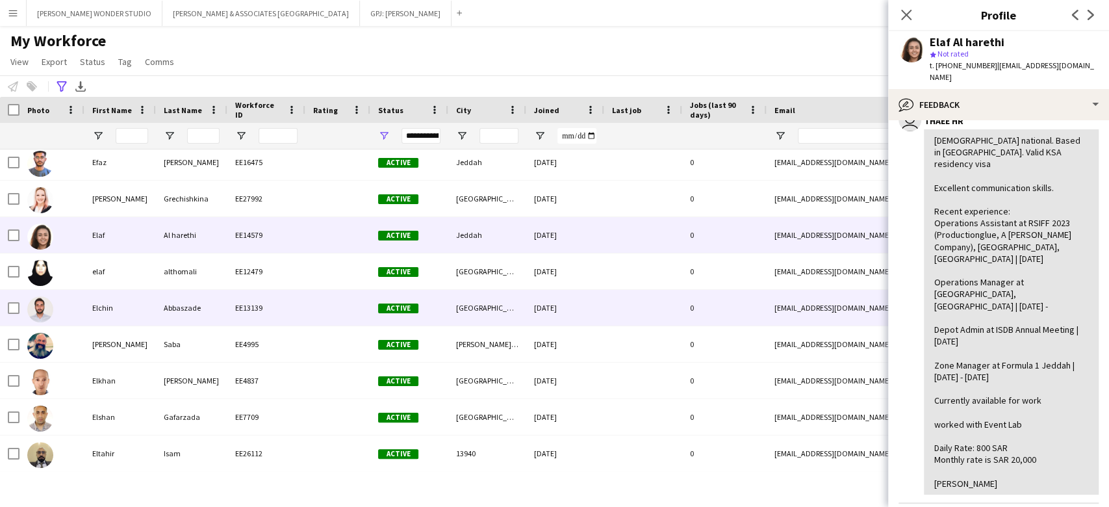
click at [578, 316] on div "[DATE]" at bounding box center [565, 308] width 78 height 36
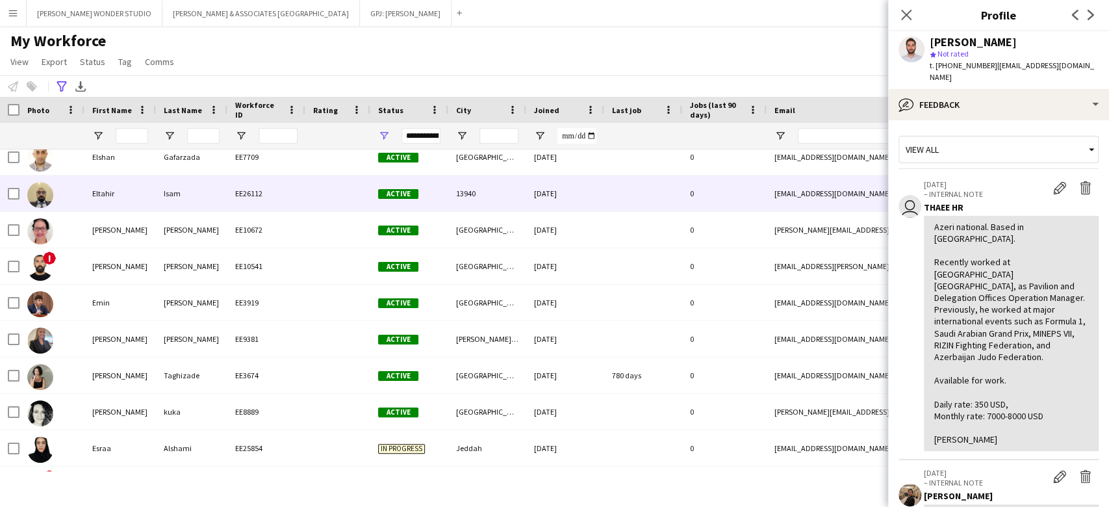
scroll to position [5977, 0]
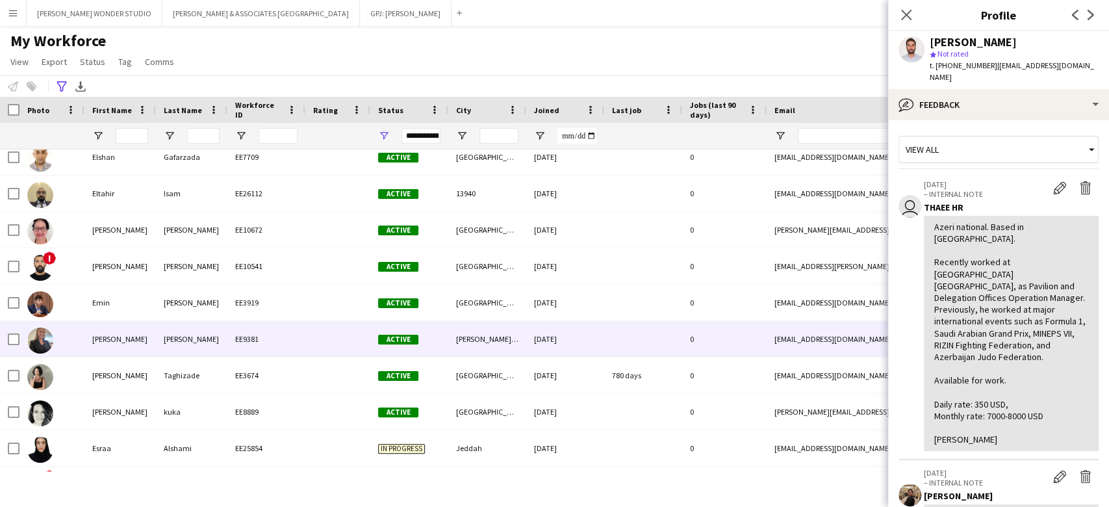
click at [585, 334] on div "[DATE]" at bounding box center [565, 339] width 78 height 36
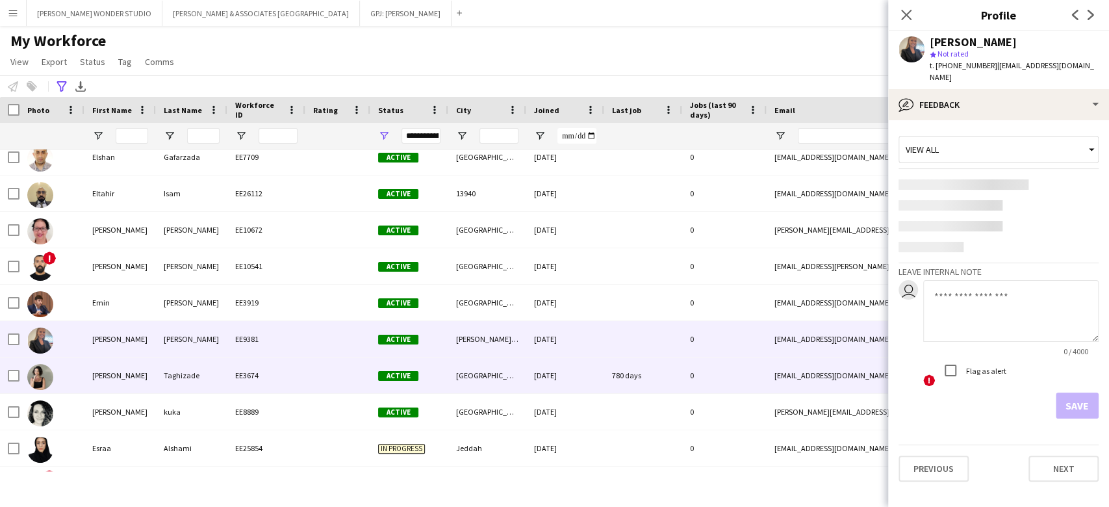
click at [577, 365] on div "[DATE]" at bounding box center [565, 375] width 78 height 36
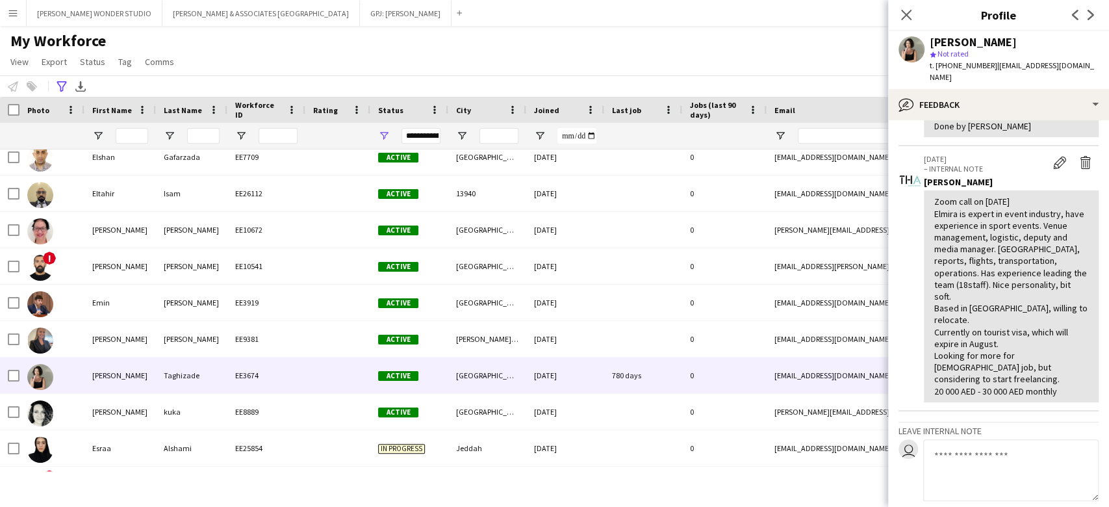
scroll to position [173, 0]
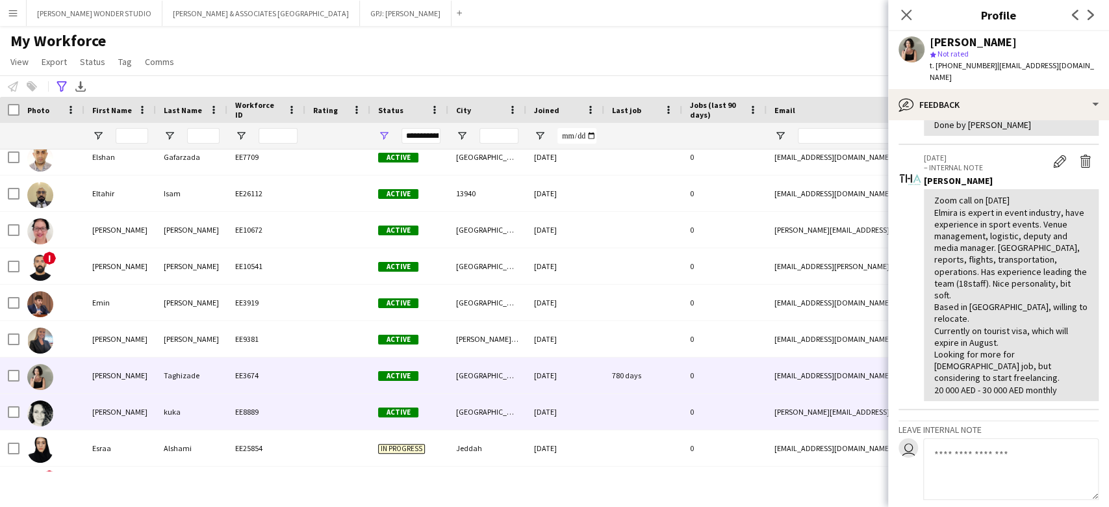
click at [537, 413] on div "[DATE]" at bounding box center [565, 412] width 78 height 36
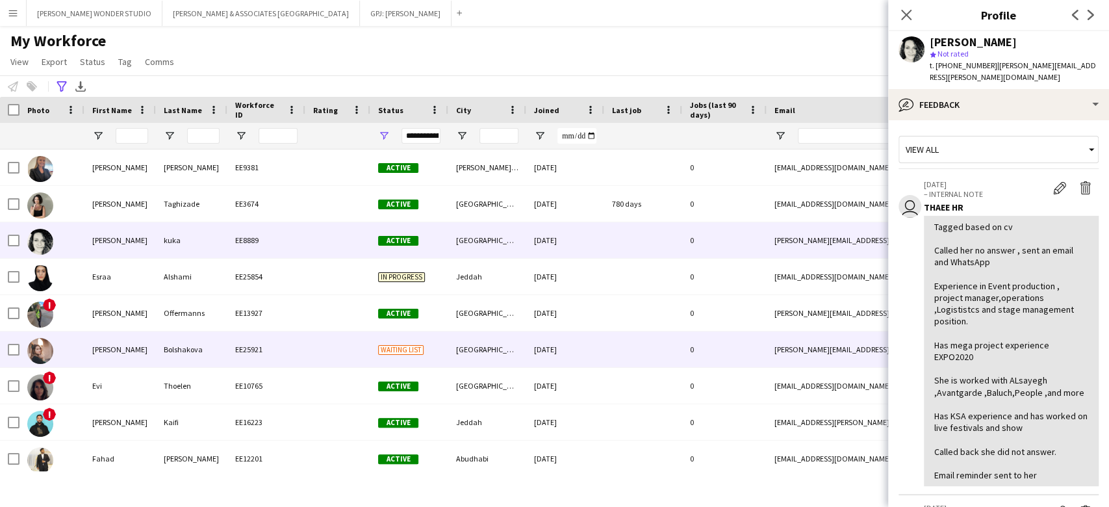
scroll to position [6150, 0]
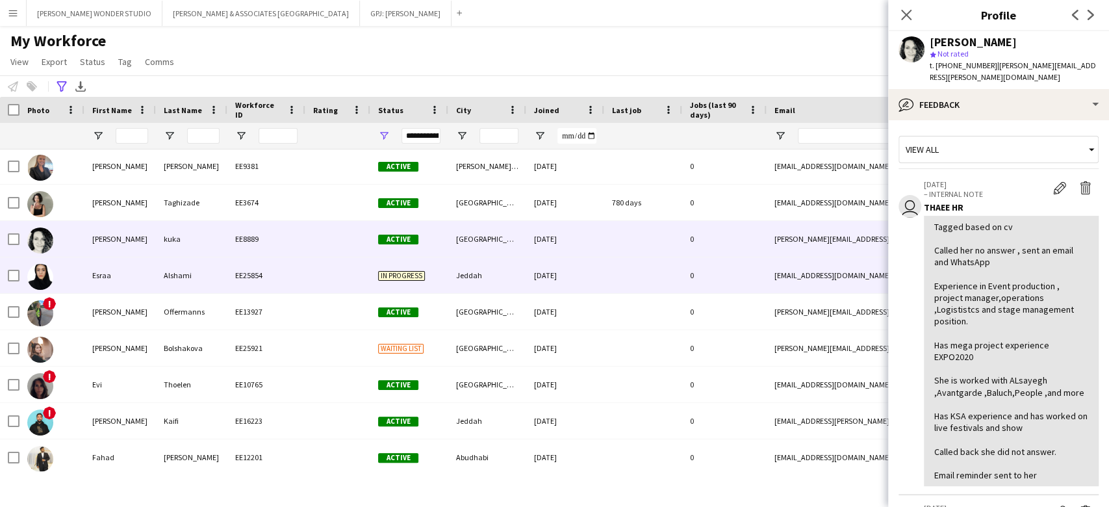
click at [670, 278] on div at bounding box center [643, 275] width 78 height 36
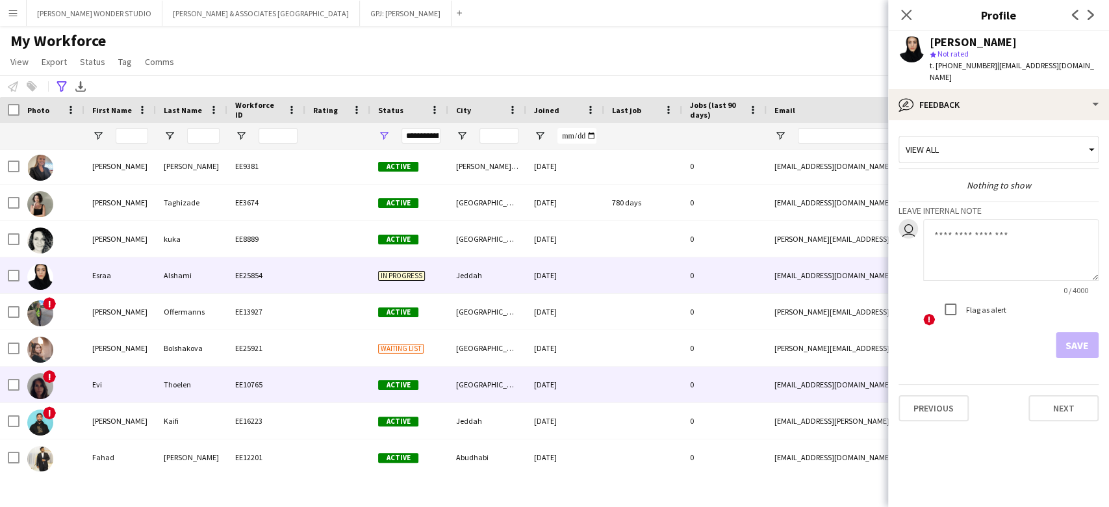
click at [658, 374] on div at bounding box center [643, 384] width 78 height 36
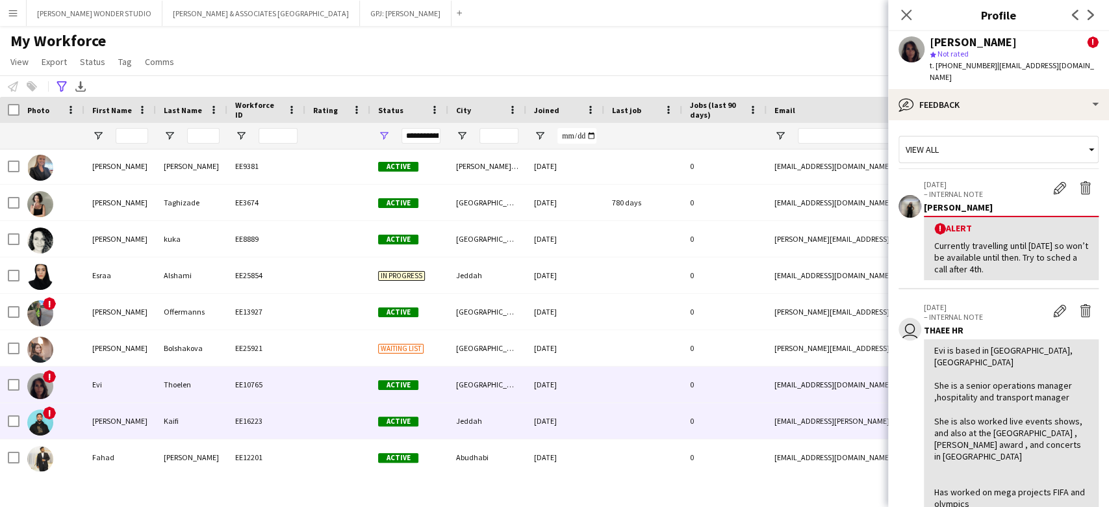
click at [633, 413] on div at bounding box center [643, 421] width 78 height 36
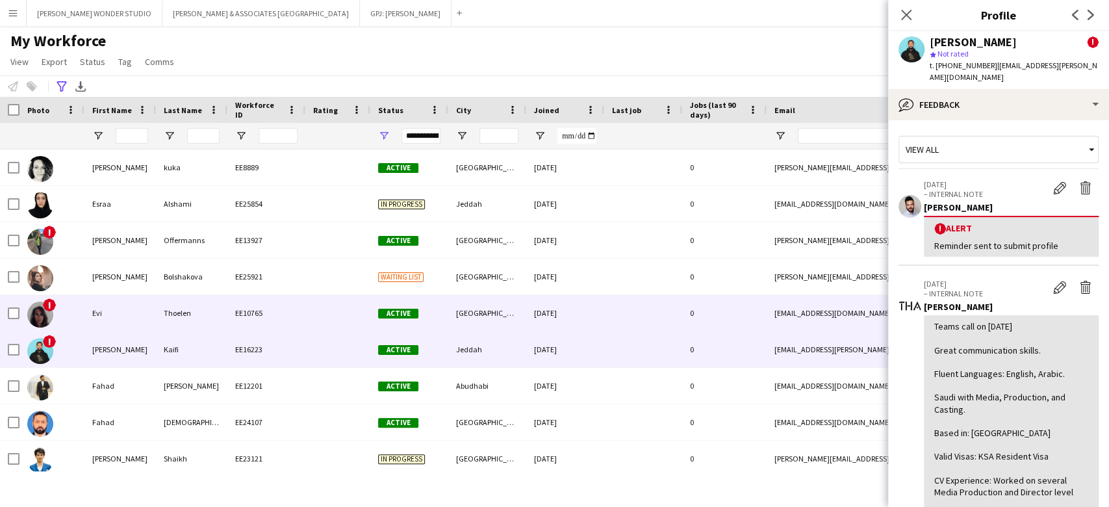
scroll to position [6323, 0]
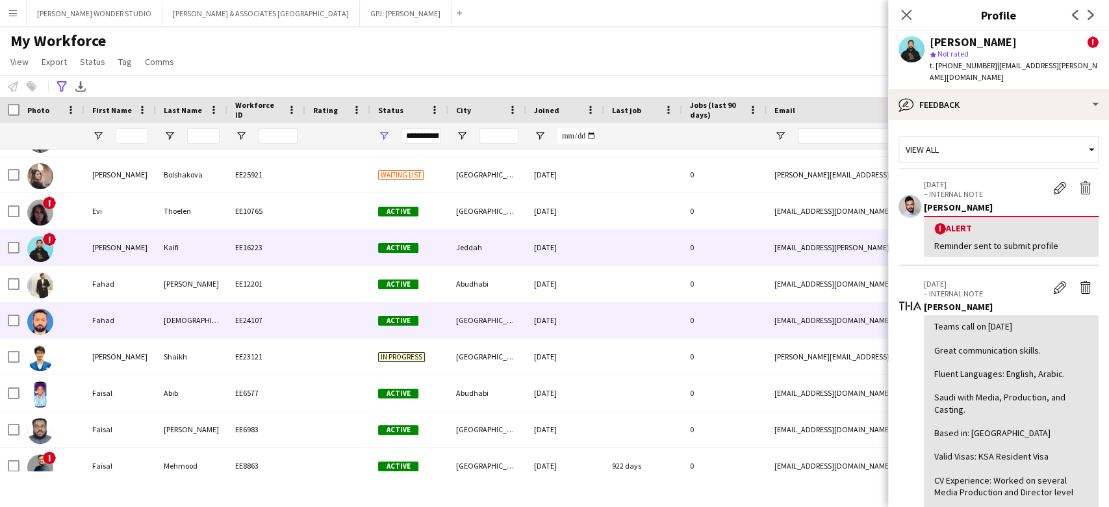
click at [686, 327] on div "0" at bounding box center [724, 320] width 84 height 36
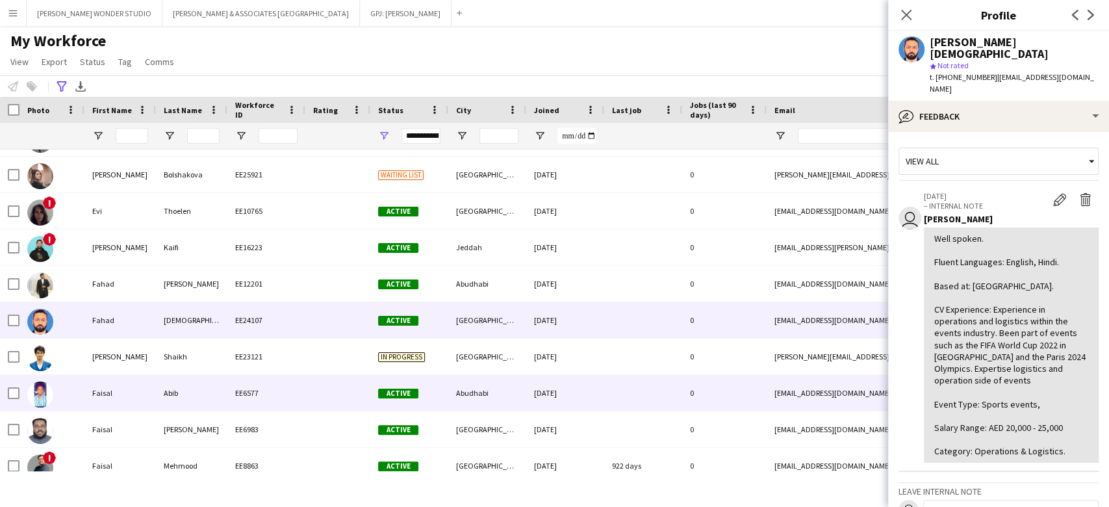
click at [649, 394] on div at bounding box center [643, 393] width 78 height 36
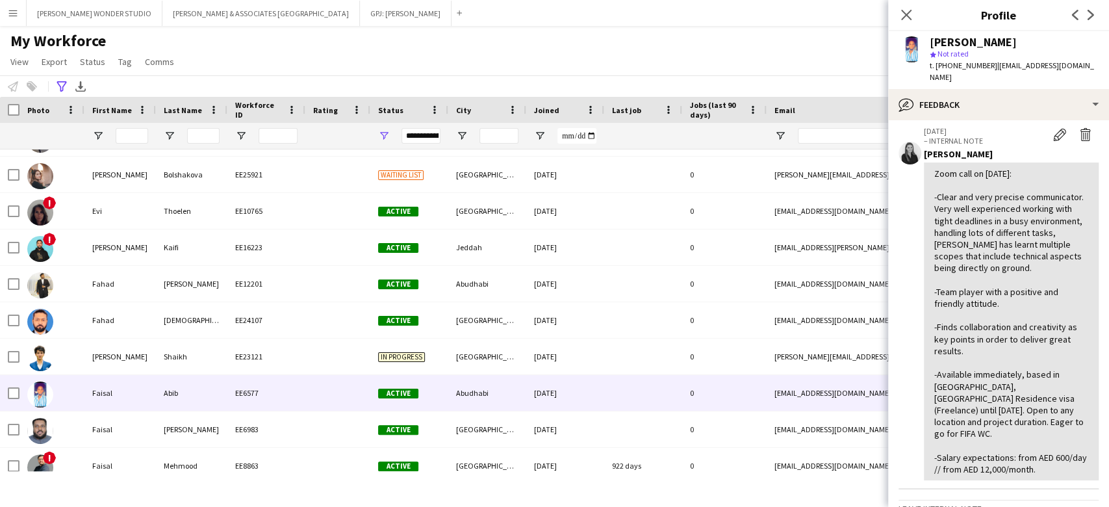
scroll to position [260, 0]
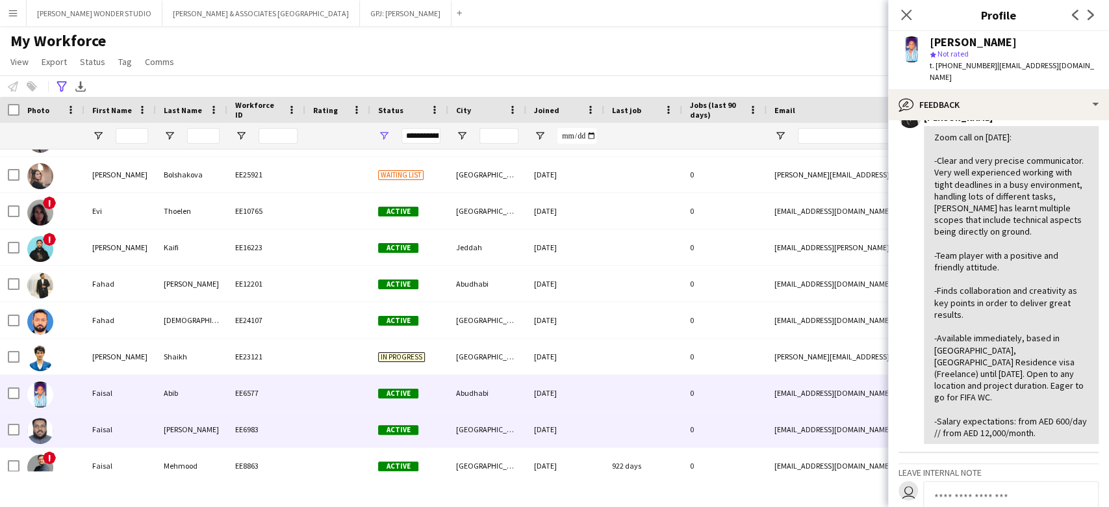
click at [516, 431] on div "[GEOGRAPHIC_DATA]" at bounding box center [487, 429] width 78 height 36
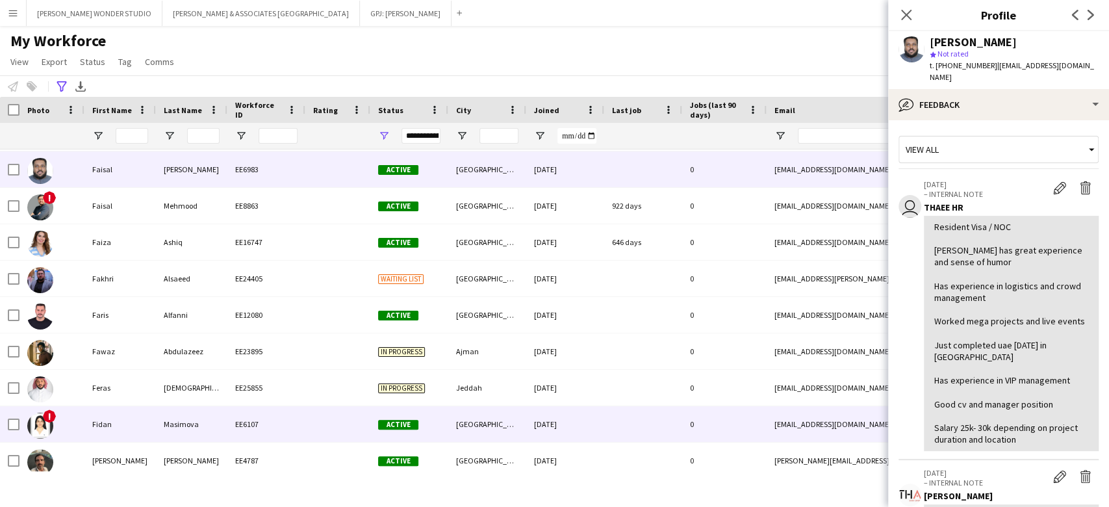
scroll to position [6669, 0]
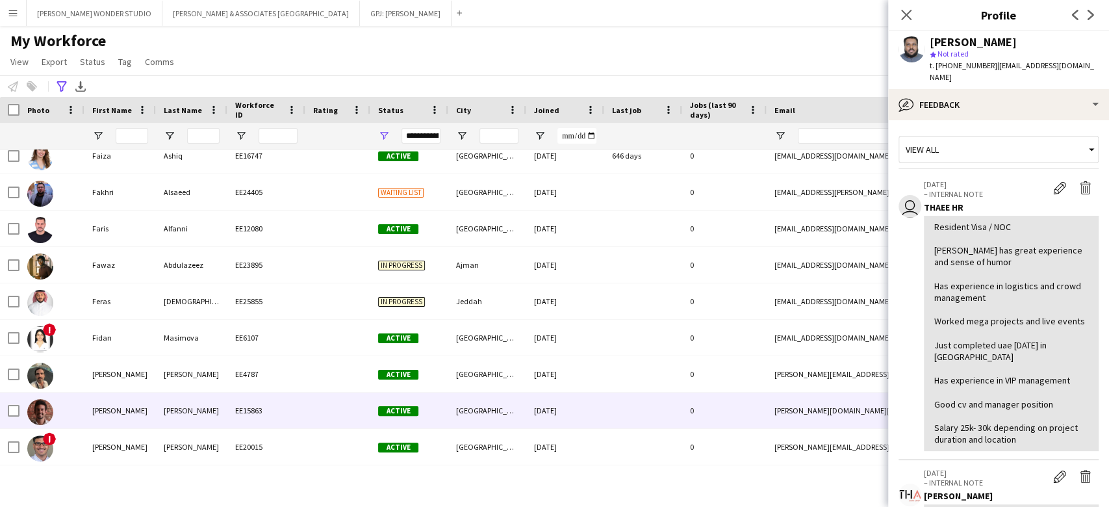
click at [504, 409] on div "[GEOGRAPHIC_DATA]" at bounding box center [487, 410] width 78 height 36
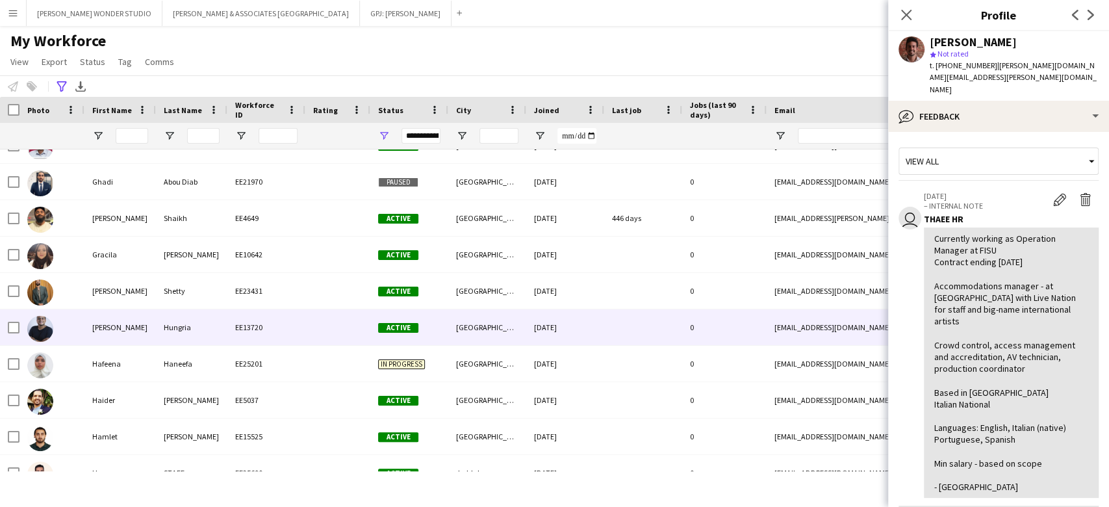
click at [209, 328] on div "Hungria" at bounding box center [191, 327] width 71 height 36
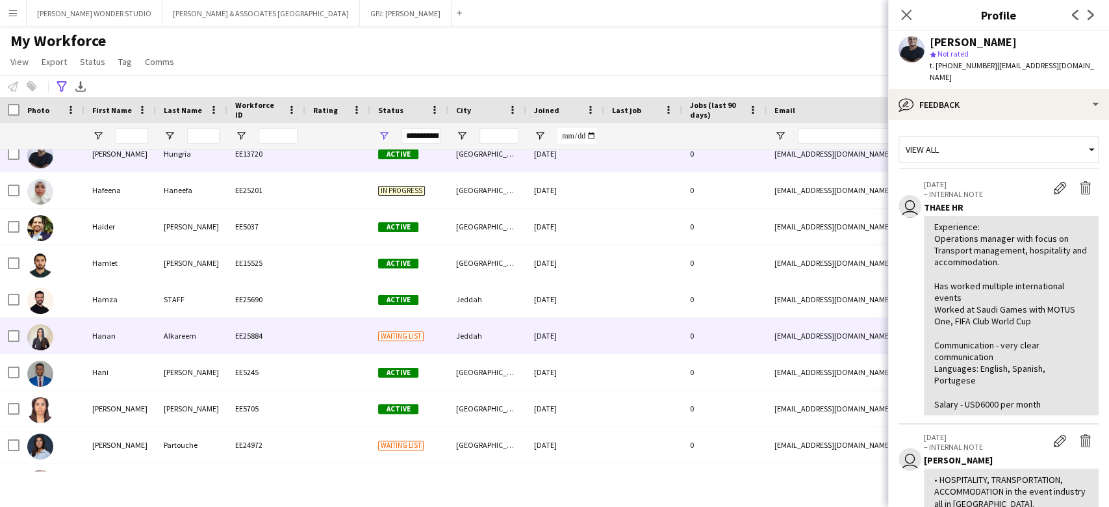
click at [208, 329] on div "Alkareem" at bounding box center [191, 336] width 71 height 36
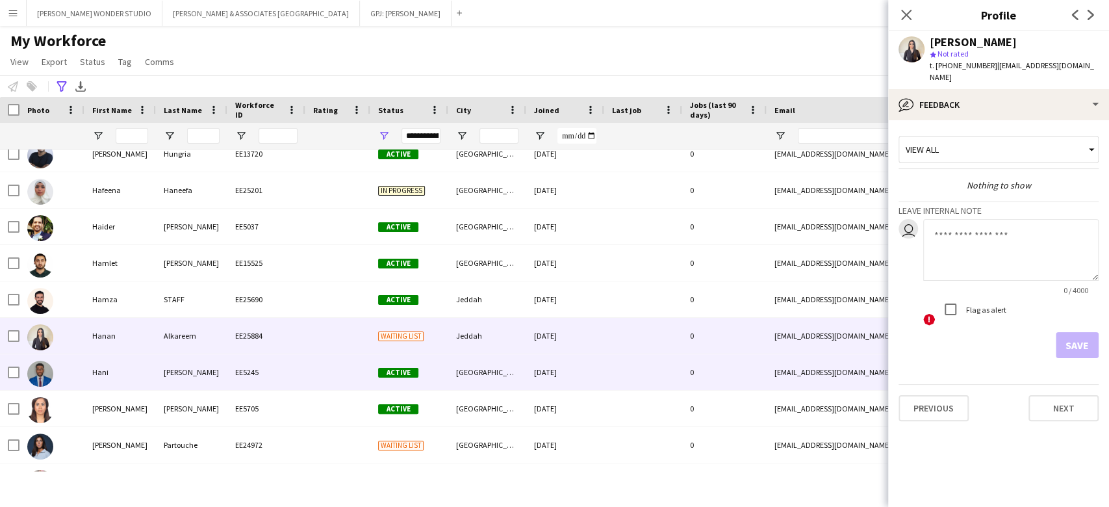
click at [208, 359] on div "[PERSON_NAME]" at bounding box center [191, 372] width 71 height 36
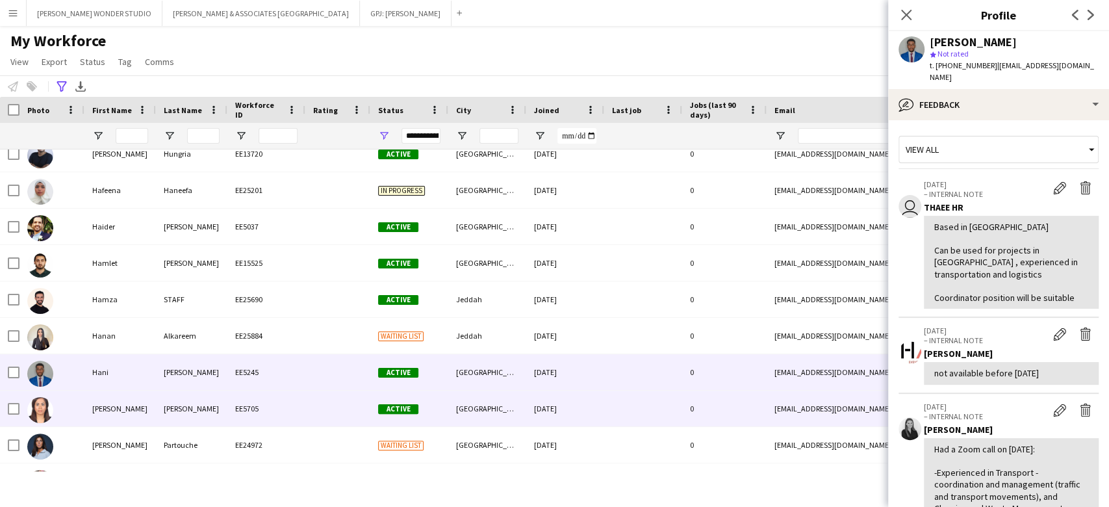
click at [199, 396] on div "[PERSON_NAME]" at bounding box center [191, 408] width 71 height 36
